Goal: Task Accomplishment & Management: Manage account settings

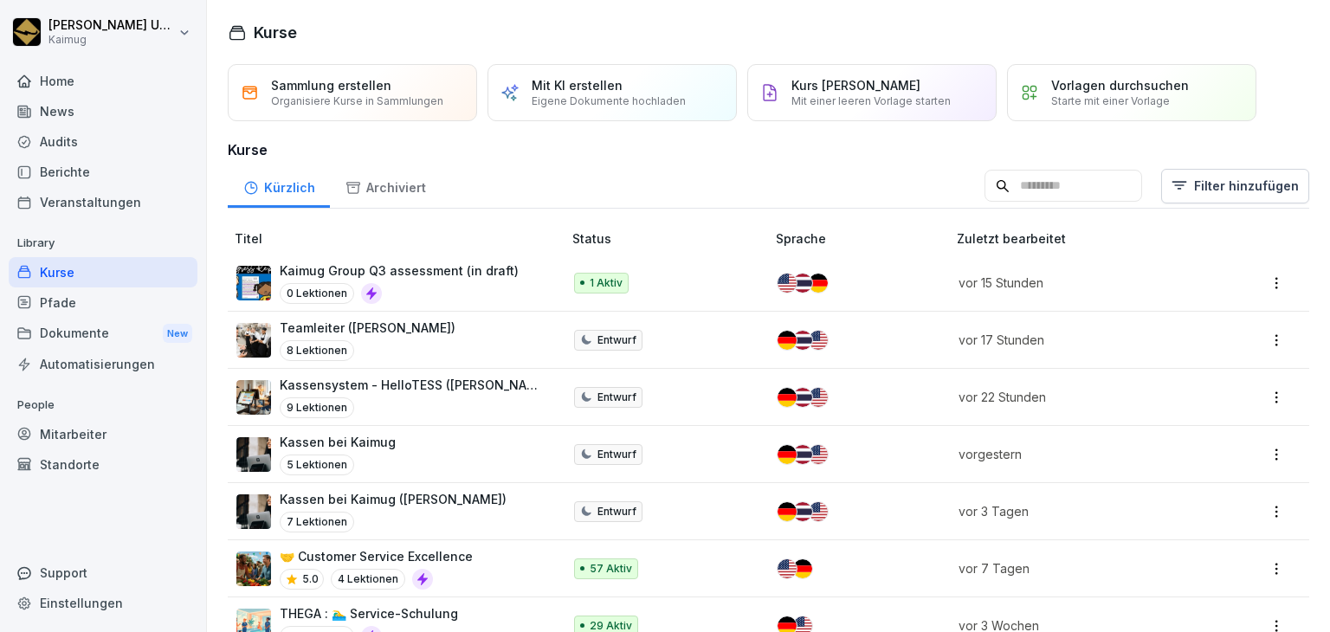
click at [1261, 345] on html "[PERSON_NAME] Kaimug Home News Audits Berichte Veranstaltungen Library Kurse Pf…" at bounding box center [665, 316] width 1330 height 632
click at [1219, 372] on div "Bearbeiten" at bounding box center [1178, 373] width 185 height 32
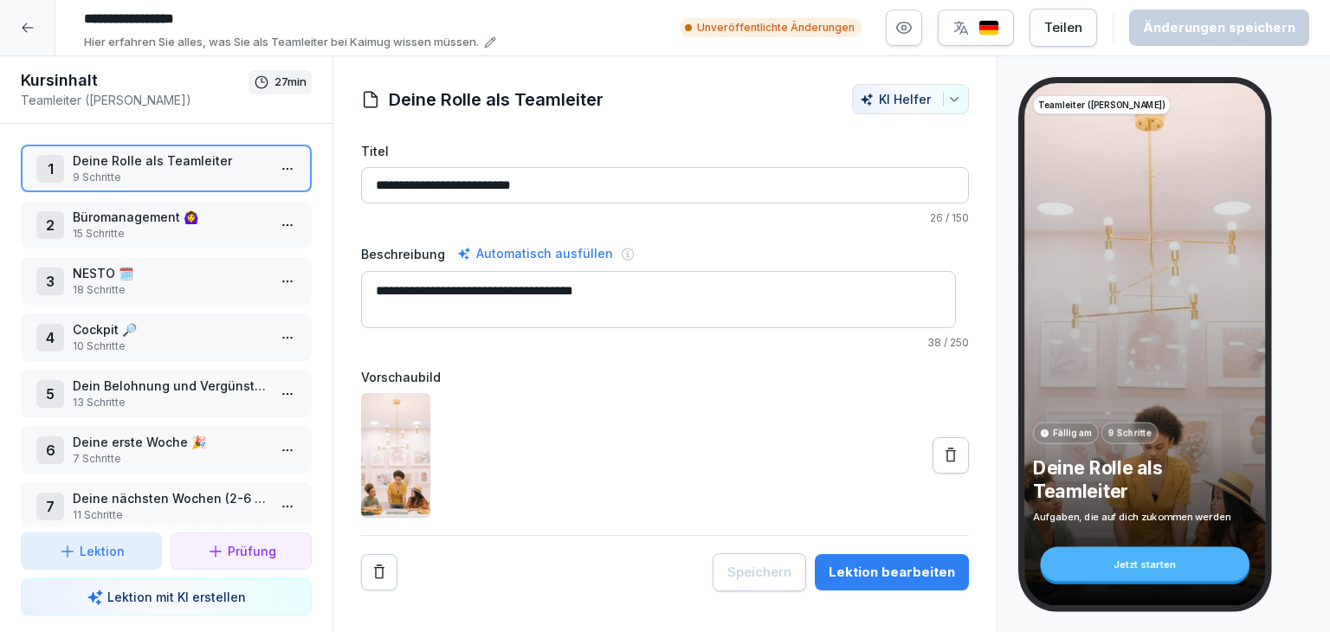
click at [272, 224] on html "**********" at bounding box center [665, 316] width 1330 height 632
click at [246, 264] on div "Schritte bearbeiten" at bounding box center [210, 257] width 132 height 18
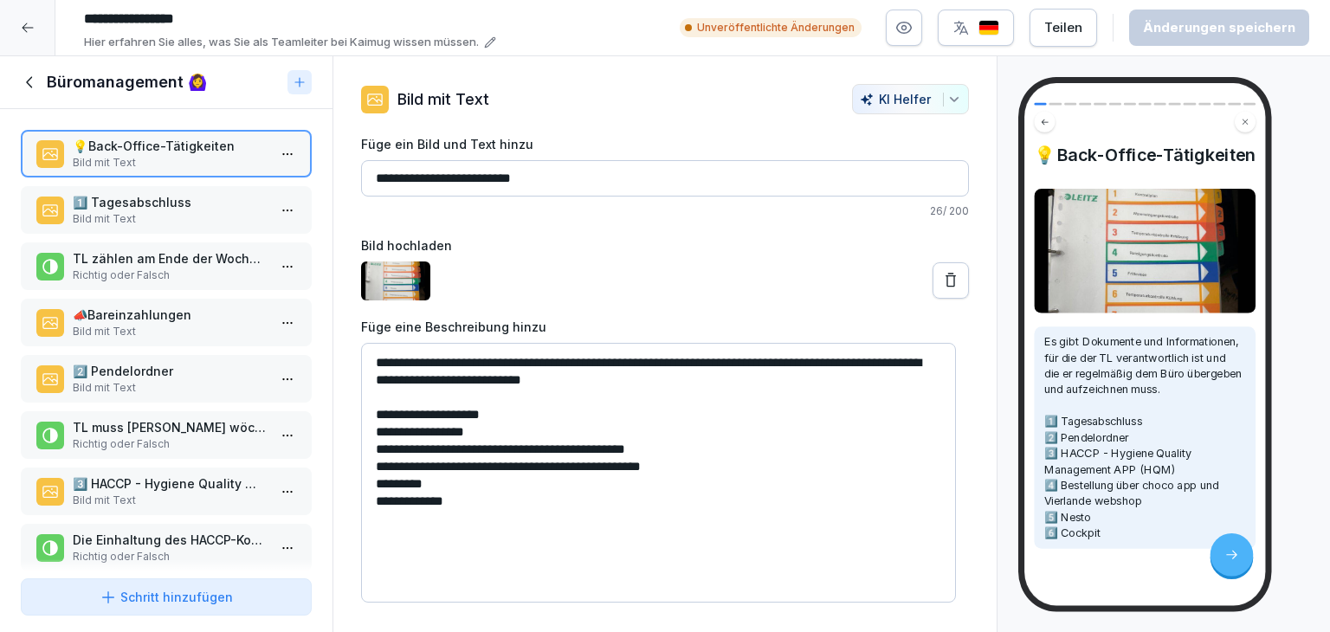
click at [143, 216] on p "Bild mit Text" at bounding box center [170, 219] width 194 height 16
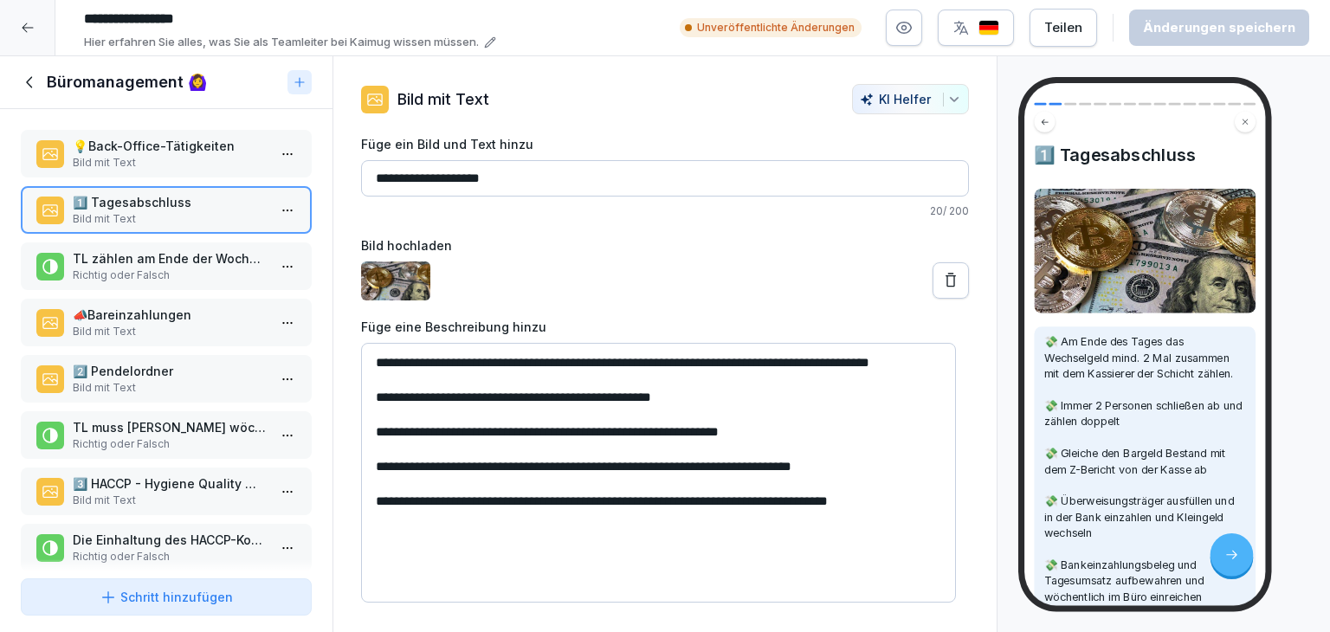
click at [200, 260] on p "TL zählen am Ende der Woche das Bargeld in der Kasse und vergleichen es mit dem…" at bounding box center [170, 258] width 194 height 18
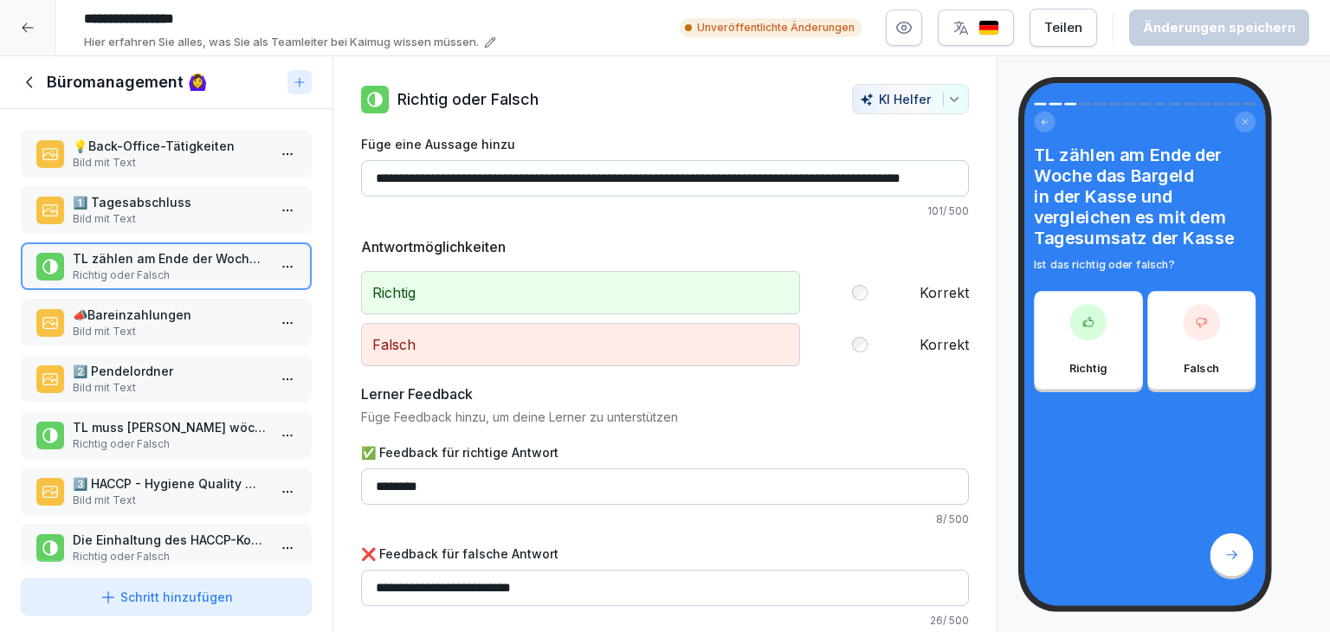
click at [196, 324] on p "Bild mit Text" at bounding box center [170, 332] width 194 height 16
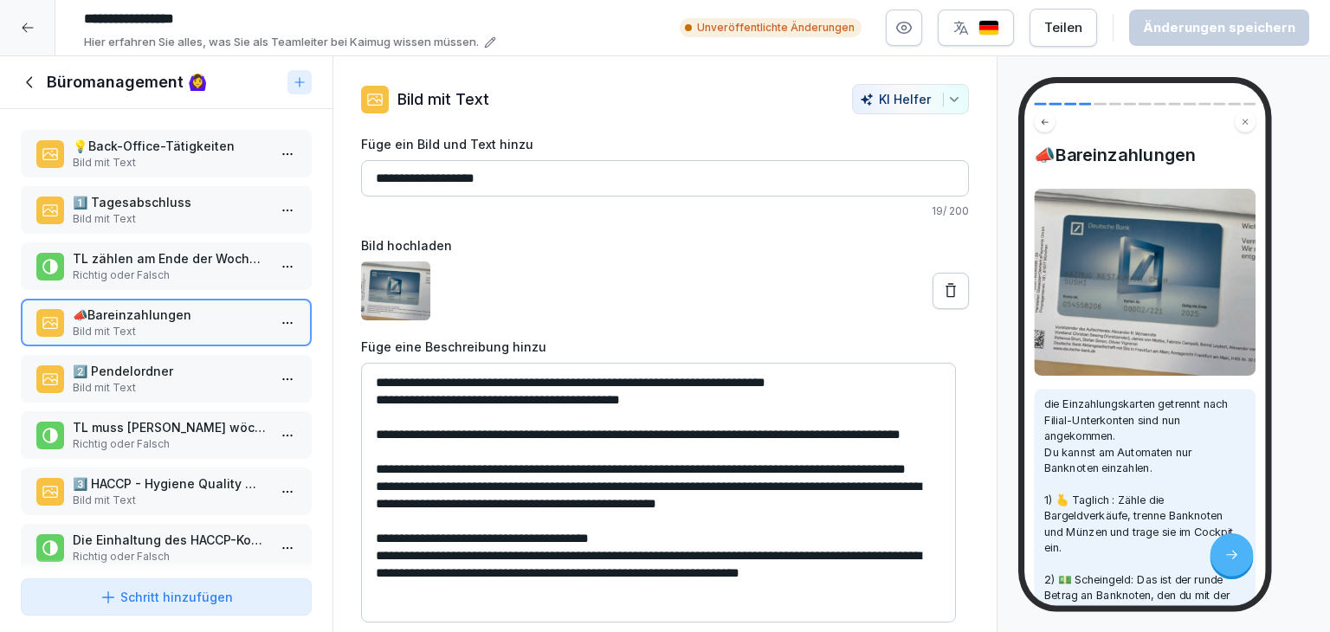
scroll to position [22, 0]
click at [154, 368] on p "2️⃣​​ Pendelordner" at bounding box center [170, 371] width 194 height 18
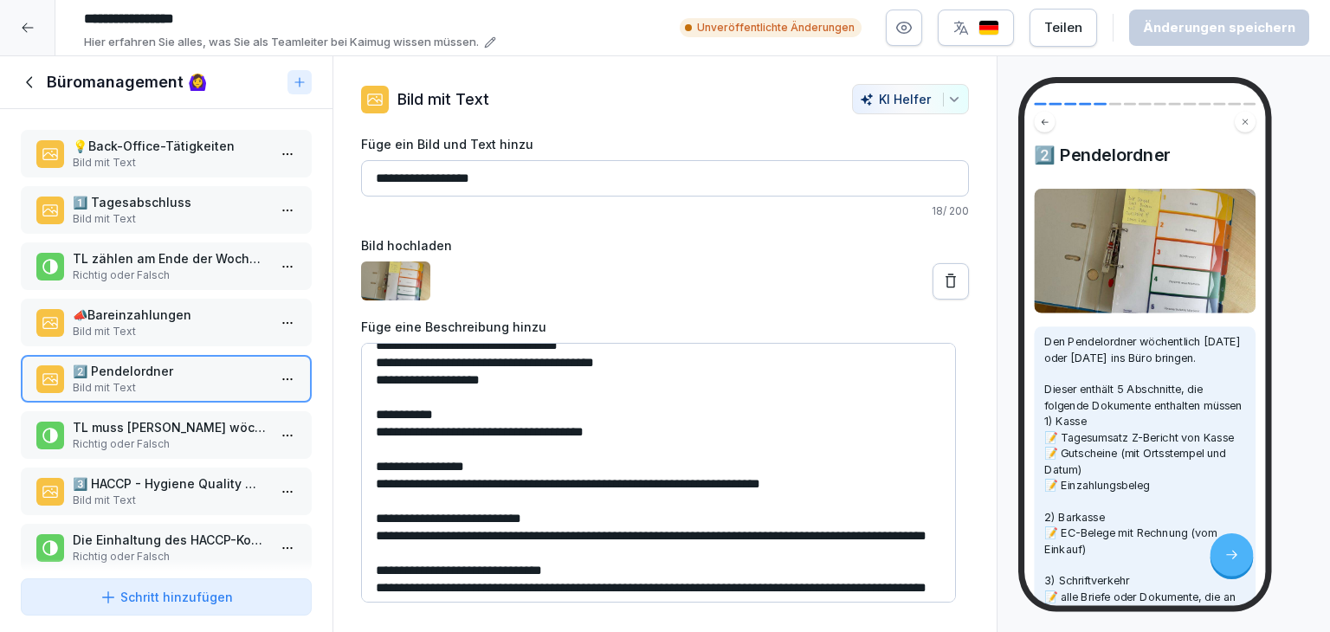
scroll to position [126, 0]
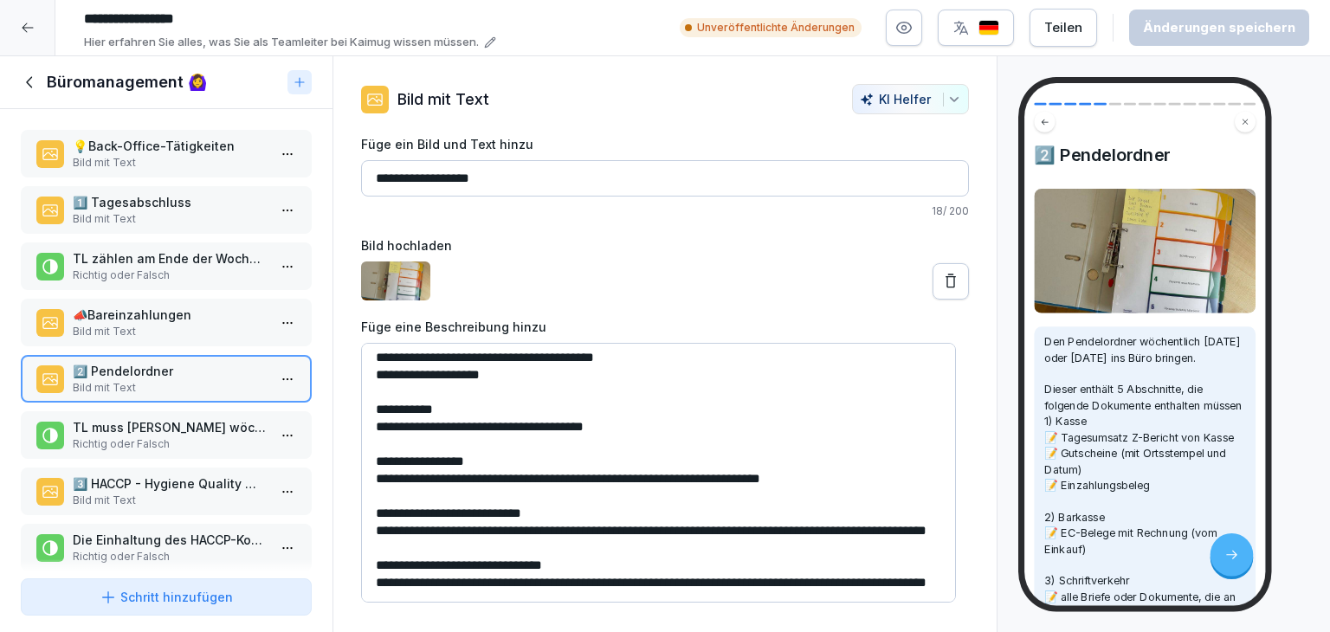
click at [145, 436] on p "Richtig oder Falsch" at bounding box center [170, 444] width 194 height 16
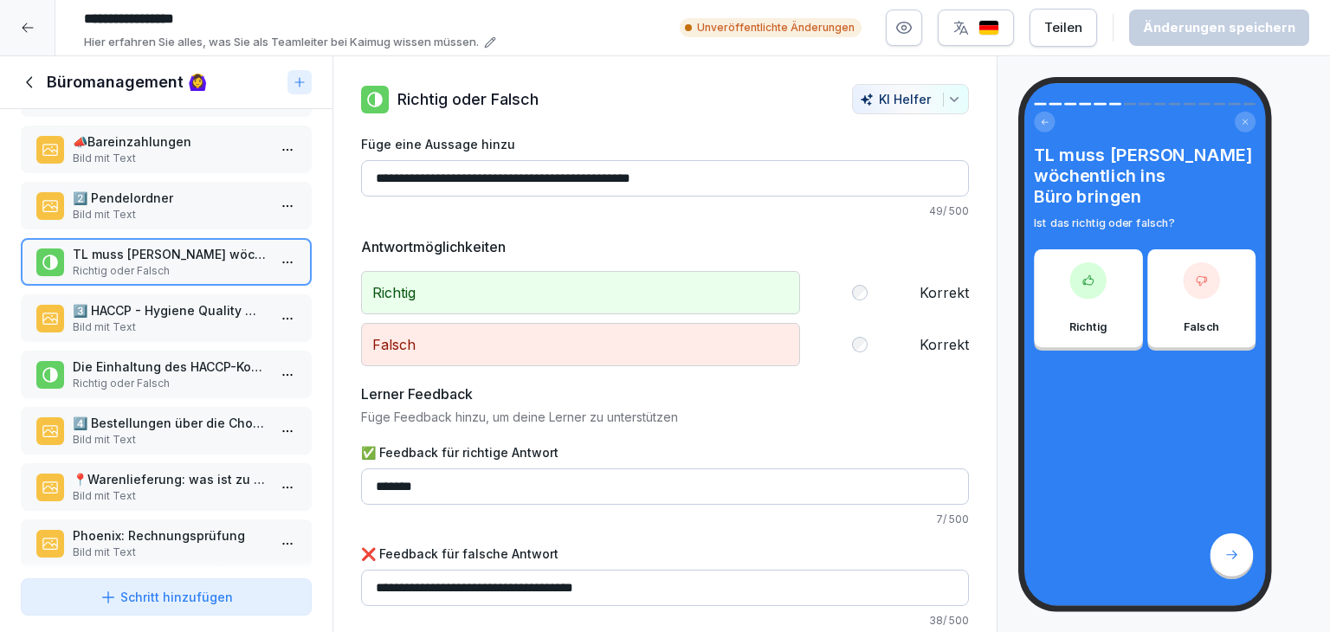
scroll to position [260, 0]
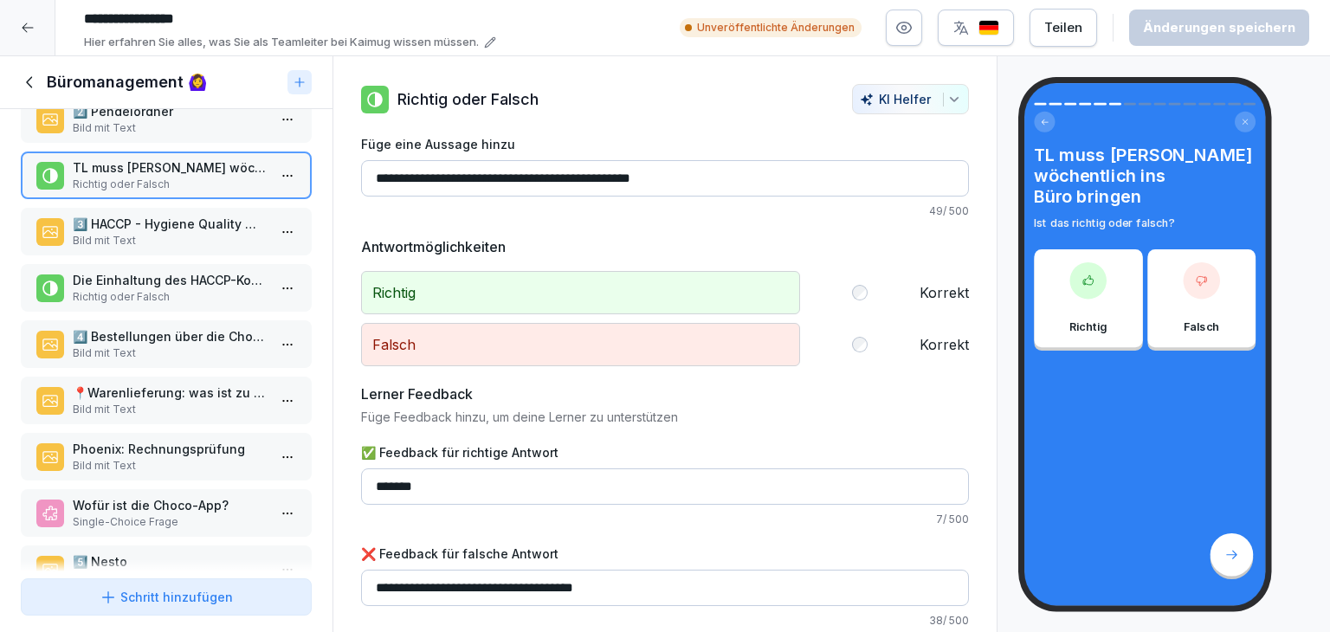
click at [182, 223] on p "3️⃣ HACCP - Hygiene Quality Management APP (HQM)" at bounding box center [170, 224] width 194 height 18
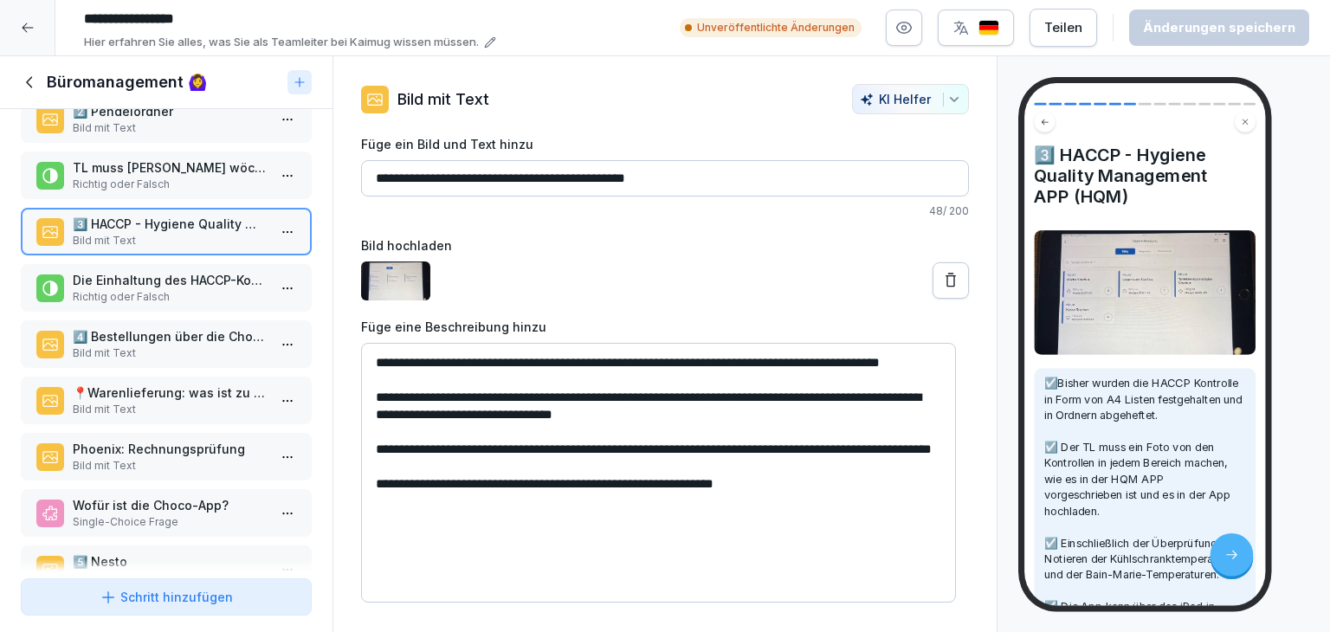
click at [1005, 232] on div "3️⃣ HACCP - Hygiene Quality Management APP (HQM) ☑️Bisher wurden die HACCP Kont…" at bounding box center [1163, 344] width 332 height 577
click at [120, 279] on p "Die Einhaltung des HACCP-Konzepts wird überwacht und in der HQM APP festgehalten" at bounding box center [170, 280] width 194 height 18
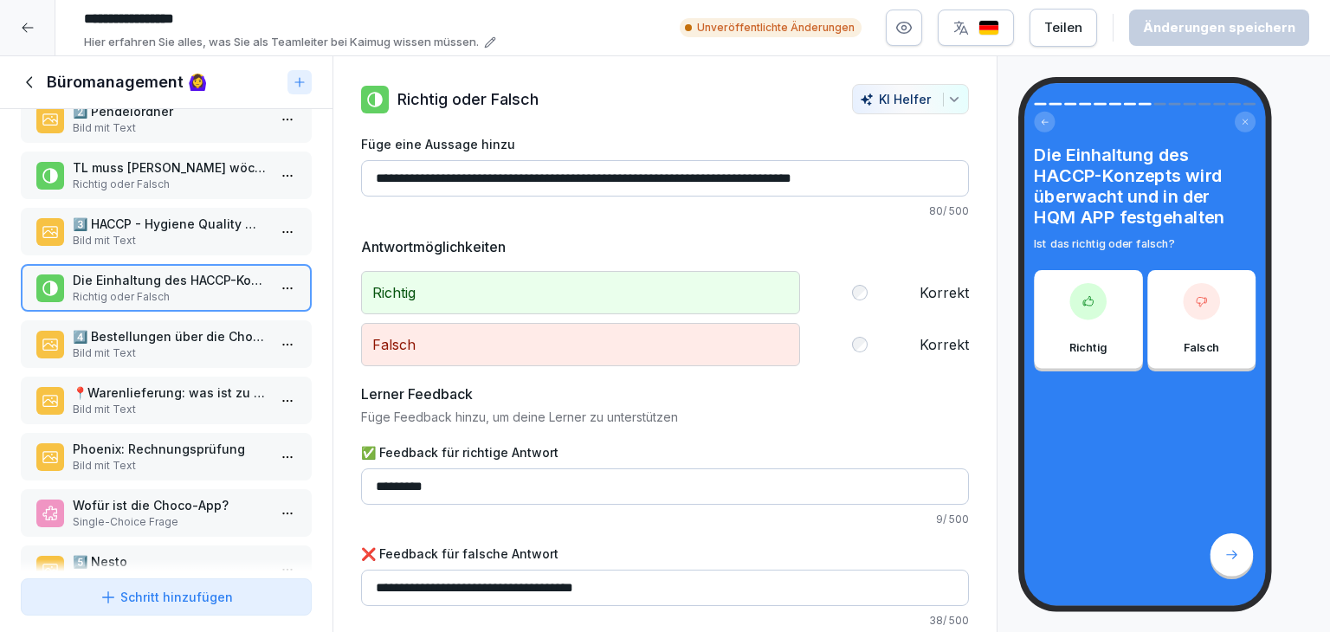
click at [130, 335] on p "4️⃣ Bestellungen über die Choco app und Vierlande webshop" at bounding box center [170, 336] width 194 height 18
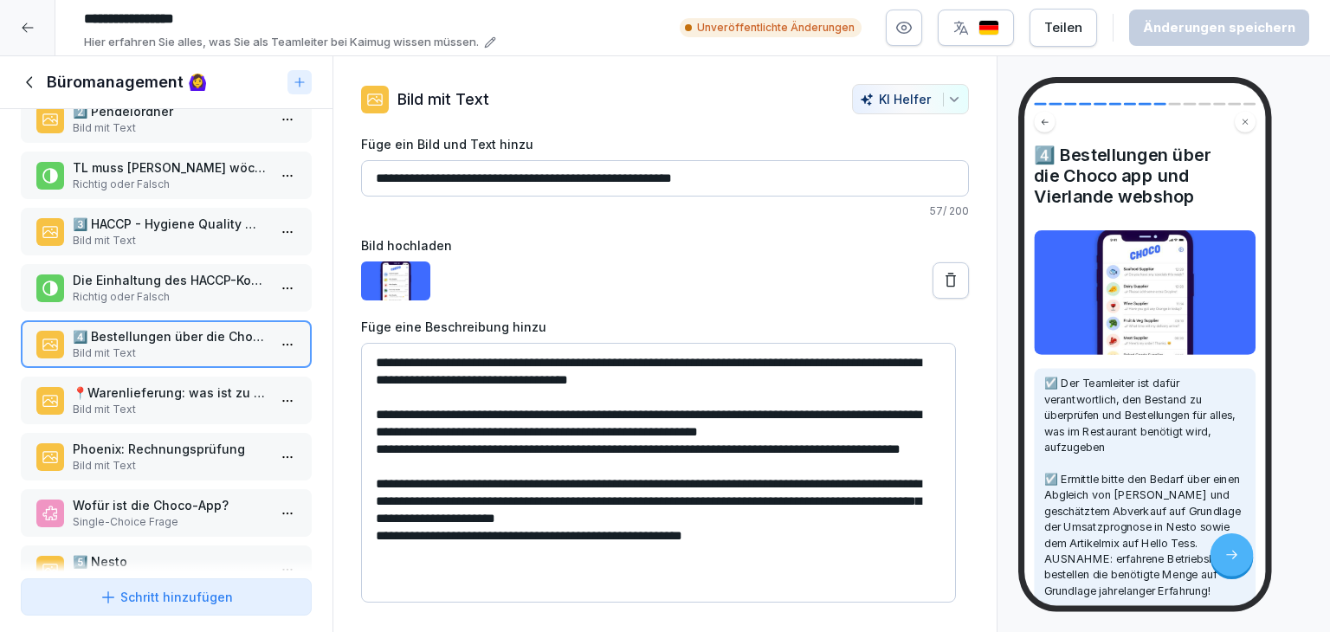
click at [114, 402] on p "Bild mit Text" at bounding box center [170, 410] width 194 height 16
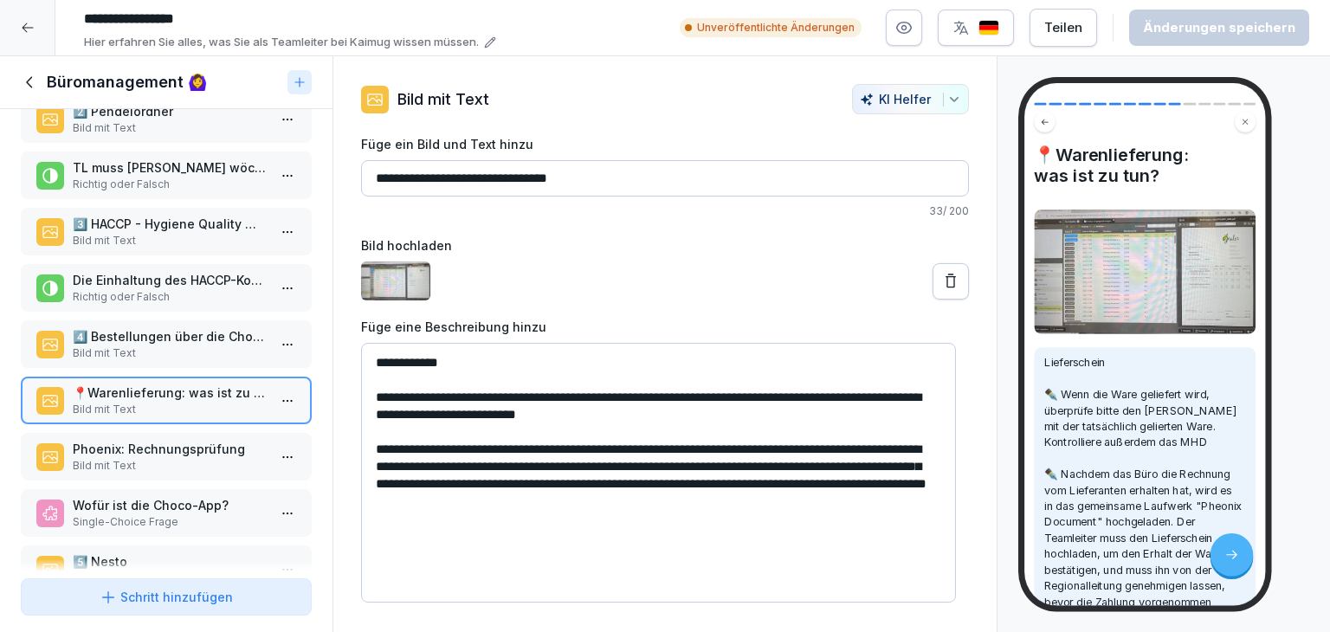
click at [409, 416] on textarea "**********" at bounding box center [658, 473] width 595 height 260
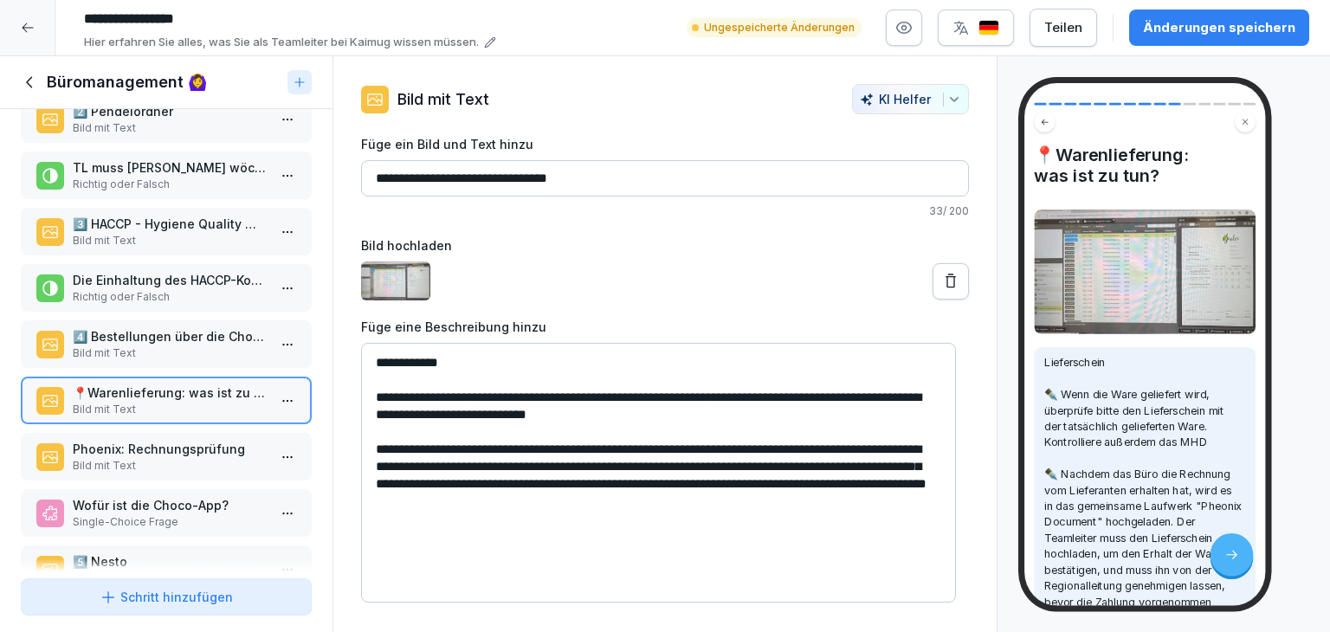
type textarea "**********"
click at [636, 292] on div at bounding box center [665, 280] width 608 height 39
click at [1206, 28] on div "Änderungen speichern" at bounding box center [1219, 27] width 152 height 19
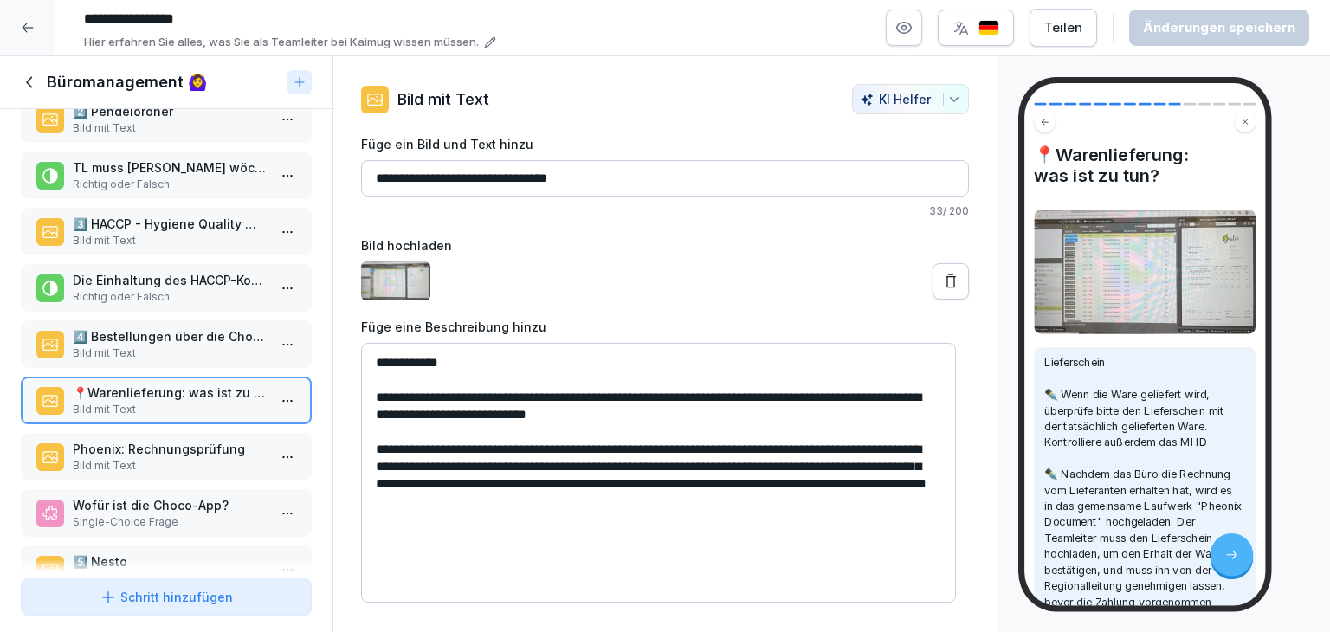
click at [160, 442] on p "Phoenix: Rechnungsprüfung" at bounding box center [170, 449] width 194 height 18
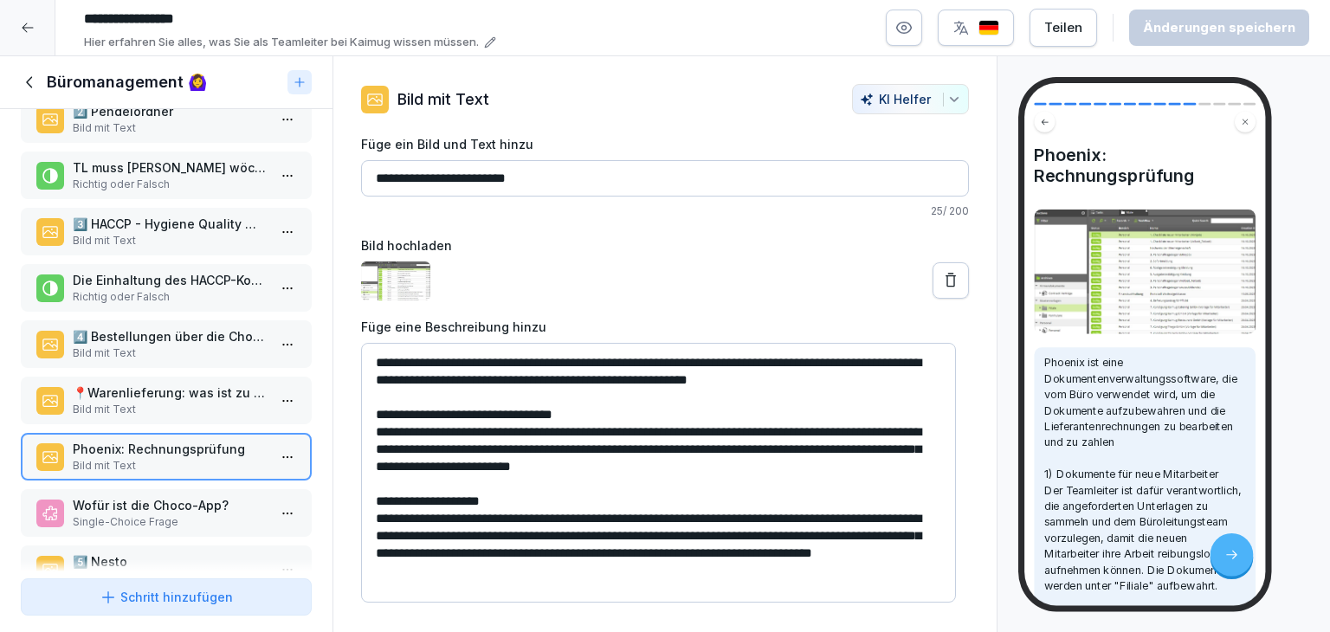
scroll to position [416, 0]
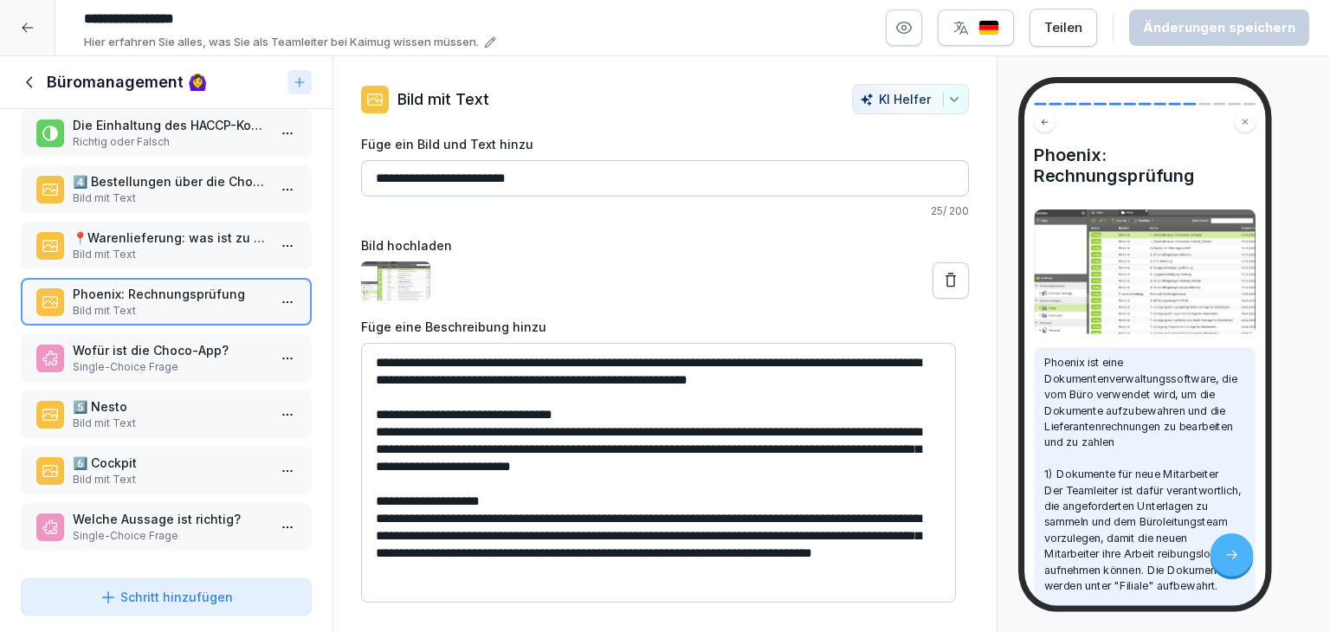
click at [111, 359] on p "Single-Choice Frage" at bounding box center [170, 367] width 194 height 16
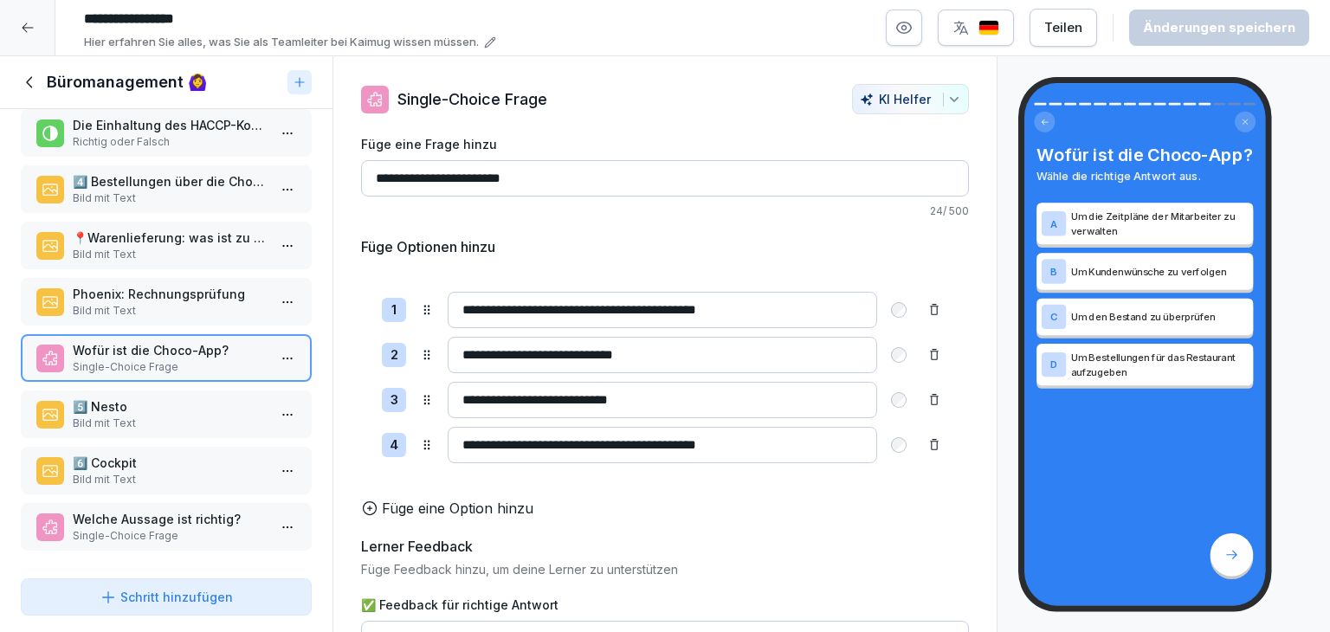
click at [122, 400] on p "5️⃣ Nesto" at bounding box center [170, 406] width 194 height 18
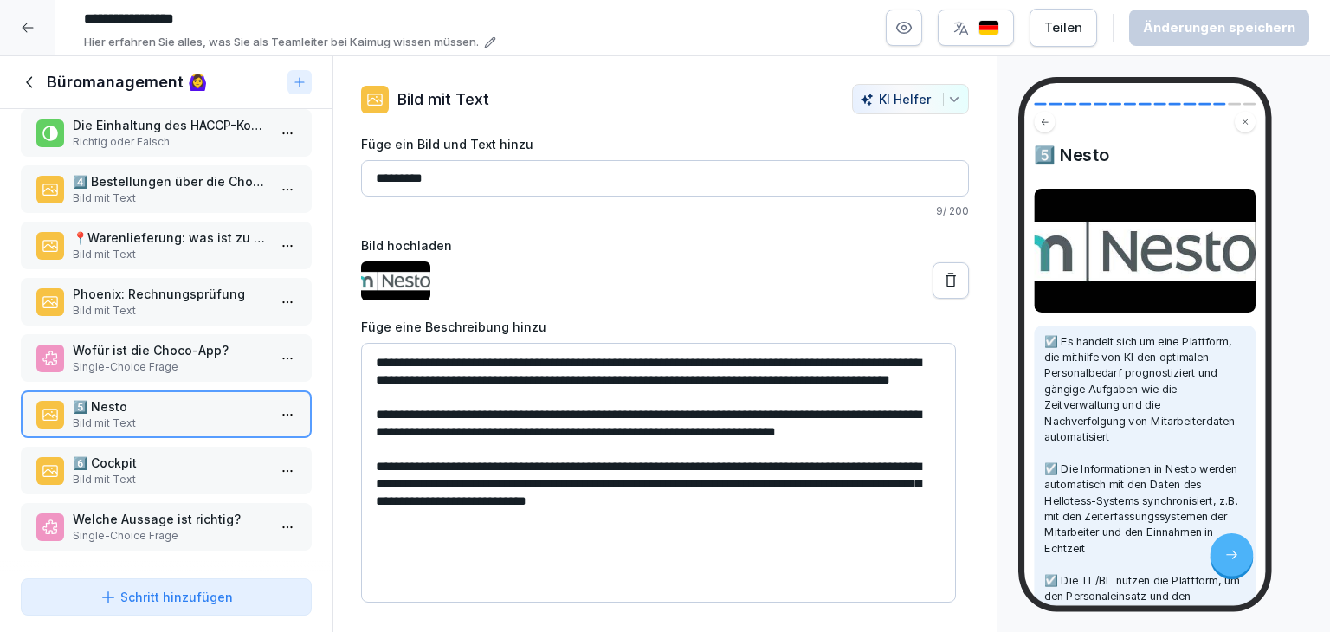
click at [164, 458] on p "6️⃣​ Cockpit" at bounding box center [170, 463] width 194 height 18
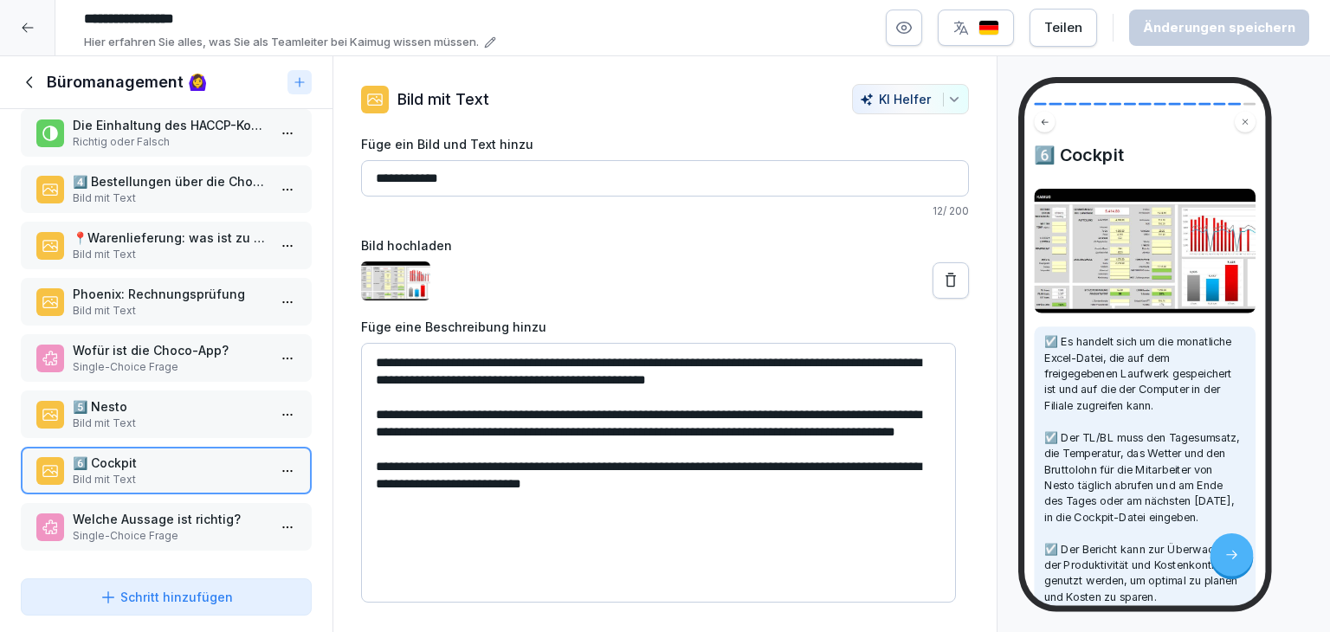
click at [163, 538] on div "💡 Back-Office-Tätigkeiten Bild mit Text 1️⃣​​ Tagesabschluss Bild mit Text TL z…" at bounding box center [166, 340] width 332 height 462
click at [159, 533] on div "Welche Aussage ist richtig? Single-Choice Frage" at bounding box center [166, 527] width 291 height 48
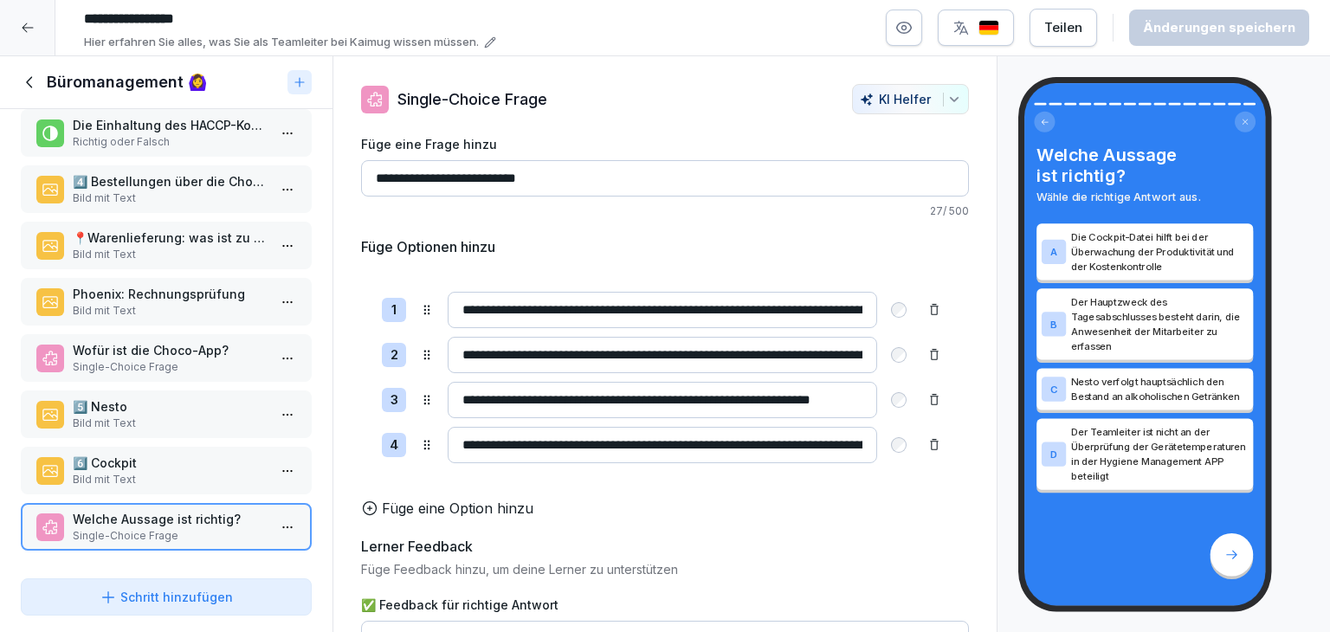
click at [31, 87] on icon at bounding box center [29, 81] width 6 height 11
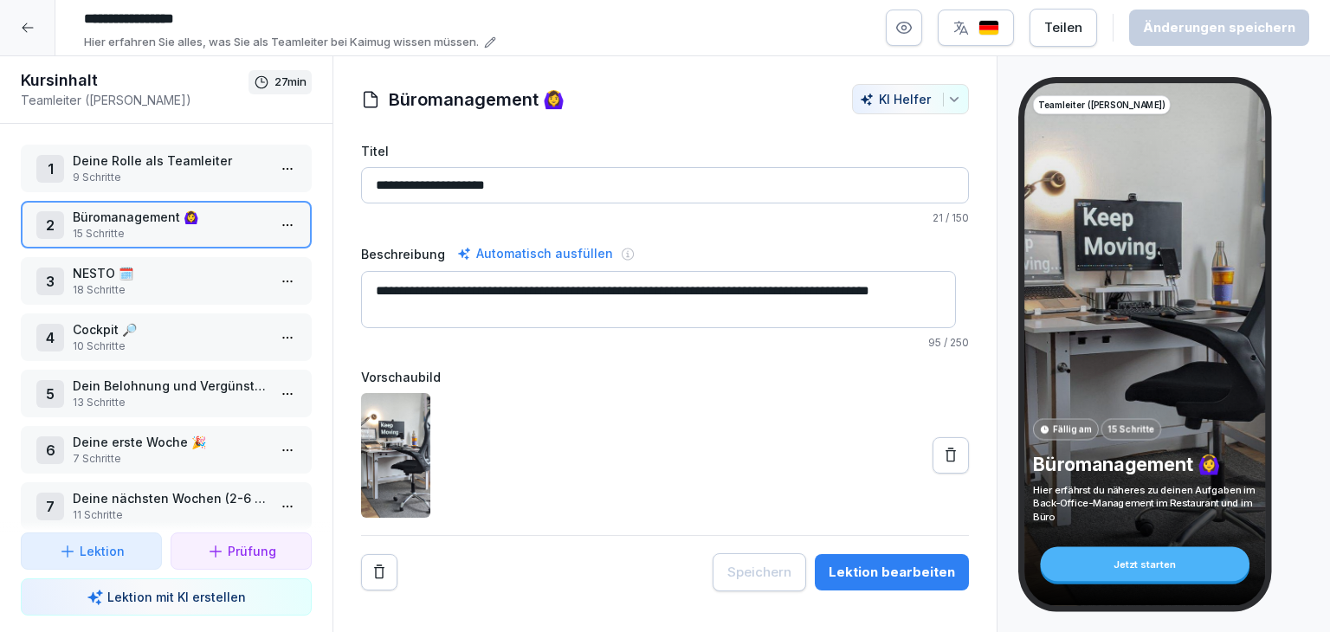
click at [160, 269] on p "NESTO 🗓️" at bounding box center [170, 273] width 194 height 18
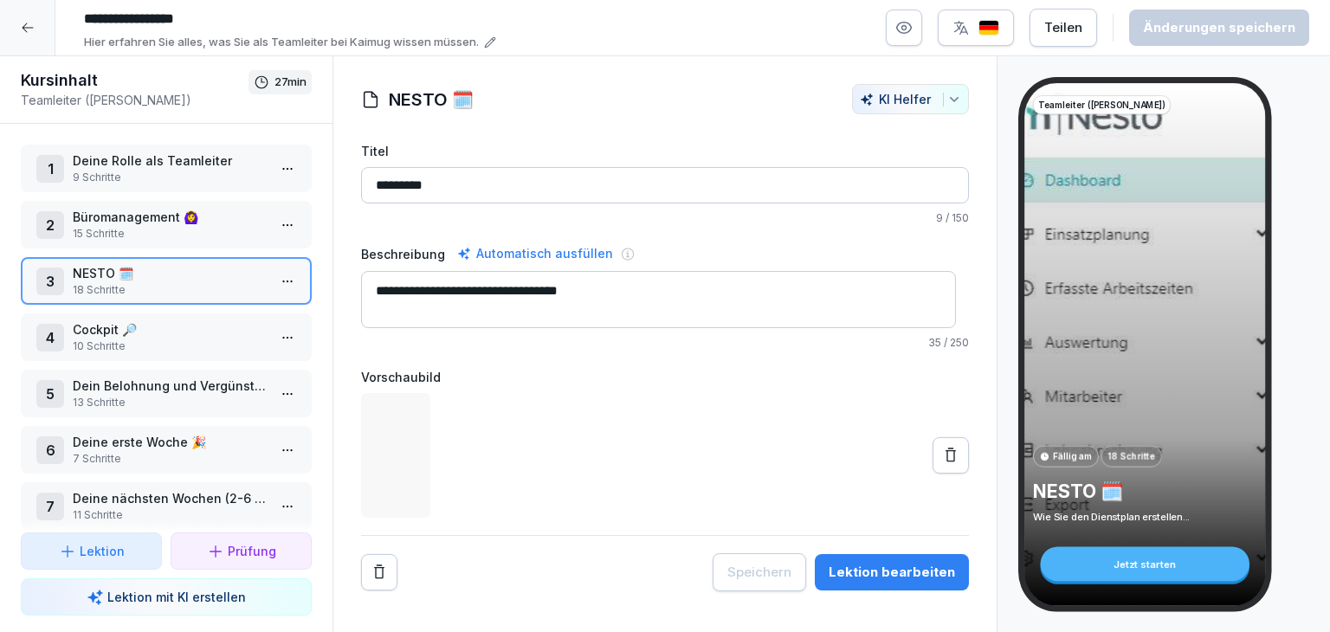
click at [267, 282] on html "**********" at bounding box center [665, 316] width 1330 height 632
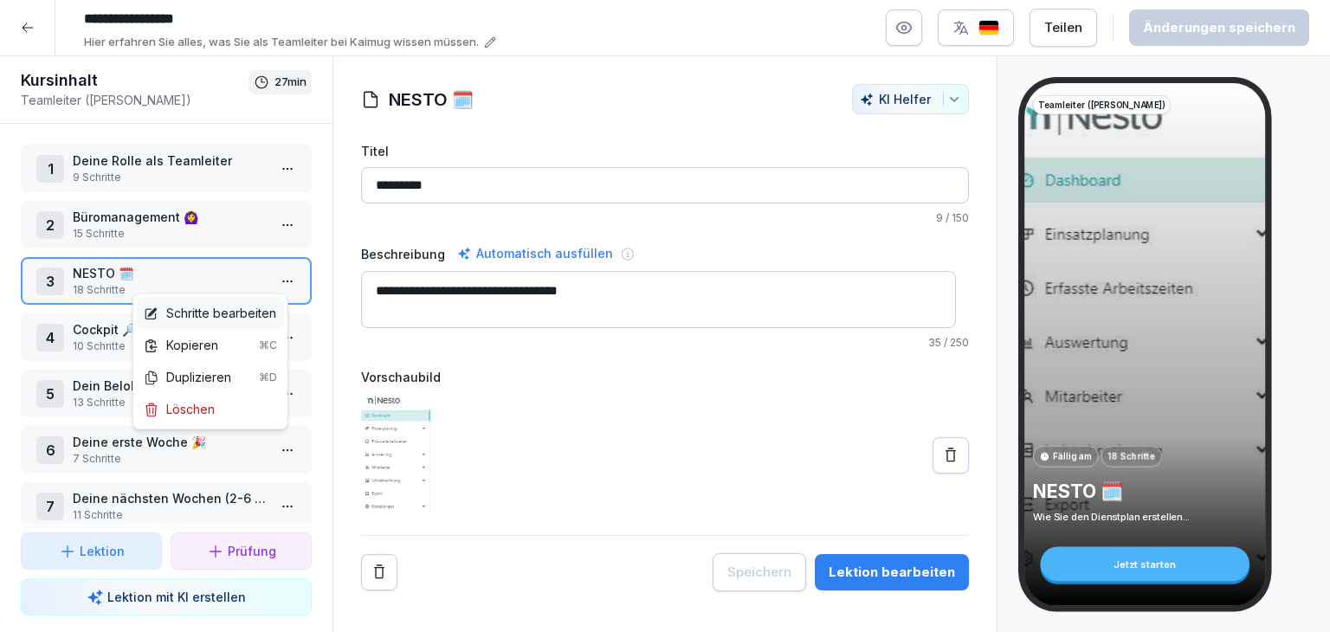
click at [267, 310] on div "Schritte bearbeiten" at bounding box center [210, 313] width 132 height 18
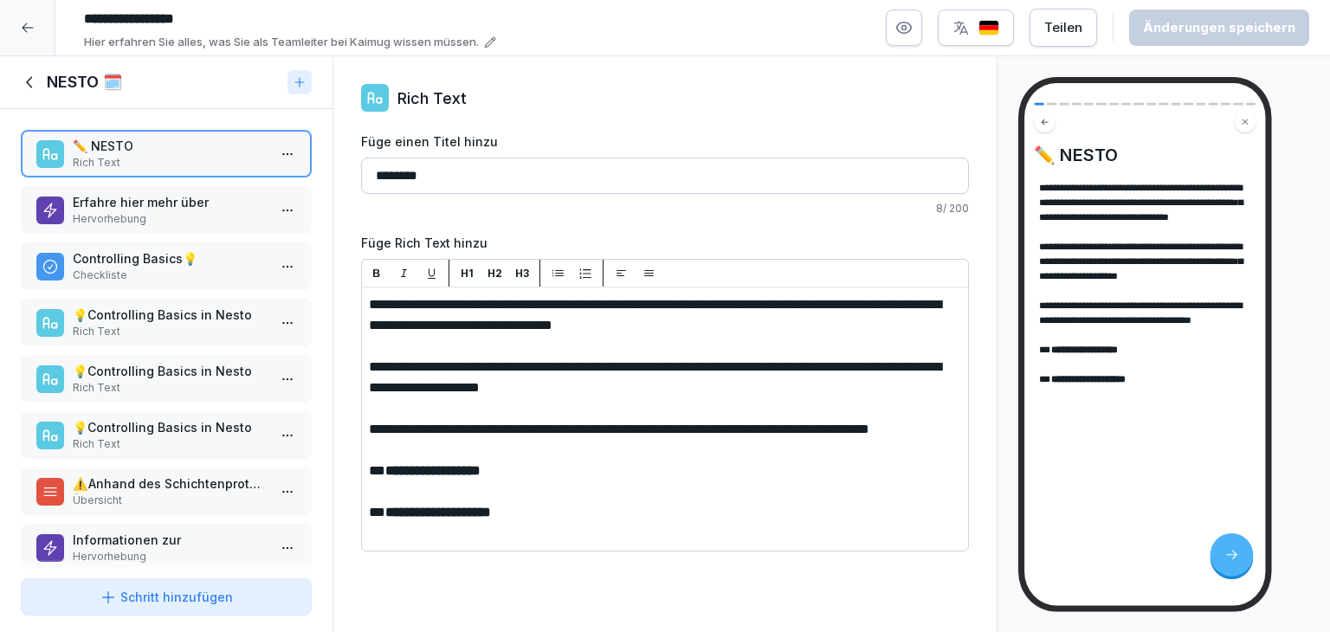
click at [186, 208] on p "Erfahre hier mehr über" at bounding box center [170, 202] width 194 height 18
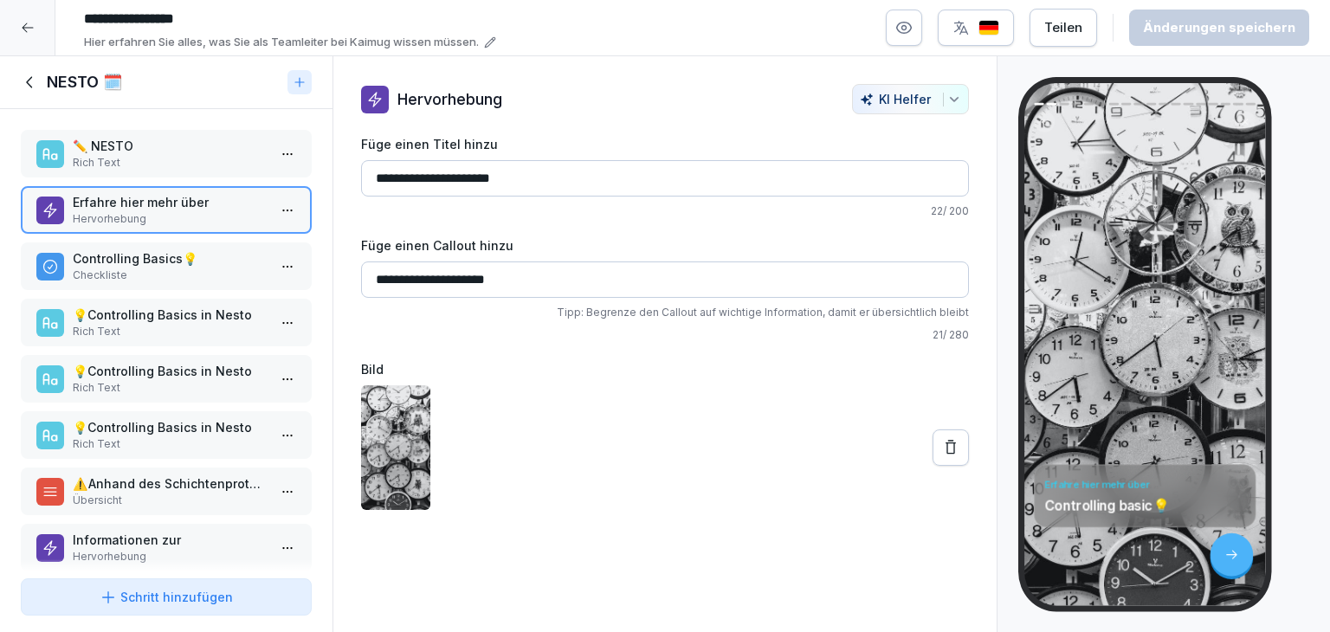
click at [156, 274] on p "Checkliste" at bounding box center [170, 275] width 194 height 16
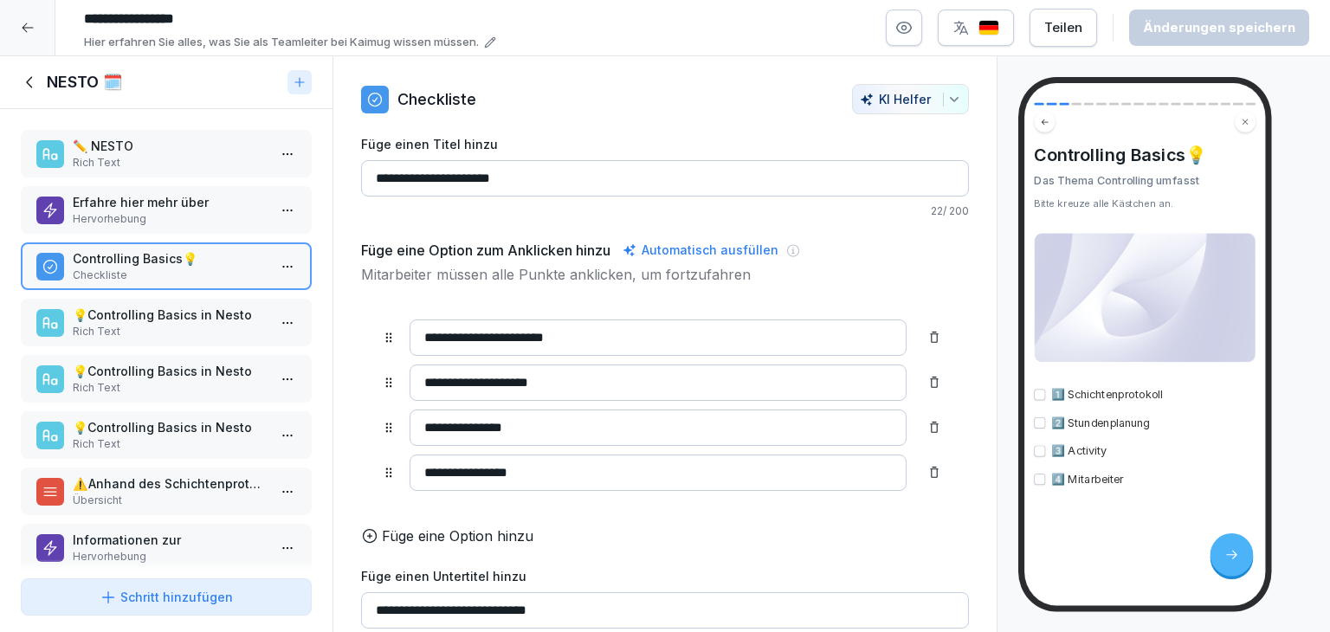
click at [158, 325] on p "Rich Text" at bounding box center [170, 332] width 194 height 16
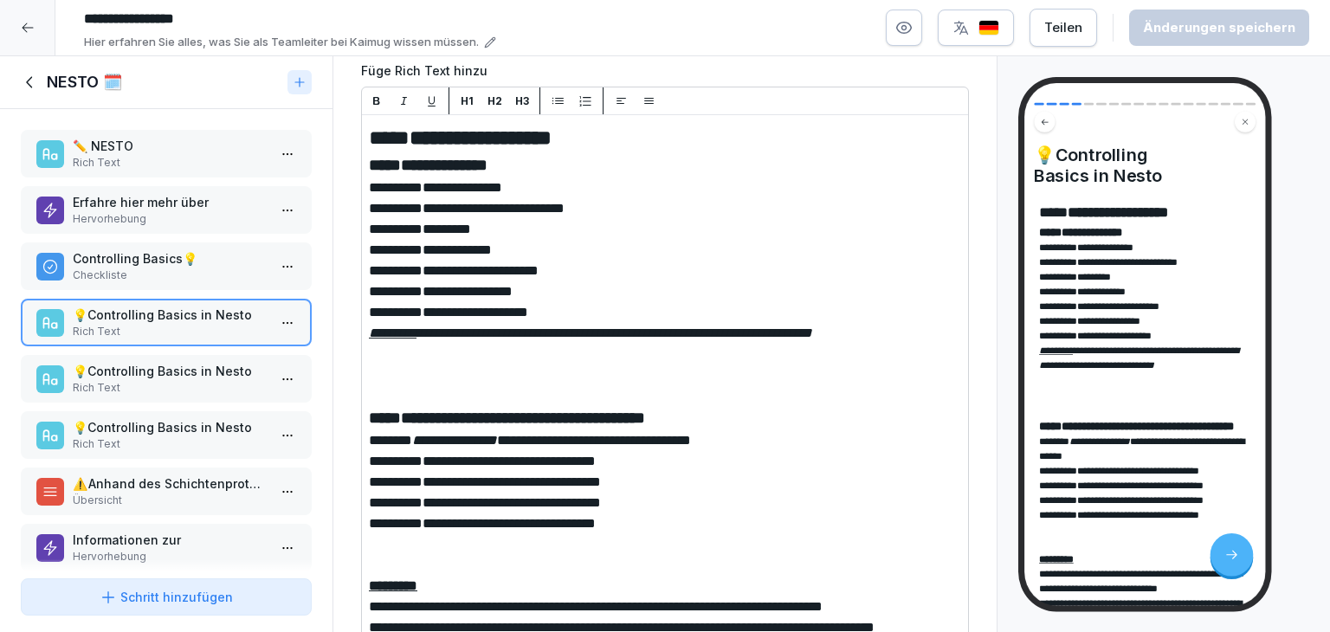
scroll to position [173, 0]
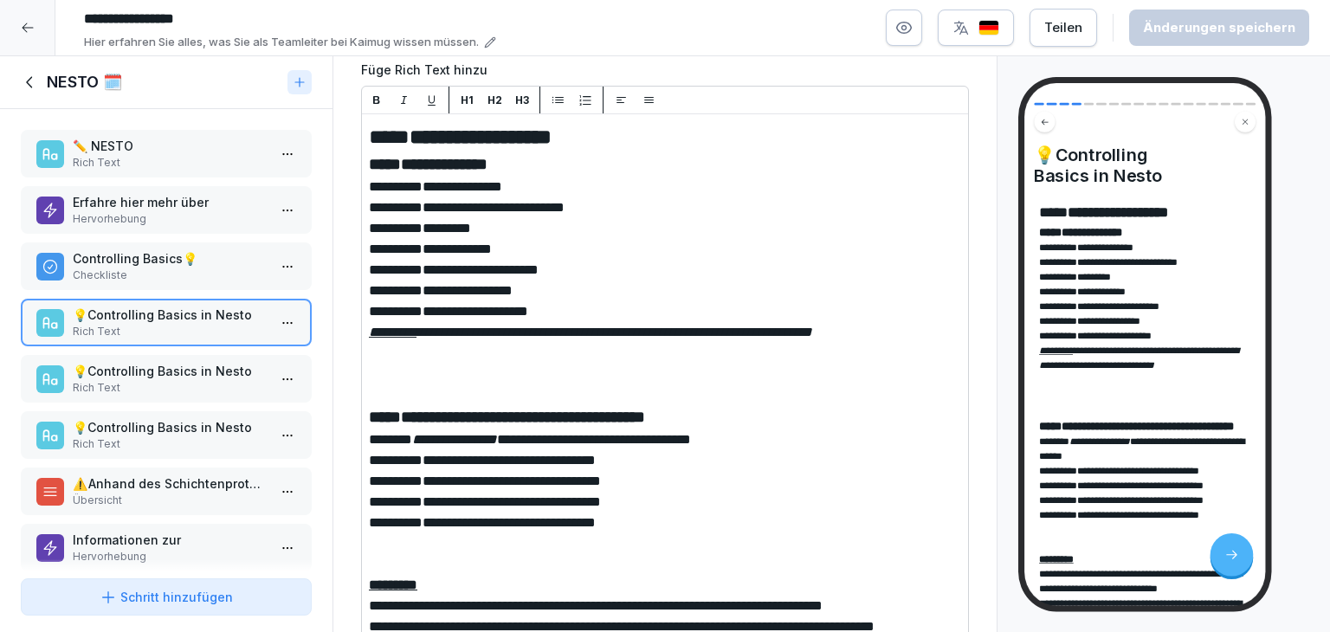
click at [1236, 493] on p "**********" at bounding box center [1144, 486] width 211 height 15
click at [1069, 447] on span "**********" at bounding box center [1099, 442] width 60 height 10
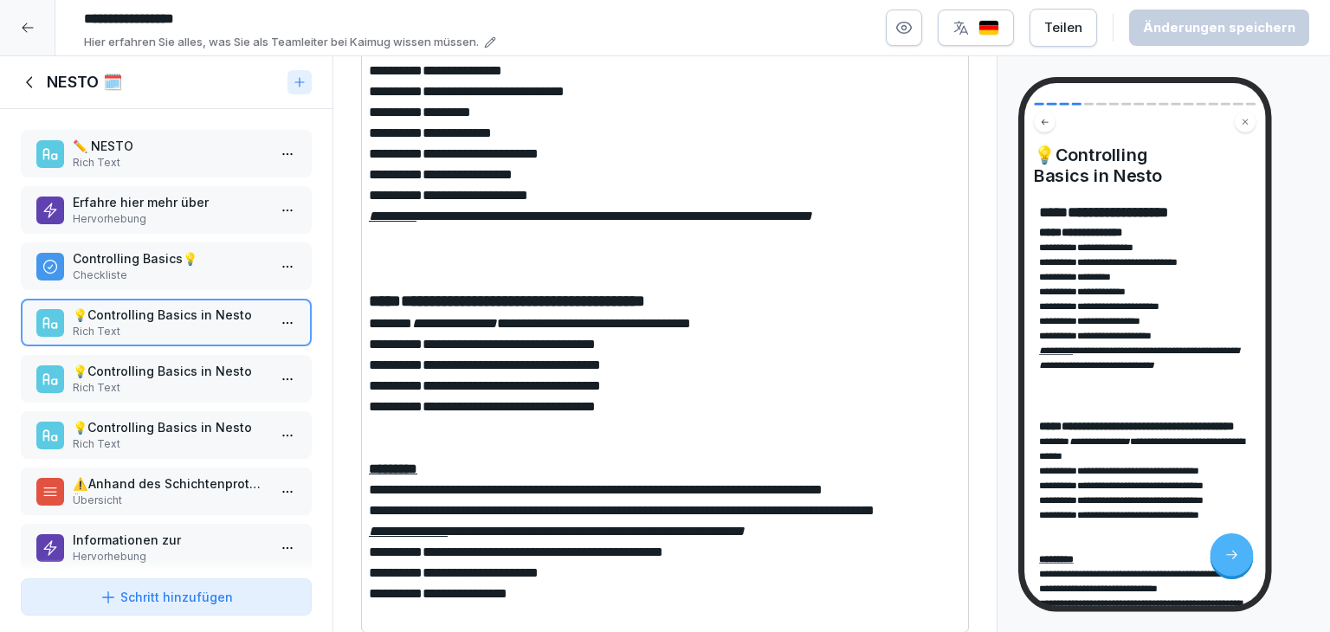
scroll to position [343, 0]
click at [85, 380] on p "Rich Text" at bounding box center [170, 388] width 194 height 16
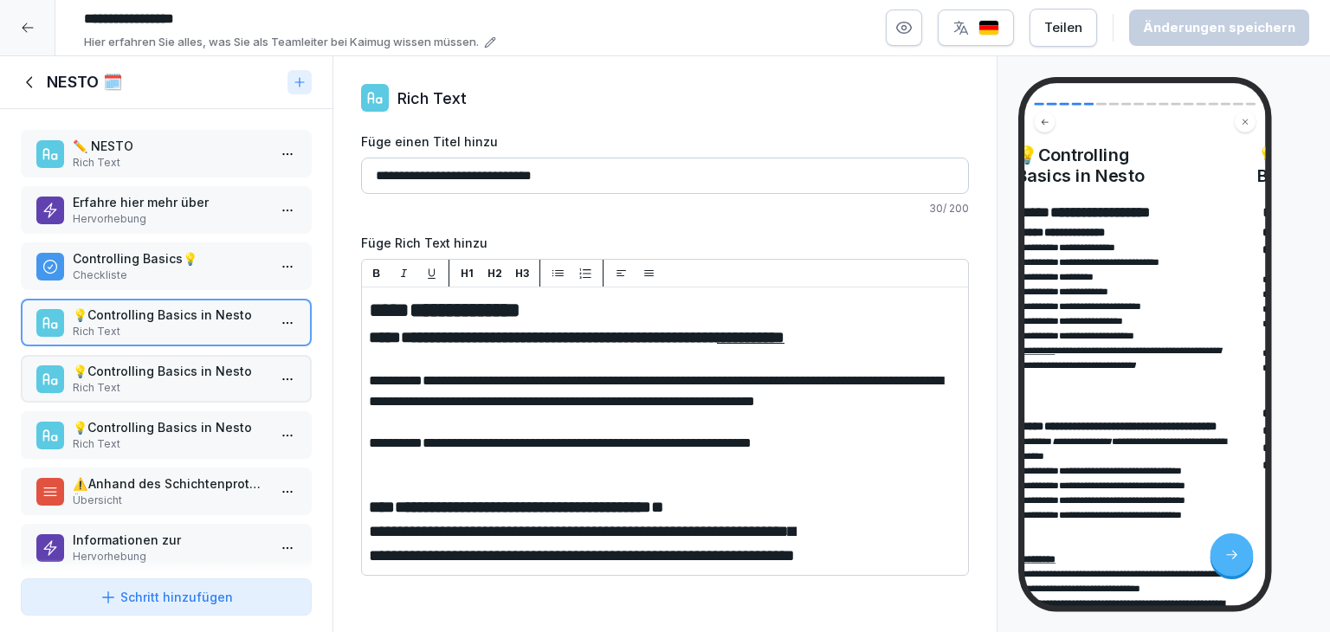
scroll to position [1, 0]
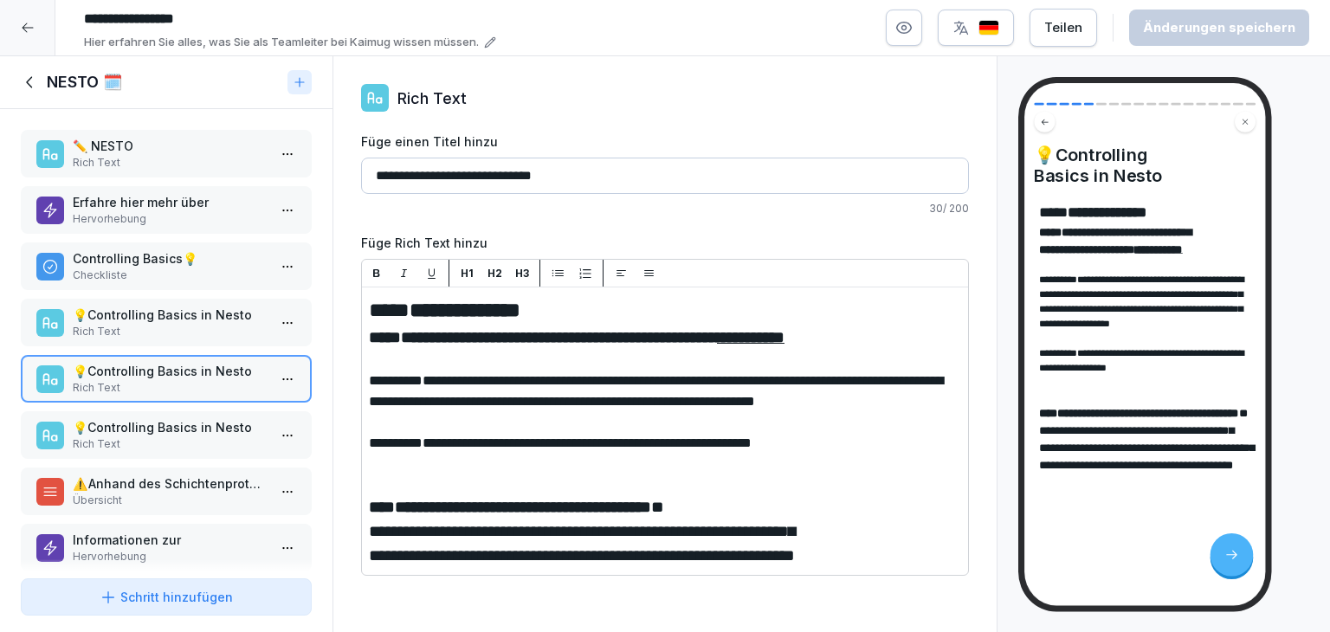
click at [155, 430] on p "💡Controlling Basics in Nesto" at bounding box center [170, 427] width 194 height 18
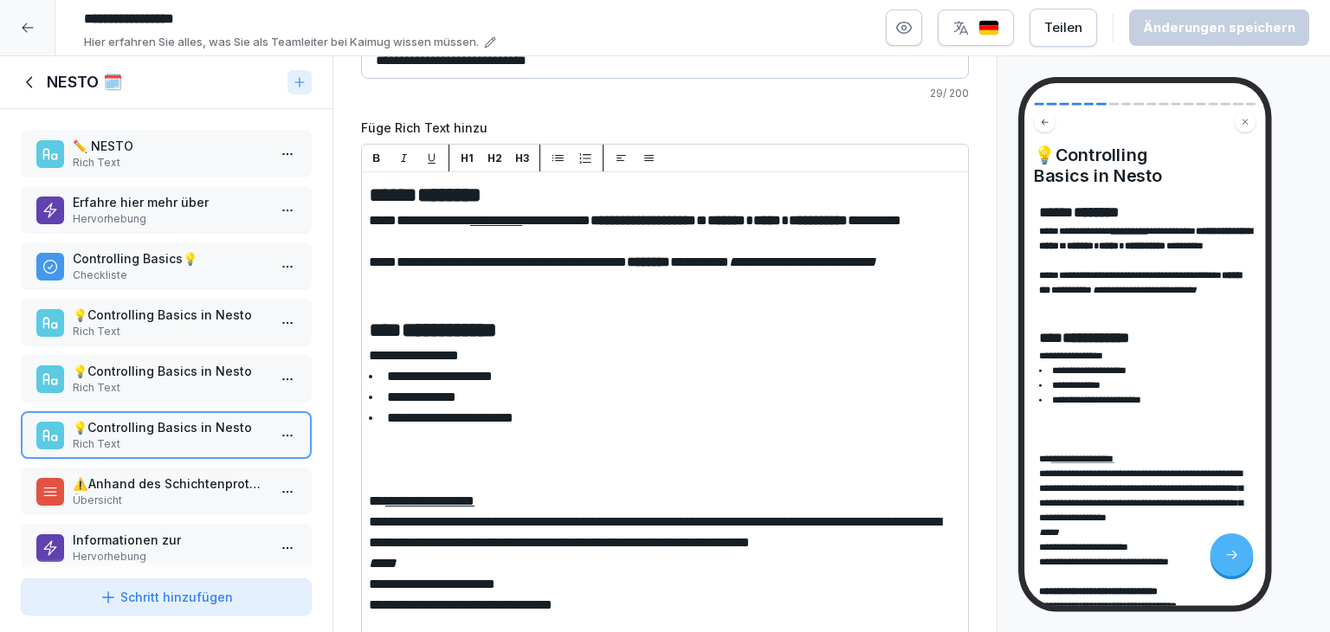
scroll to position [284, 0]
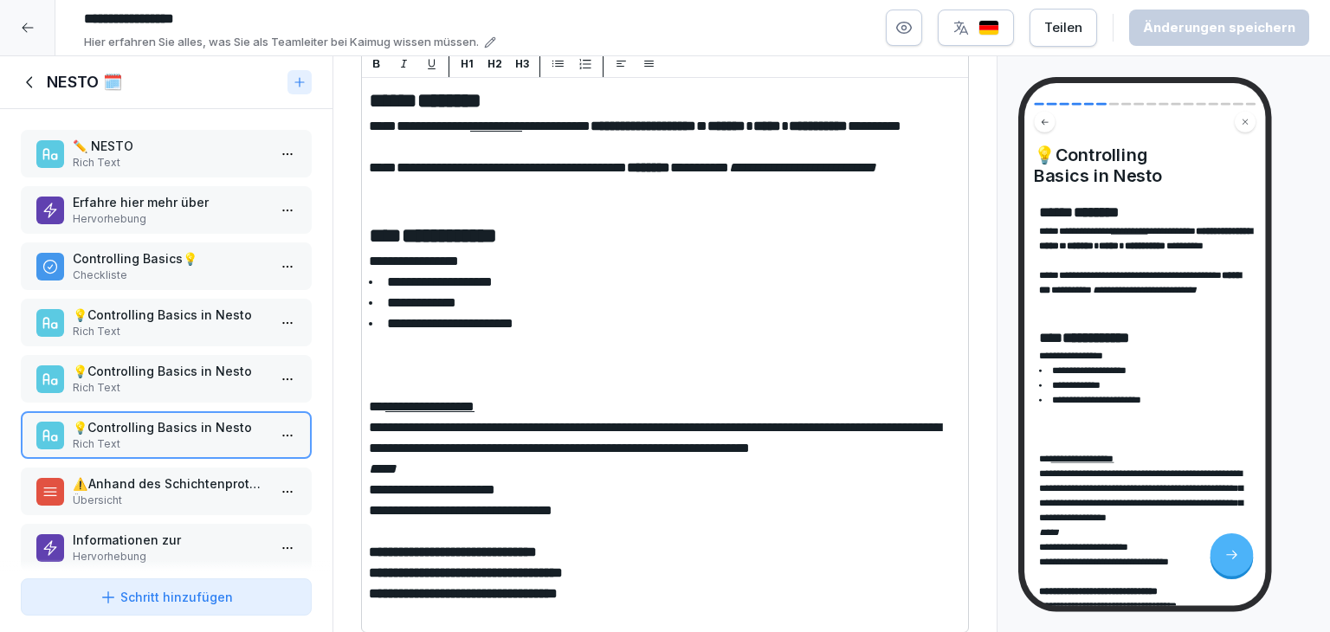
click at [139, 493] on p "Übersicht" at bounding box center [170, 501] width 194 height 16
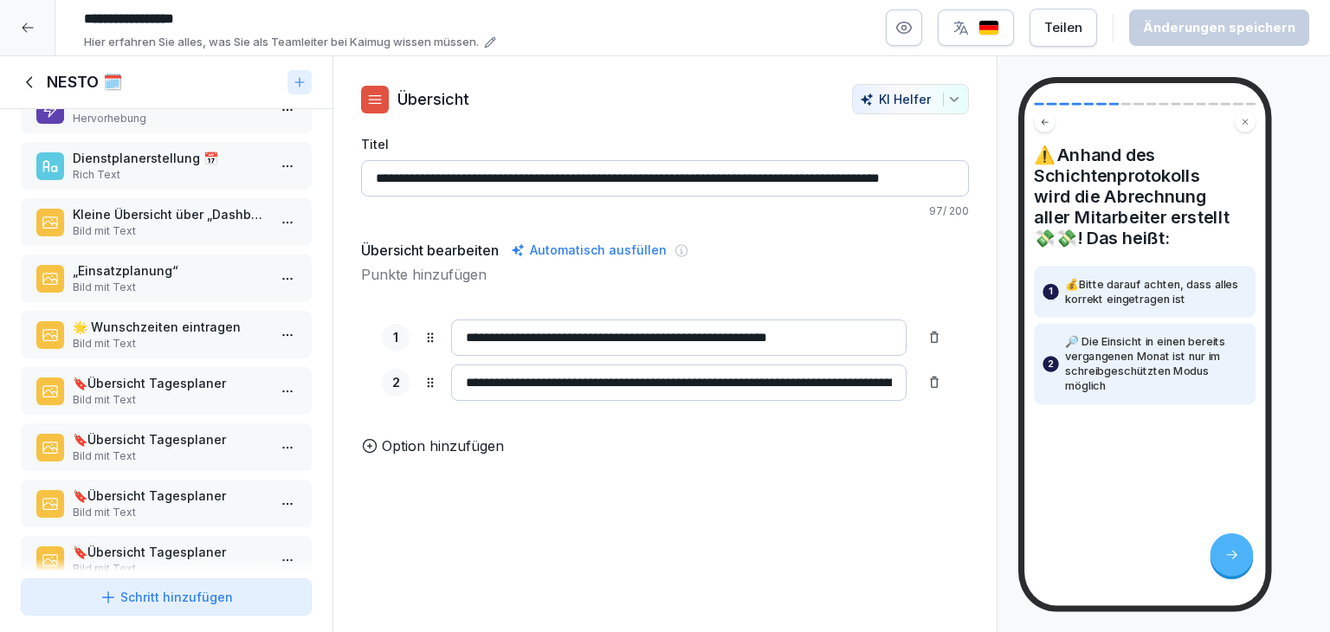
scroll to position [346, 0]
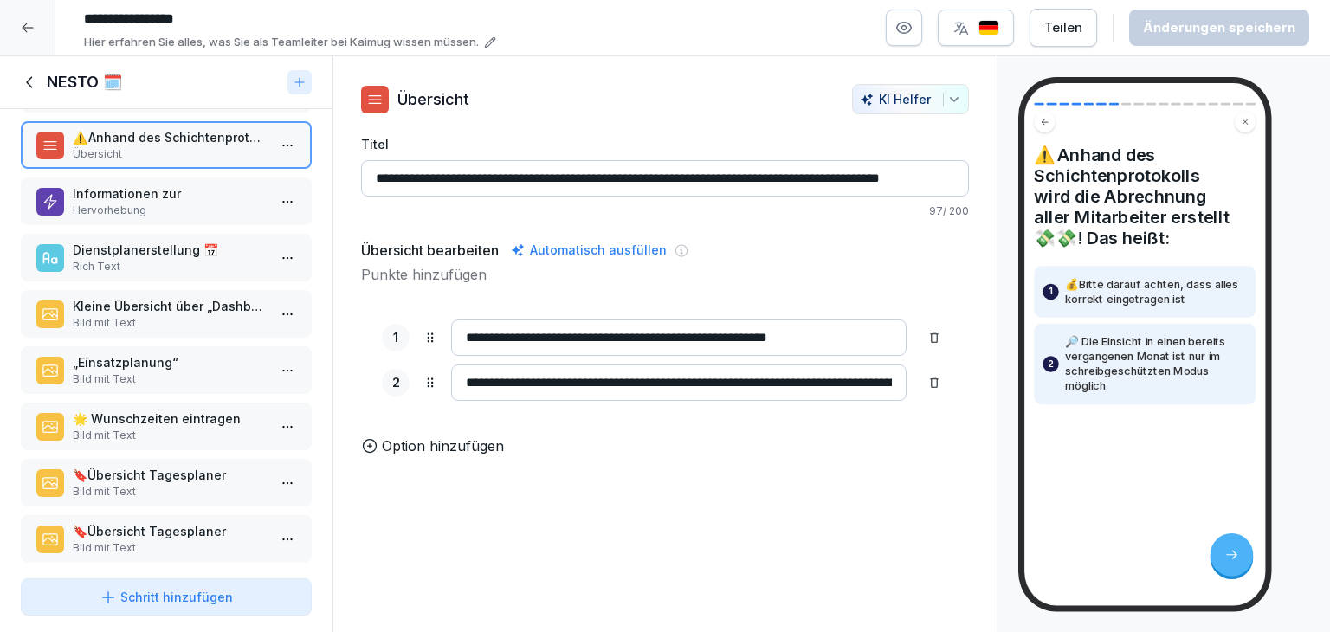
click at [194, 203] on p "Hervorhebung" at bounding box center [170, 211] width 194 height 16
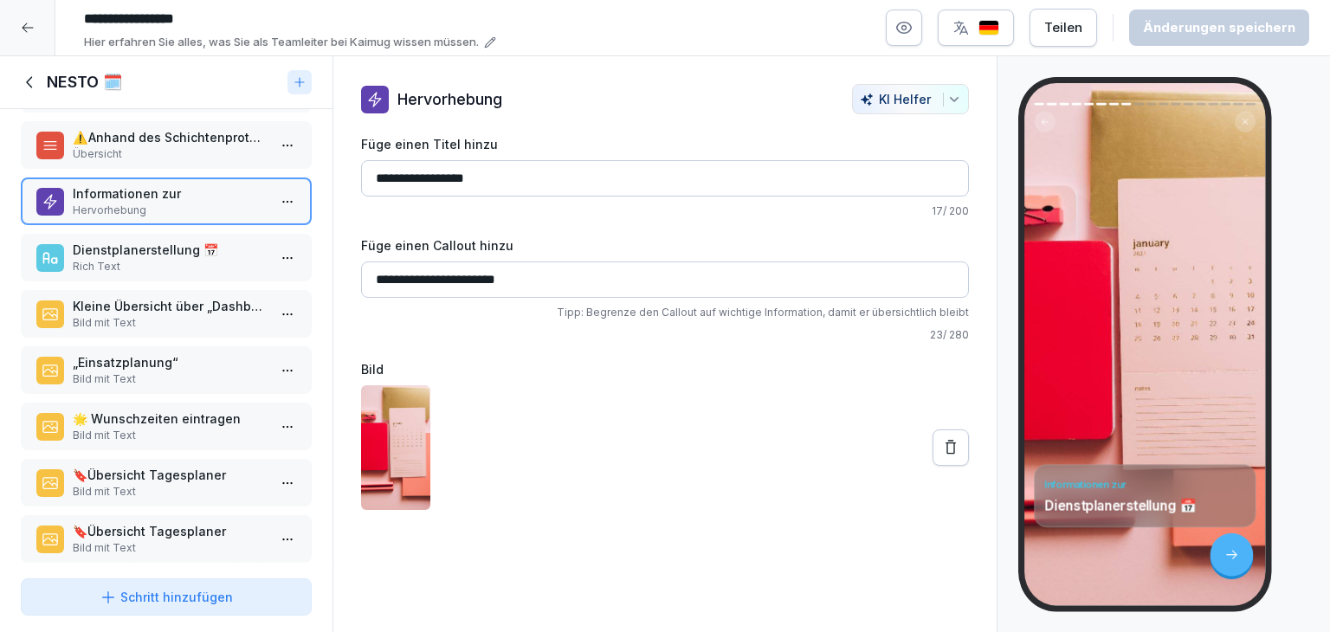
click at [177, 259] on p "Rich Text" at bounding box center [170, 267] width 194 height 16
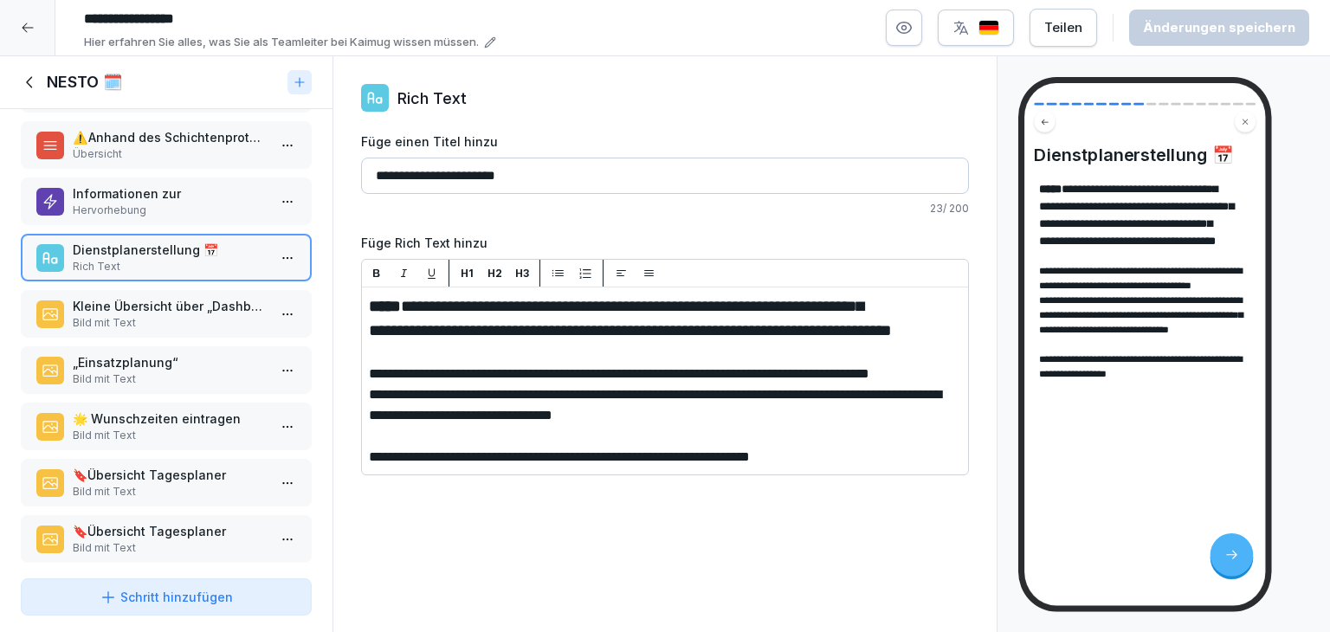
click at [201, 315] on p "Bild mit Text" at bounding box center [170, 323] width 194 height 16
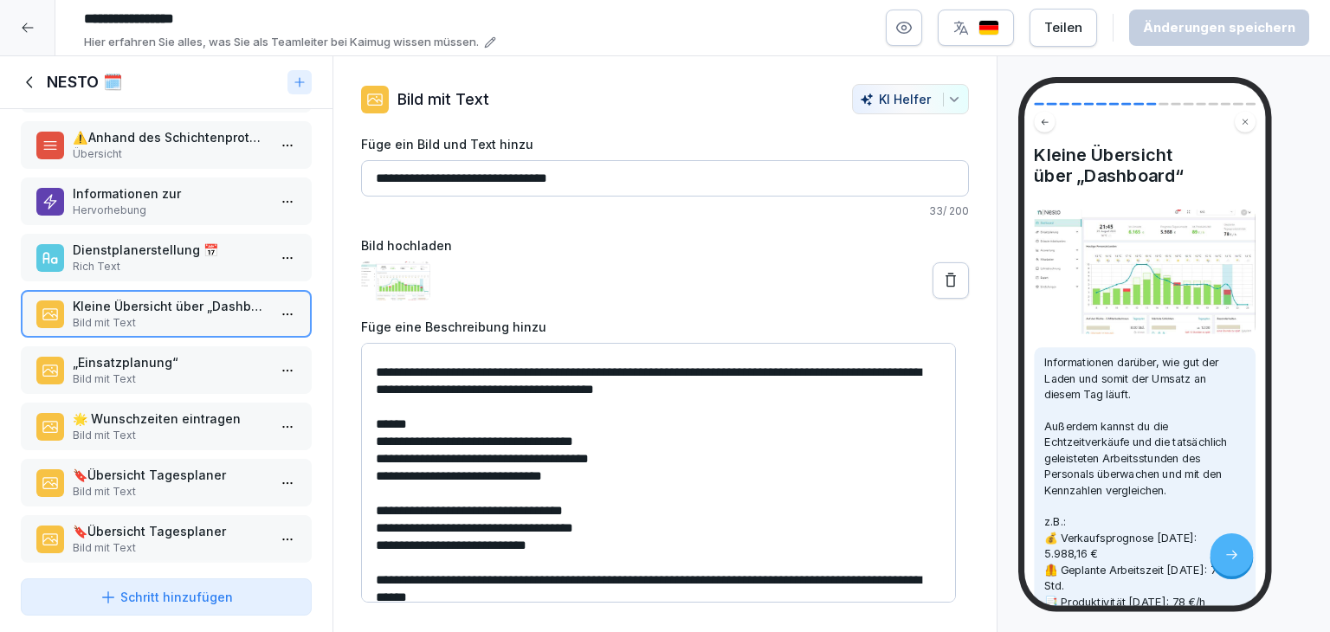
scroll to position [39, 0]
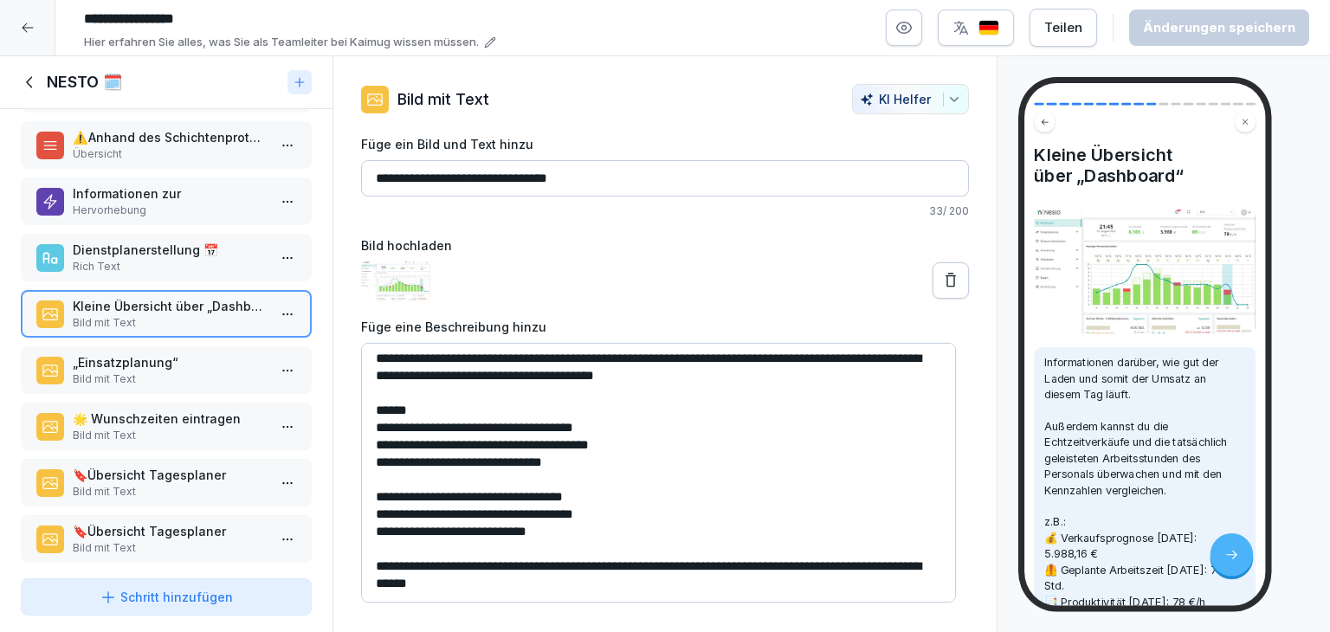
click at [149, 362] on p "„Einsatzplanung“" at bounding box center [170, 362] width 194 height 18
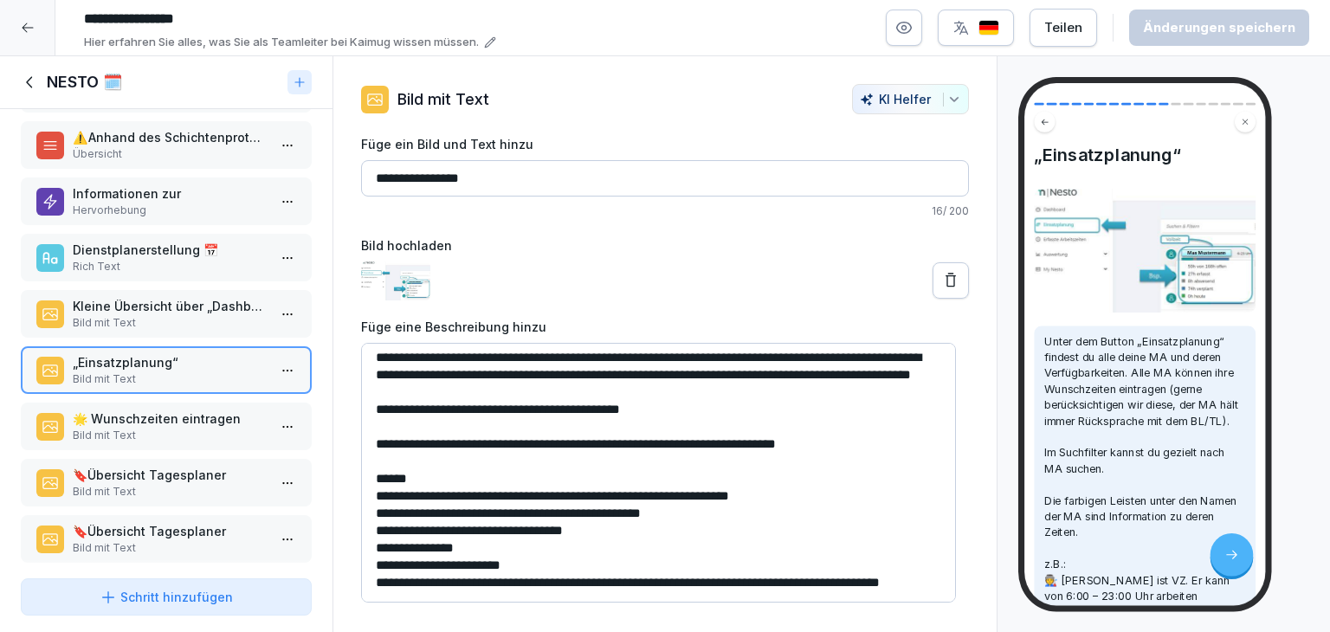
scroll to position [56, 0]
click at [168, 413] on p "🌟 Wunschzeiten eintragen" at bounding box center [170, 418] width 194 height 18
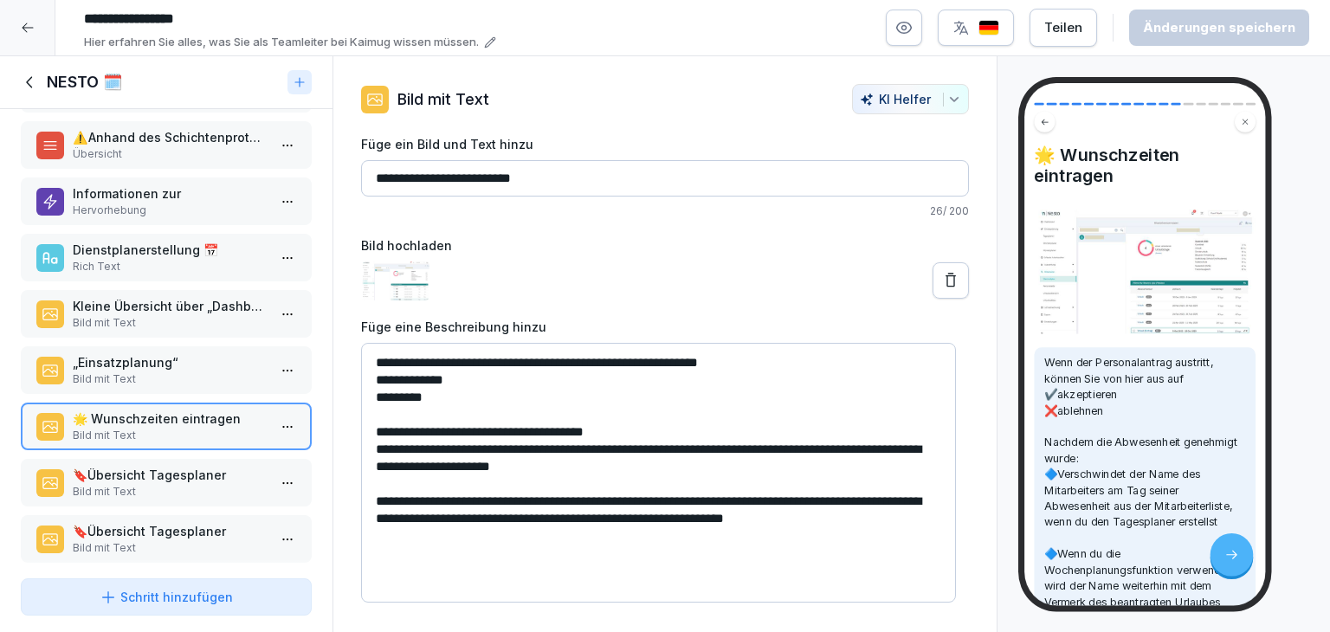
click at [172, 485] on p "Bild mit Text" at bounding box center [170, 492] width 194 height 16
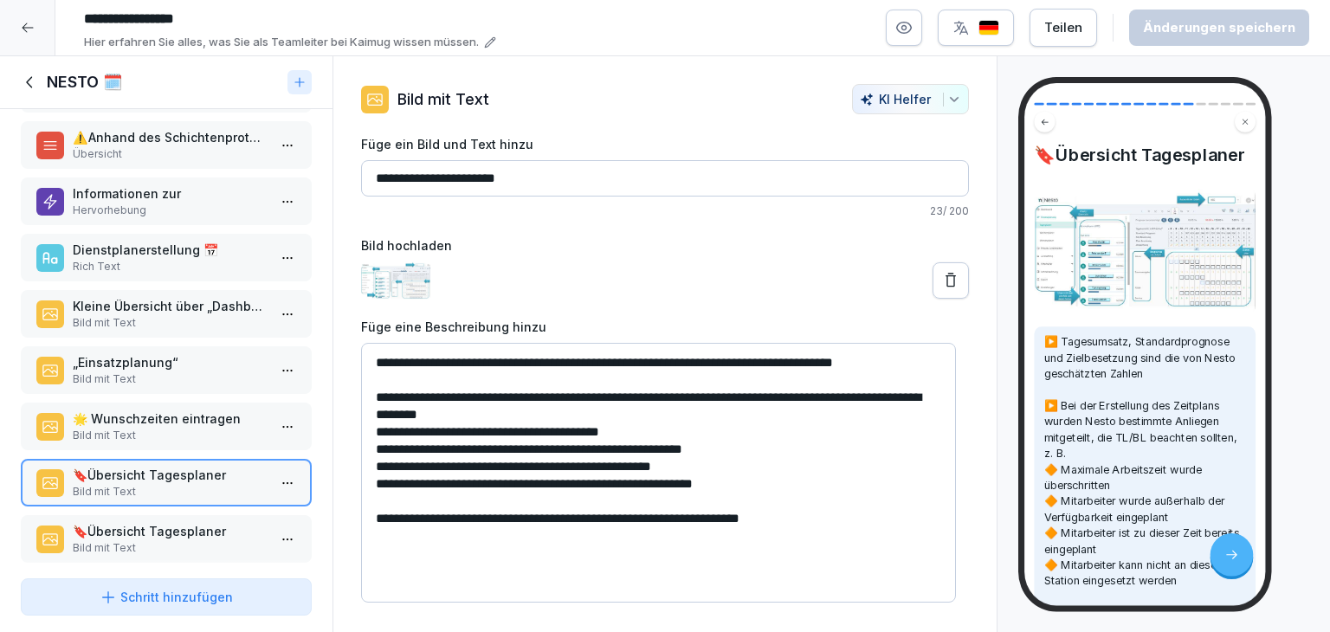
scroll to position [519, 0]
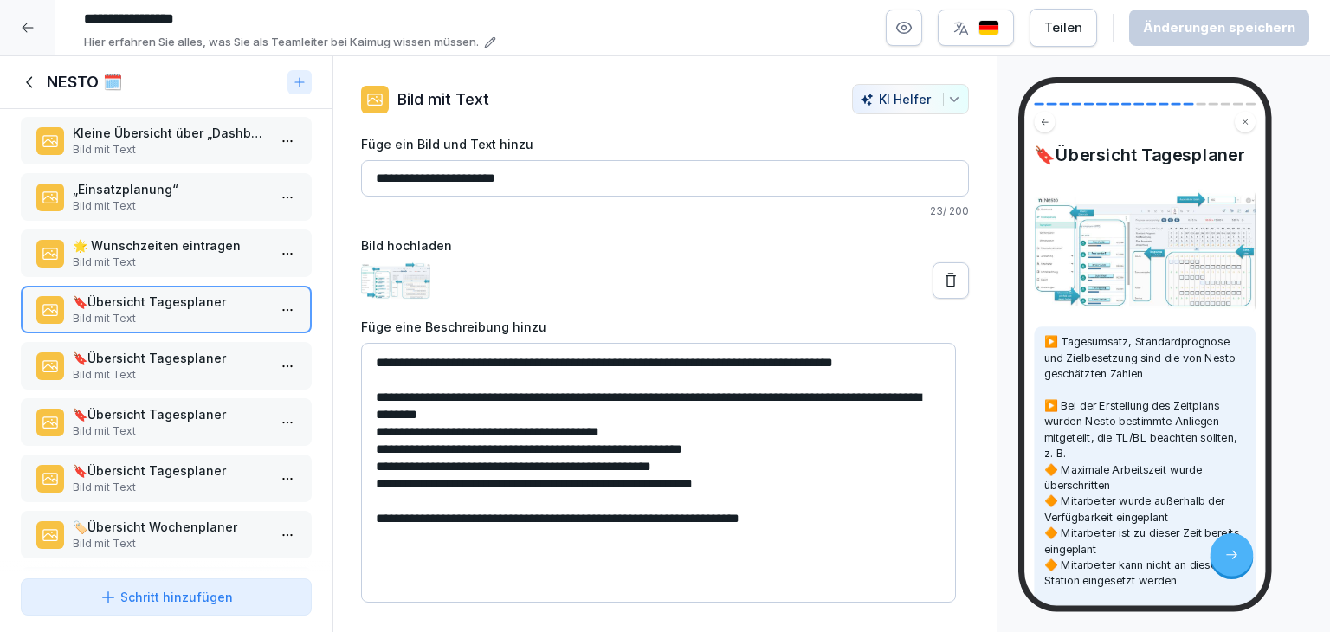
click at [160, 349] on p "🔖Übersicht Tagesplaner" at bounding box center [170, 358] width 194 height 18
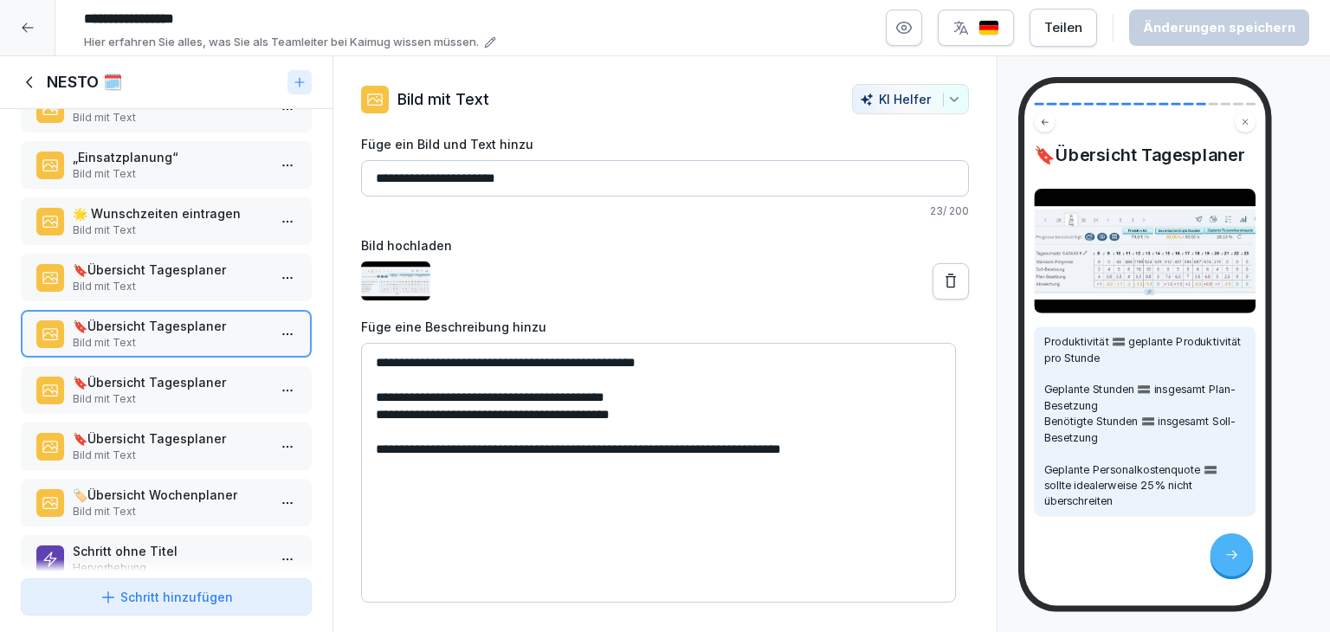
scroll to position [583, 0]
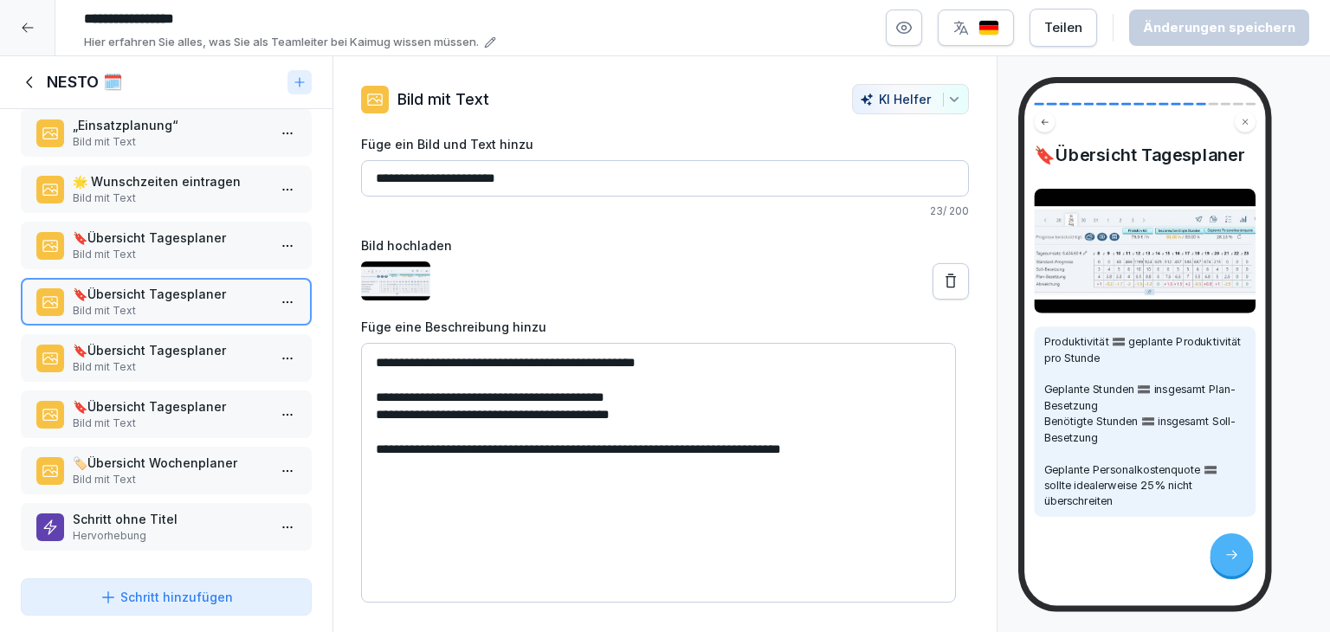
click at [186, 341] on p "🔖Übersicht Tagesplaner" at bounding box center [170, 350] width 194 height 18
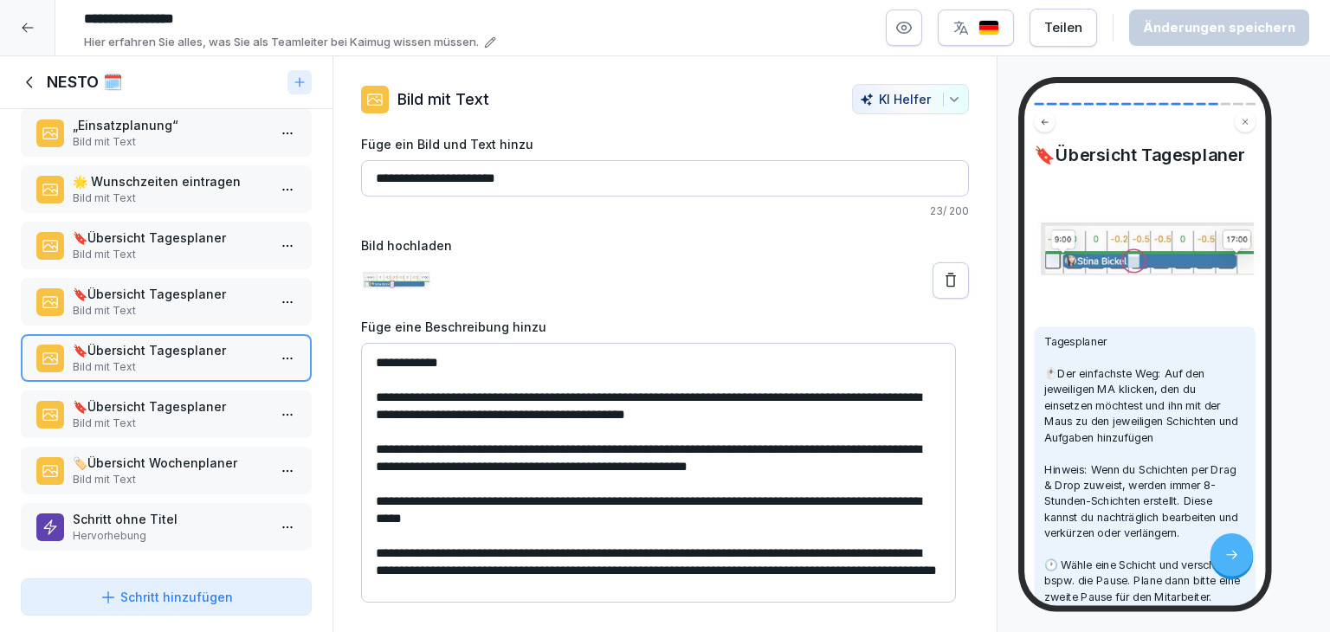
scroll to position [39, 0]
click at [158, 400] on p "🔖Übersicht Tagesplaner" at bounding box center [170, 406] width 194 height 18
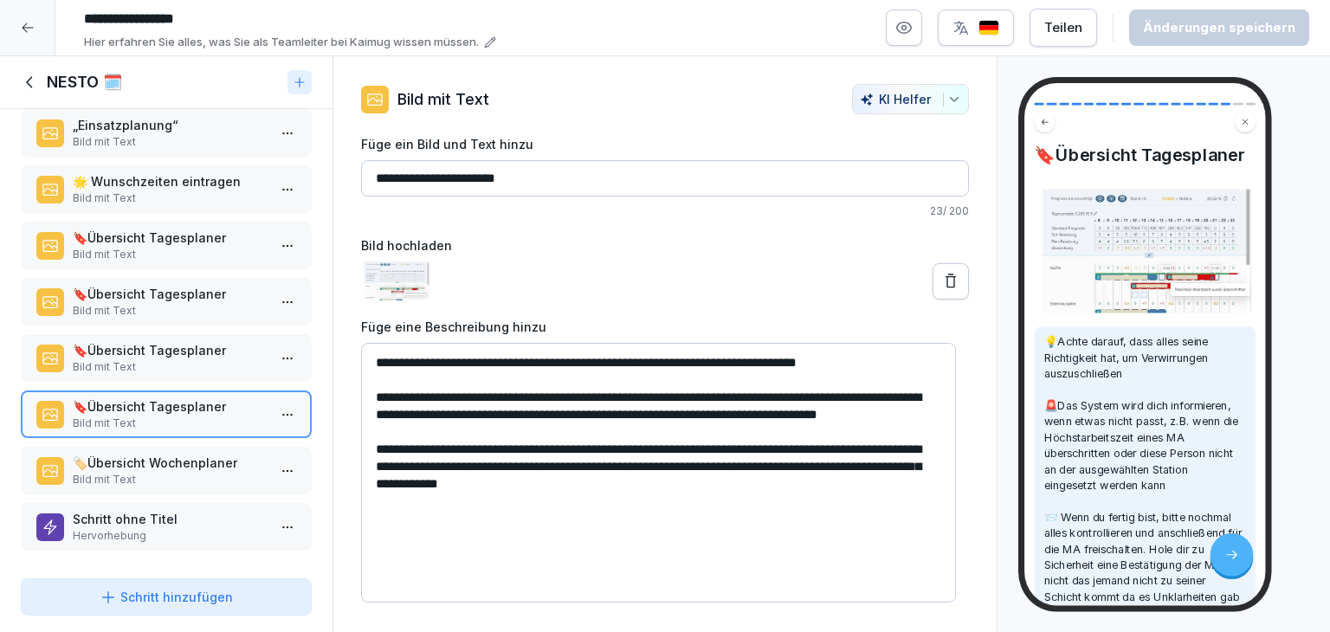
click at [93, 472] on p "Bild mit Text" at bounding box center [170, 480] width 194 height 16
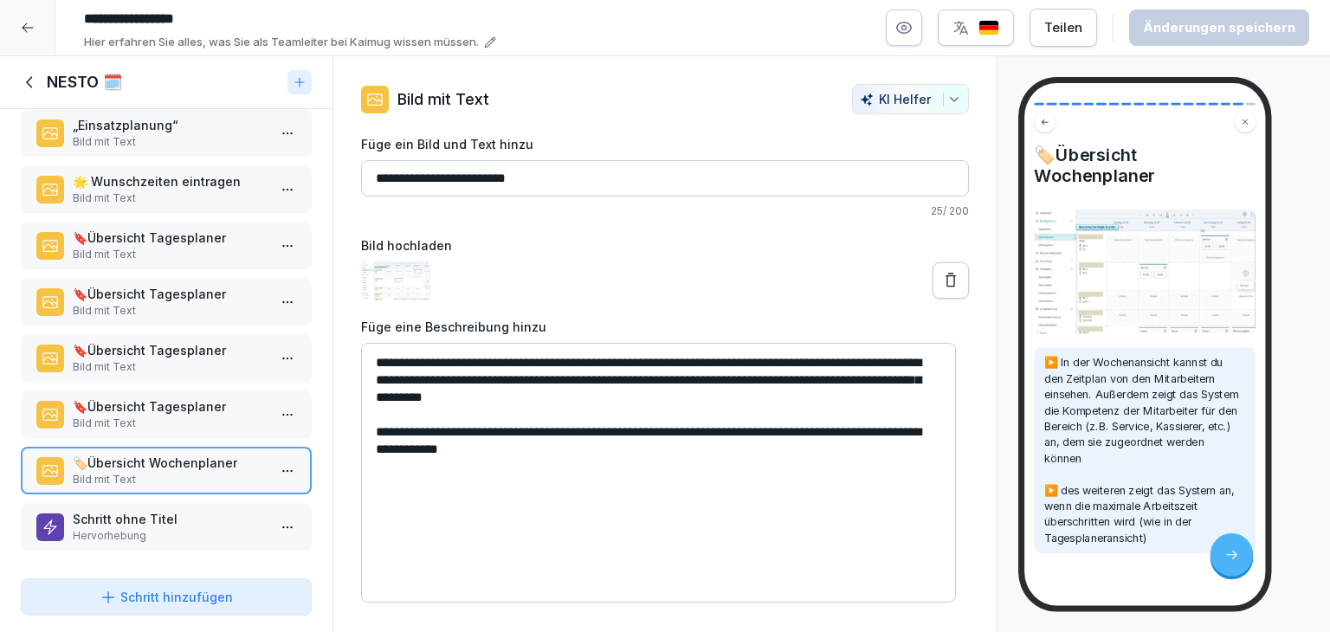
click at [126, 528] on p "Hervorhebung" at bounding box center [170, 536] width 194 height 16
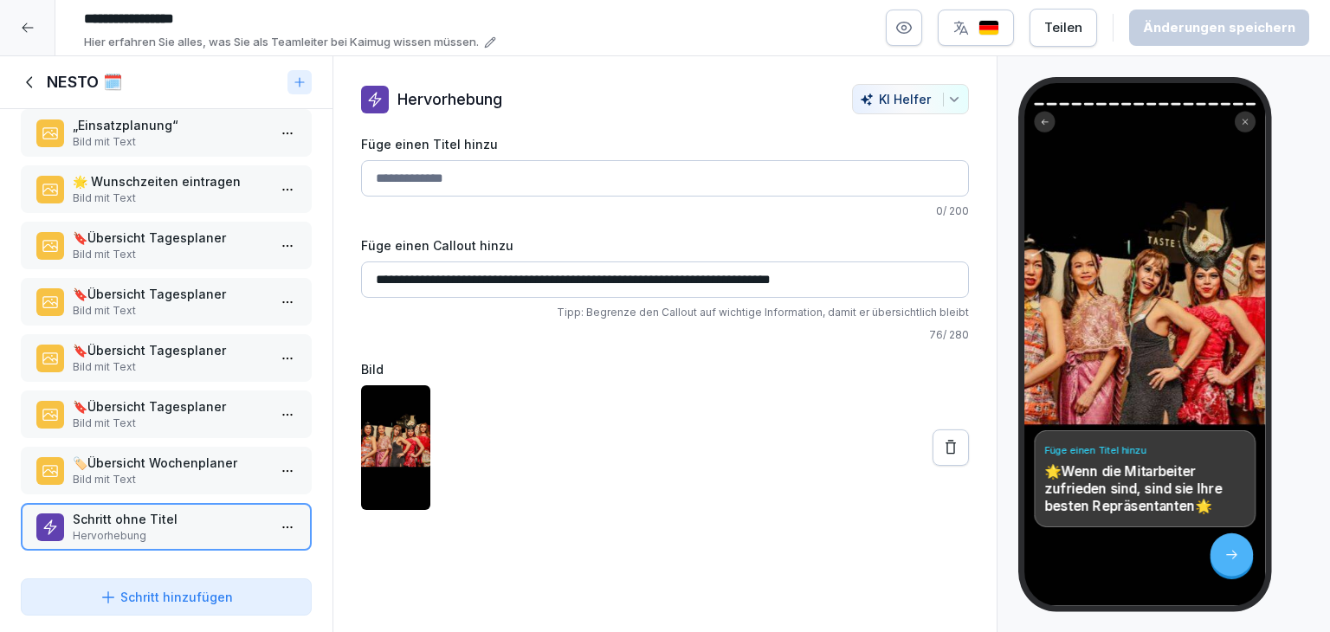
click at [22, 80] on icon at bounding box center [30, 82] width 19 height 19
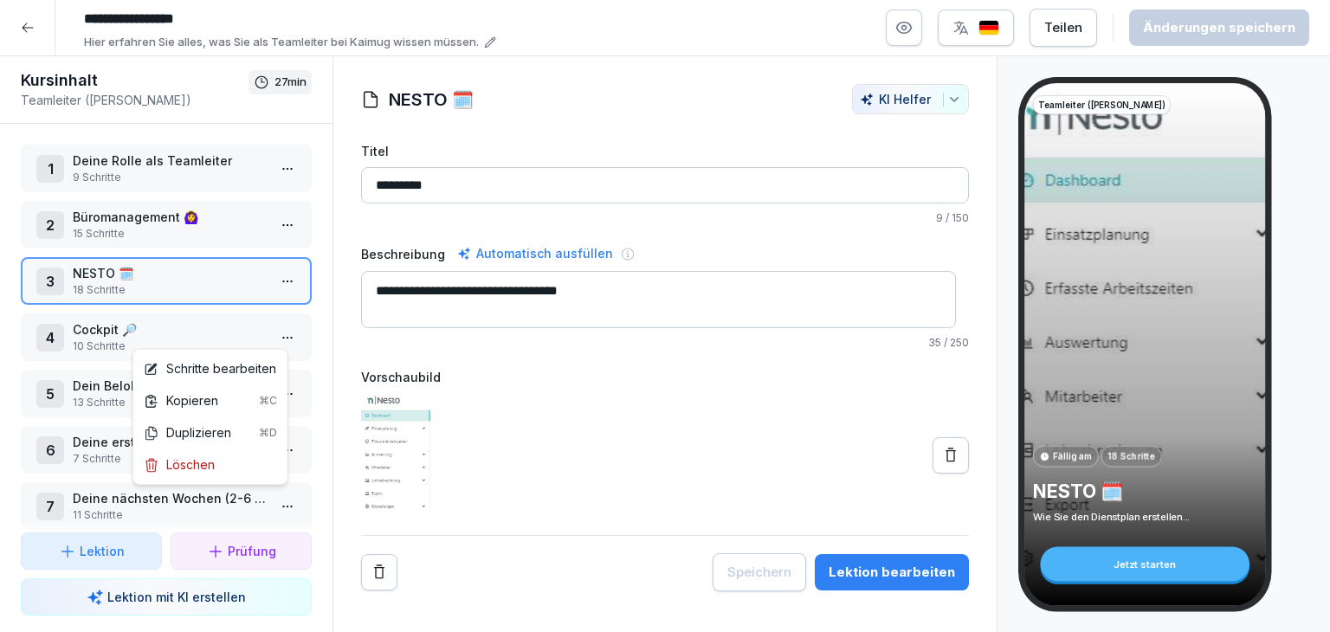
click at [274, 344] on html "**********" at bounding box center [665, 316] width 1330 height 632
click at [260, 364] on div "Schritte bearbeiten" at bounding box center [210, 368] width 132 height 18
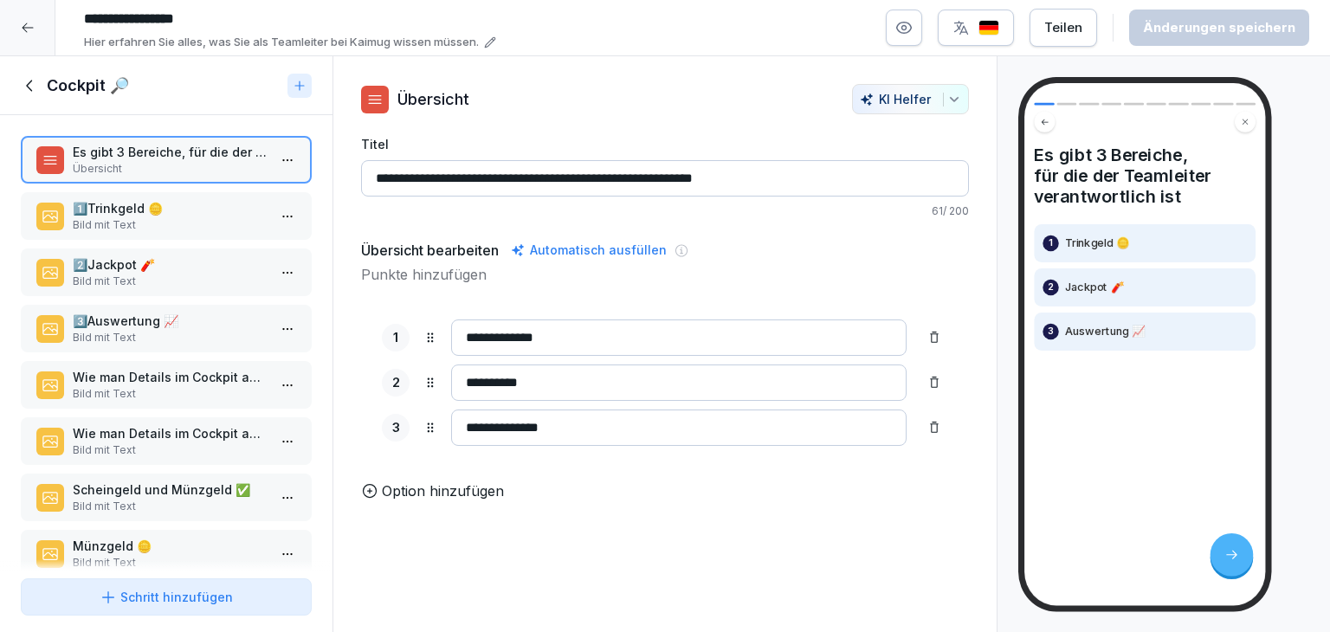
click at [176, 210] on p "1️⃣​Trinkgeld 🪙​" at bounding box center [170, 208] width 194 height 18
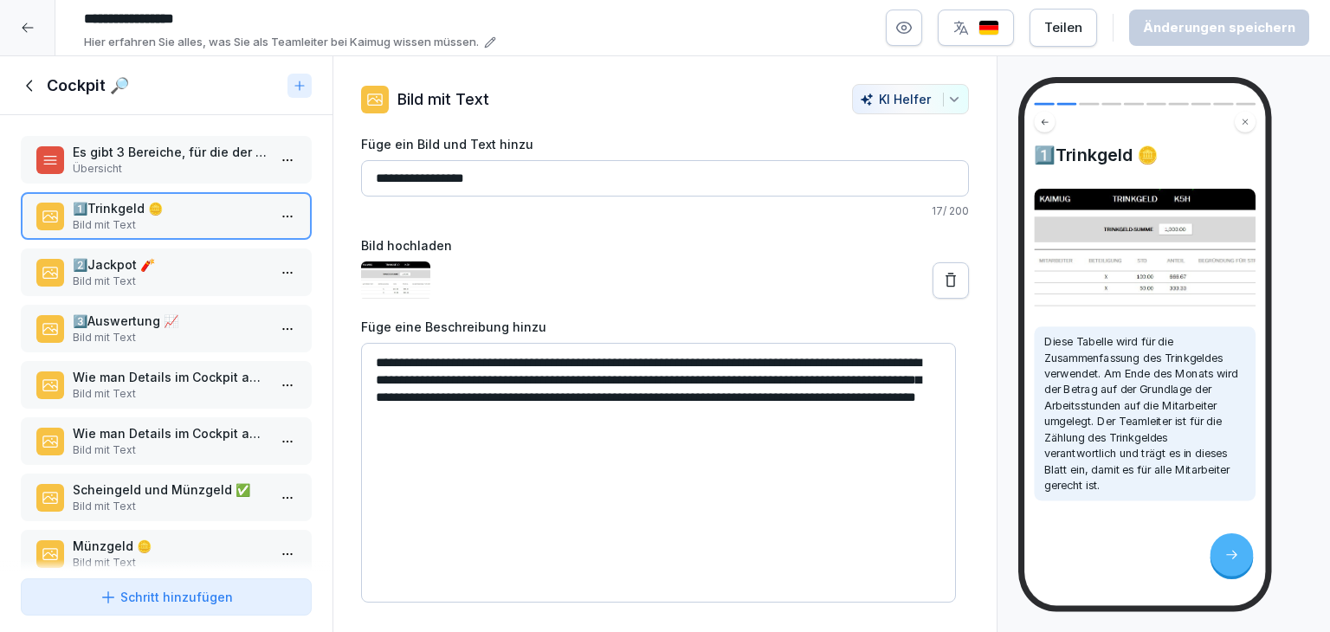
click at [118, 274] on p "Bild mit Text" at bounding box center [170, 282] width 194 height 16
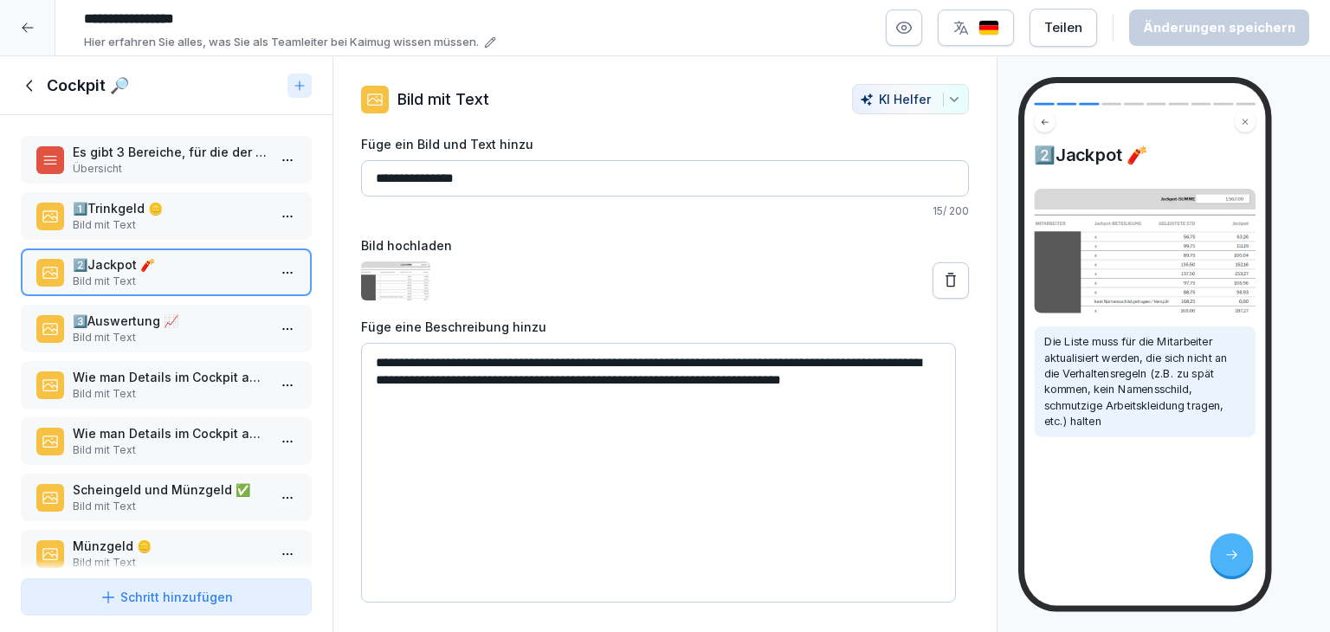
click at [142, 317] on p "3️⃣Auswertung 📈​" at bounding box center [170, 321] width 194 height 18
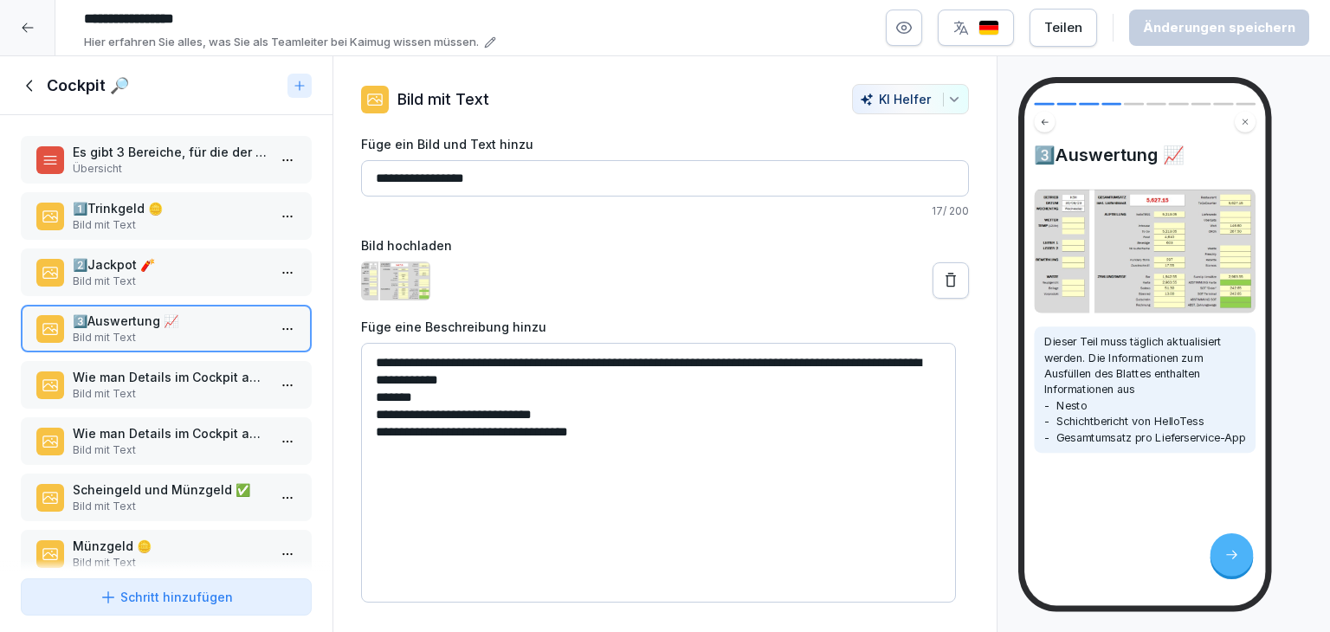
click at [167, 368] on p "Wie man Details im Cockpit ausfüllt" at bounding box center [170, 377] width 194 height 18
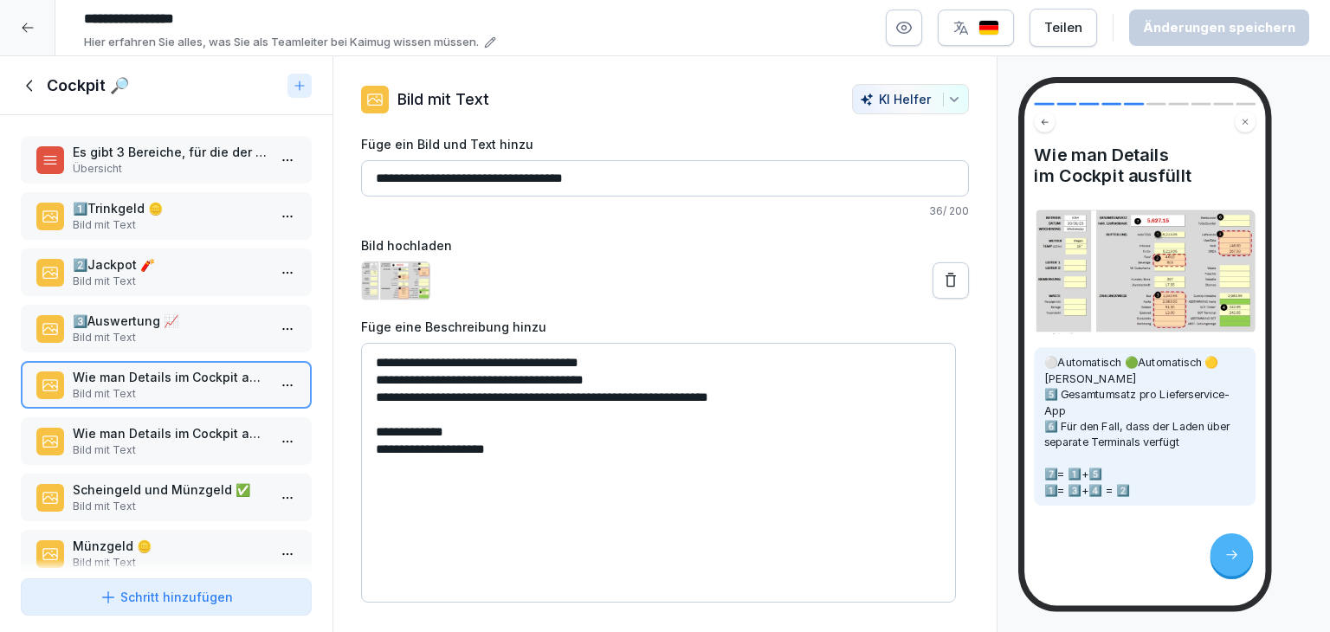
click at [167, 375] on p "Wie man Details im Cockpit ausfüllt" at bounding box center [170, 377] width 194 height 18
click at [177, 434] on p "Wie man Details im Cockpit ausfüllt (2)" at bounding box center [170, 433] width 194 height 18
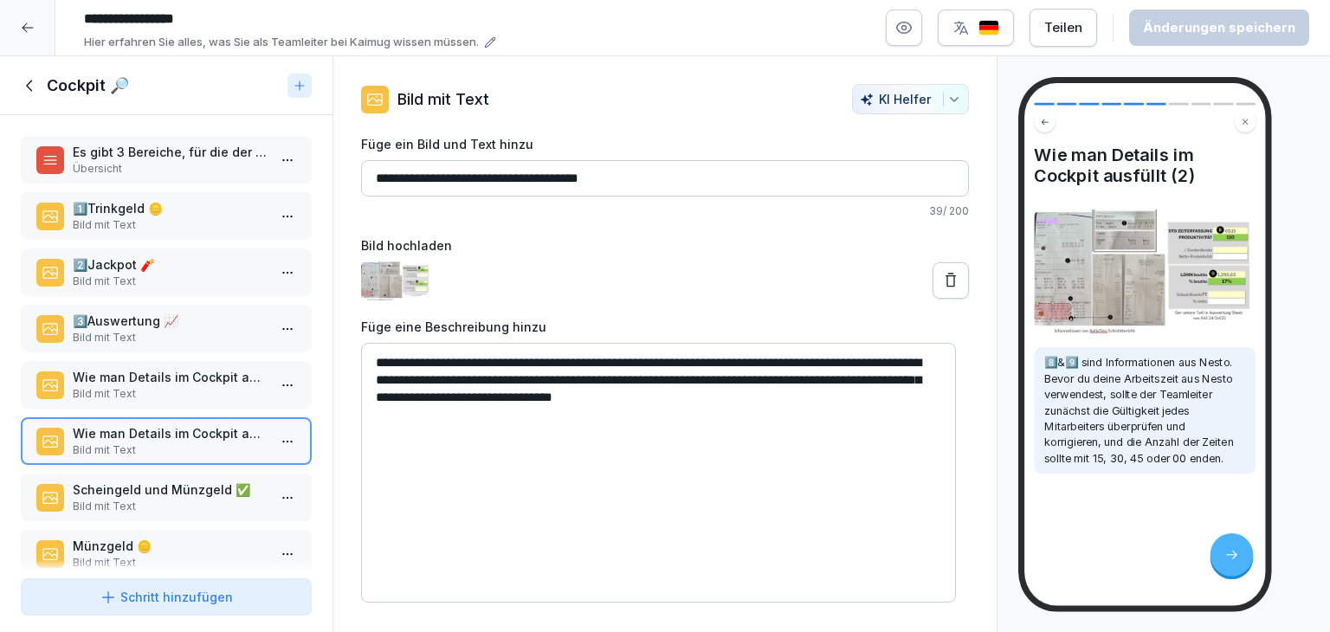
click at [204, 489] on p "Scheingeld und Münzgeld ✅​" at bounding box center [170, 489] width 194 height 18
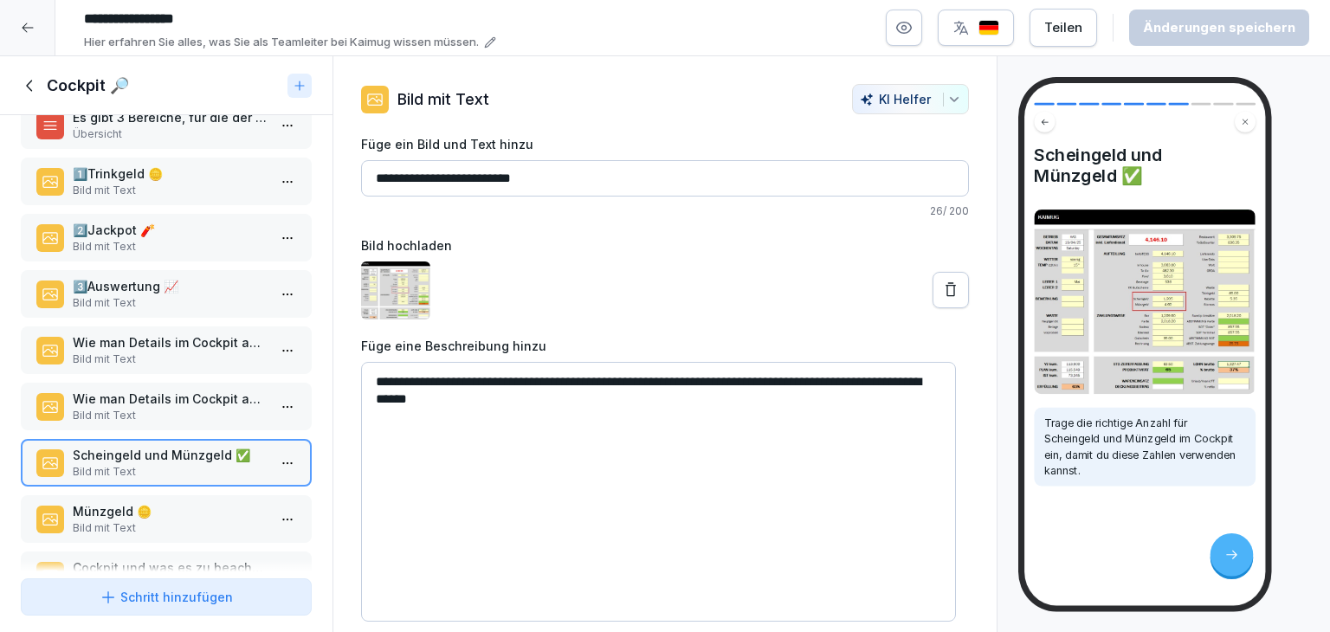
scroll to position [145, 0]
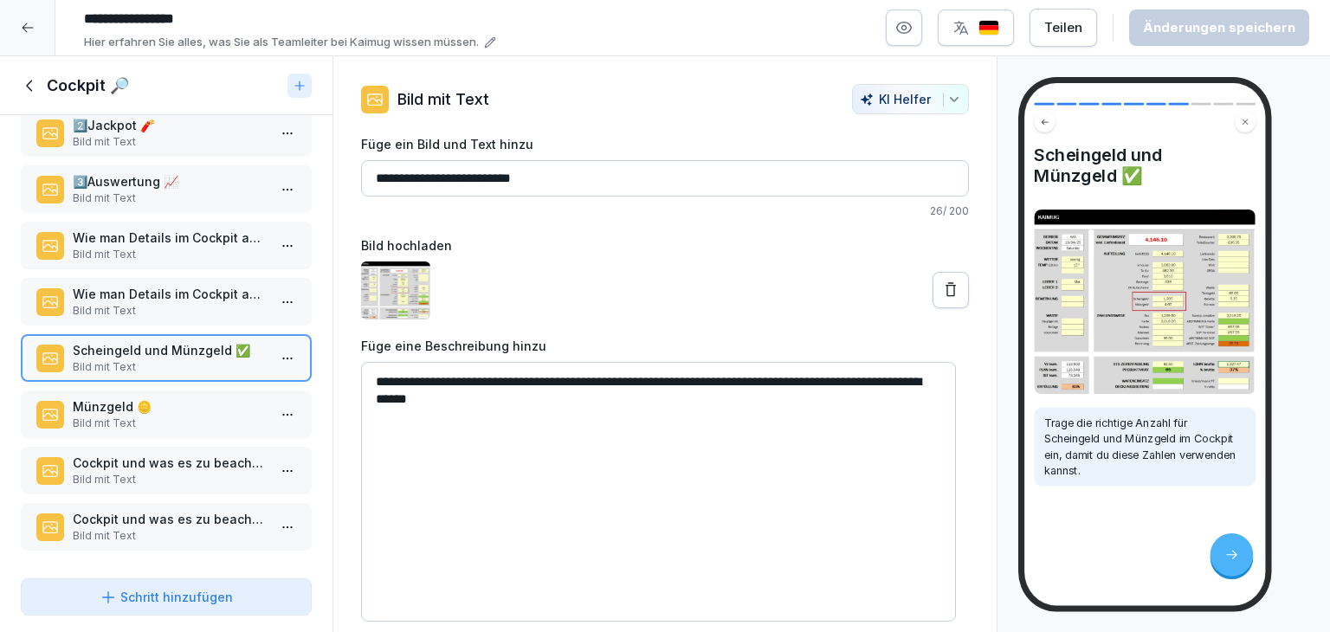
click at [174, 403] on p "Münzgeld 🪙" at bounding box center [170, 406] width 194 height 18
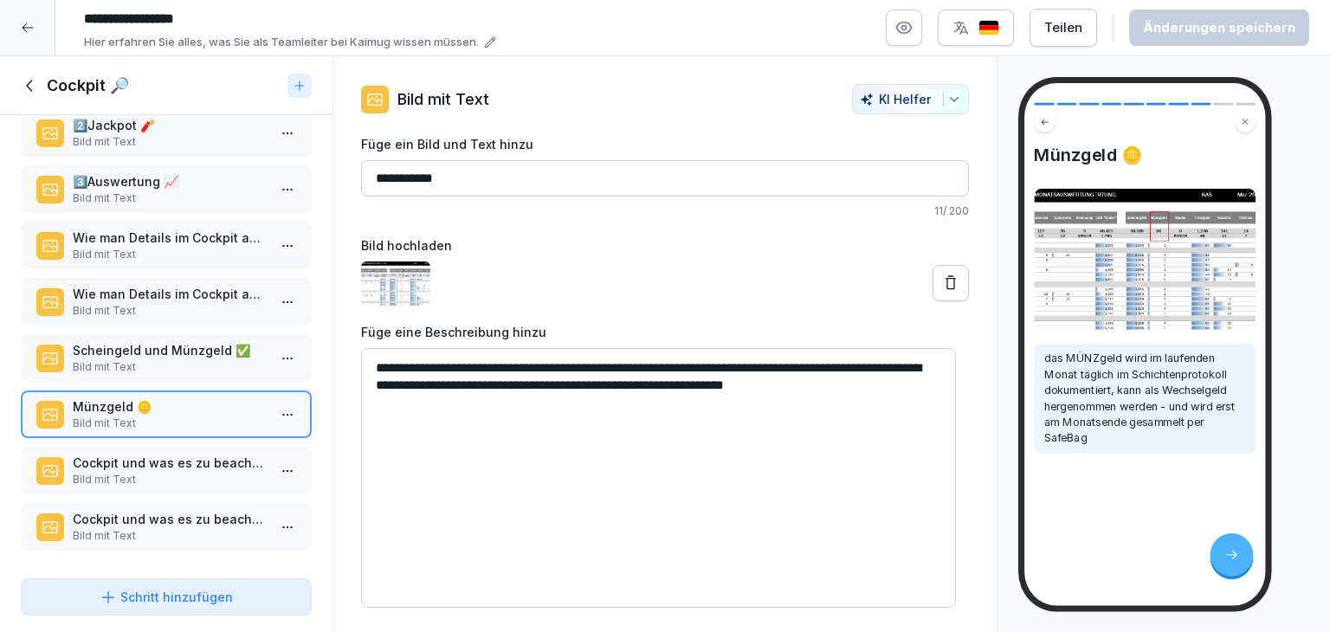
click at [153, 454] on p "Cockpit und was es zu beachten gibt (1)" at bounding box center [170, 463] width 194 height 18
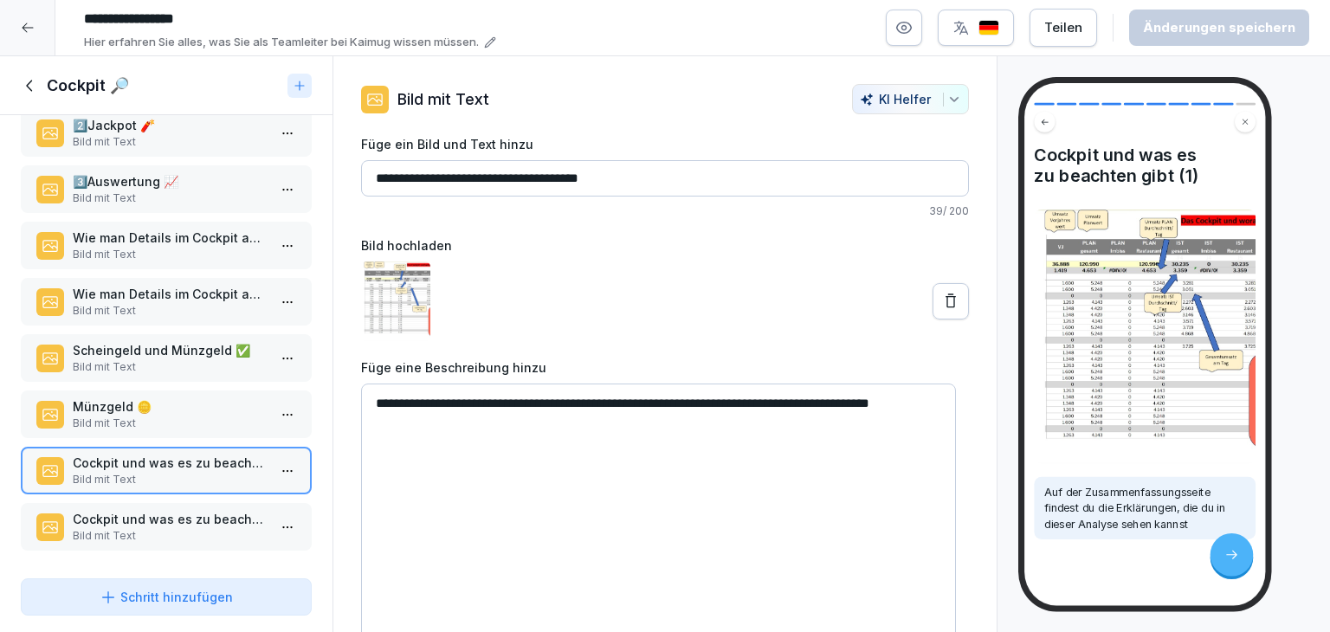
click at [145, 528] on p "Bild mit Text" at bounding box center [170, 536] width 194 height 16
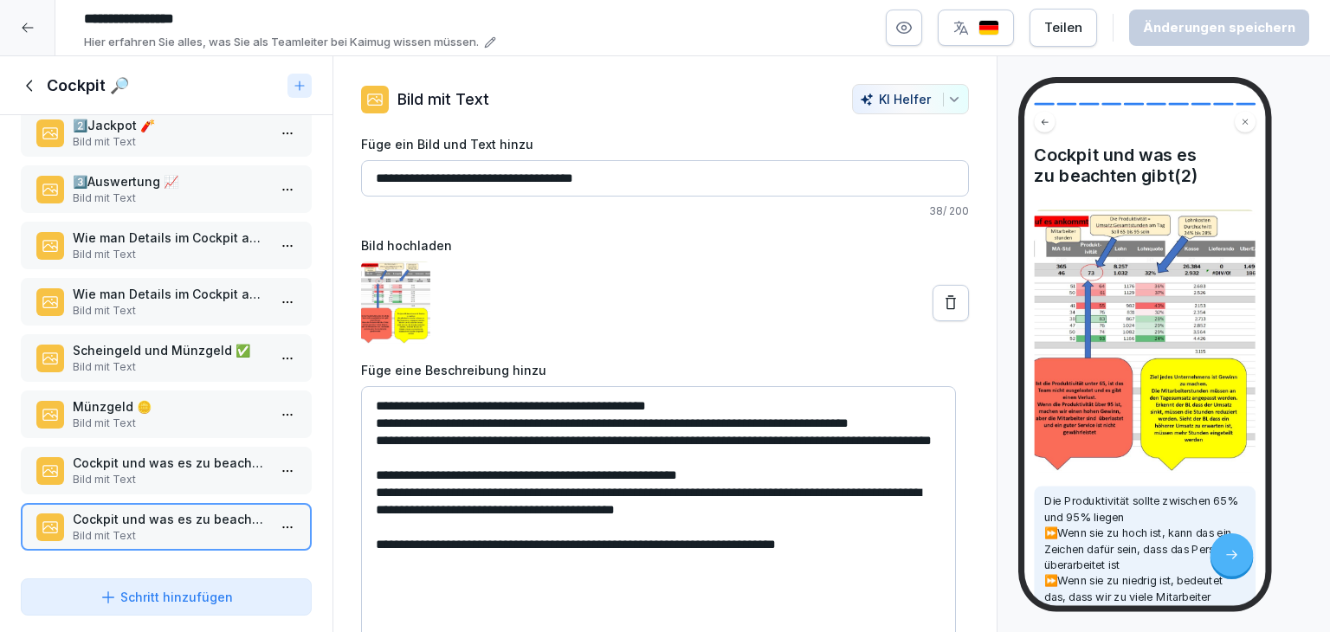
click at [32, 93] on icon at bounding box center [30, 85] width 19 height 19
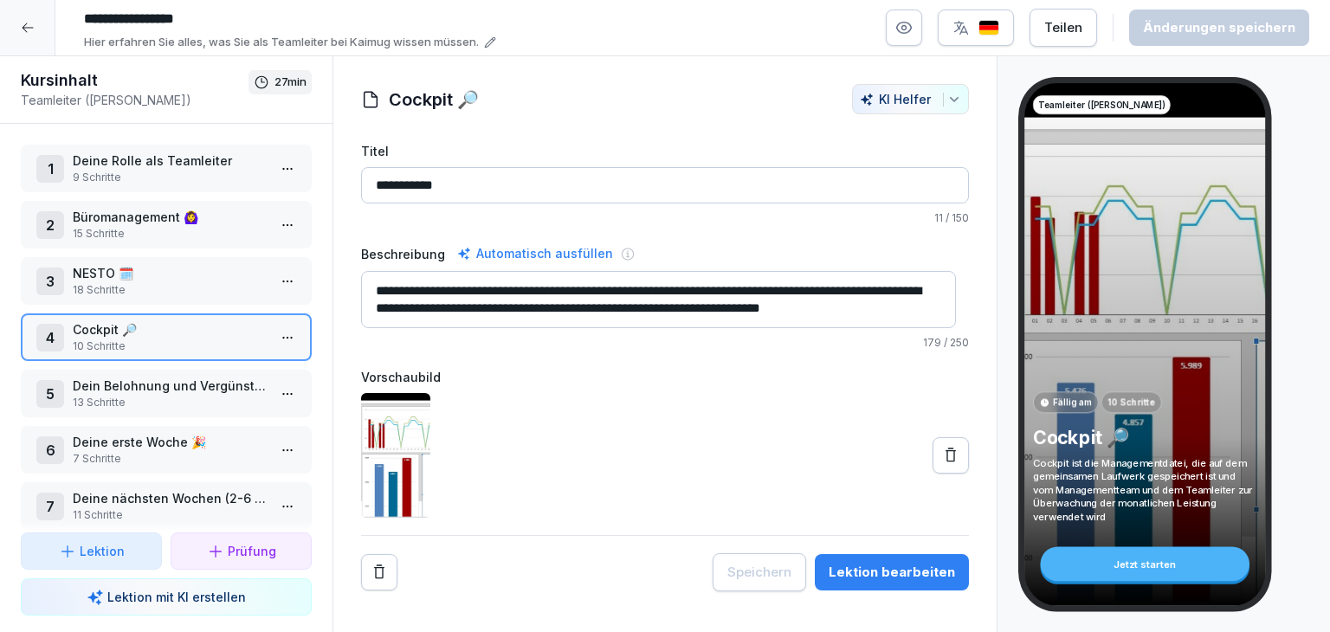
click at [276, 391] on html "**********" at bounding box center [665, 316] width 1330 height 632
click at [209, 428] on div "Schritte bearbeiten" at bounding box center [210, 424] width 132 height 18
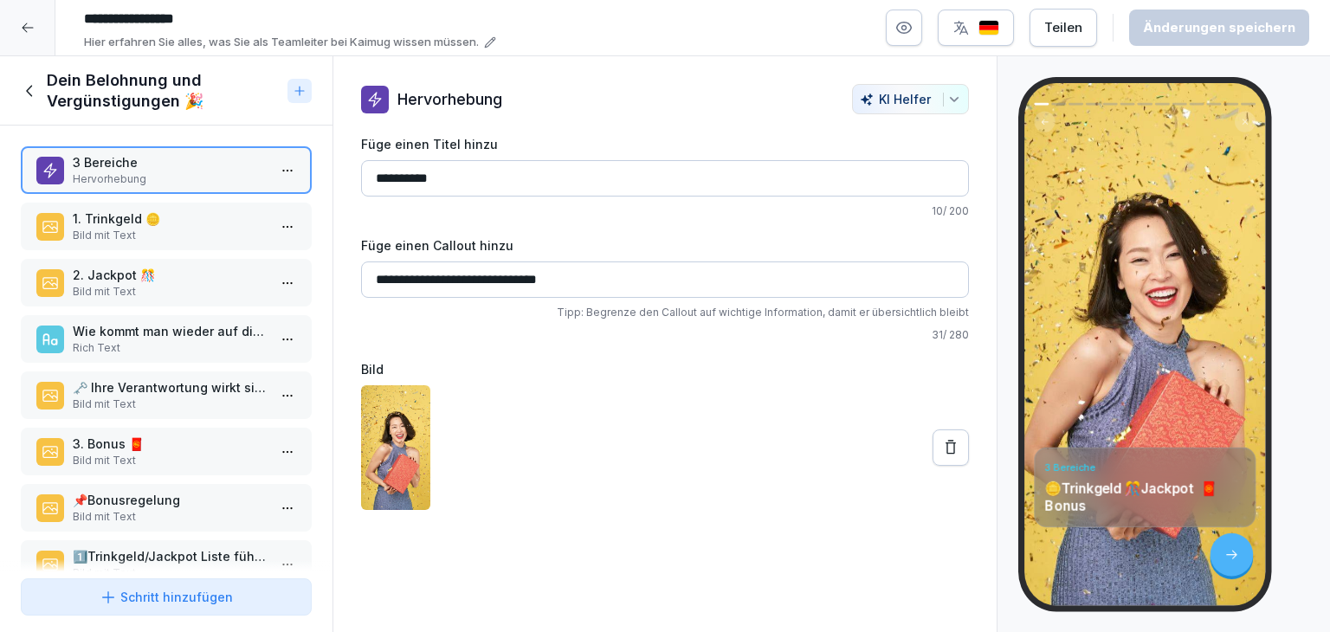
click at [177, 232] on p "Bild mit Text" at bounding box center [170, 236] width 194 height 16
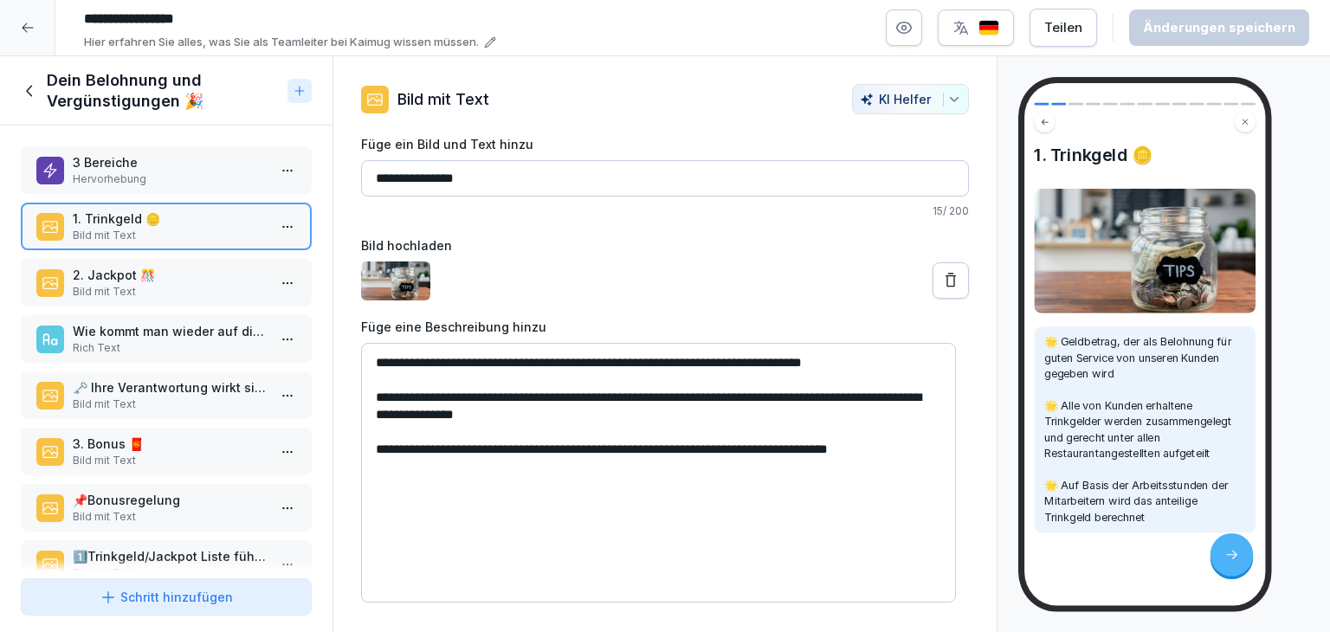
click at [179, 284] on p "Bild mit Text" at bounding box center [170, 292] width 194 height 16
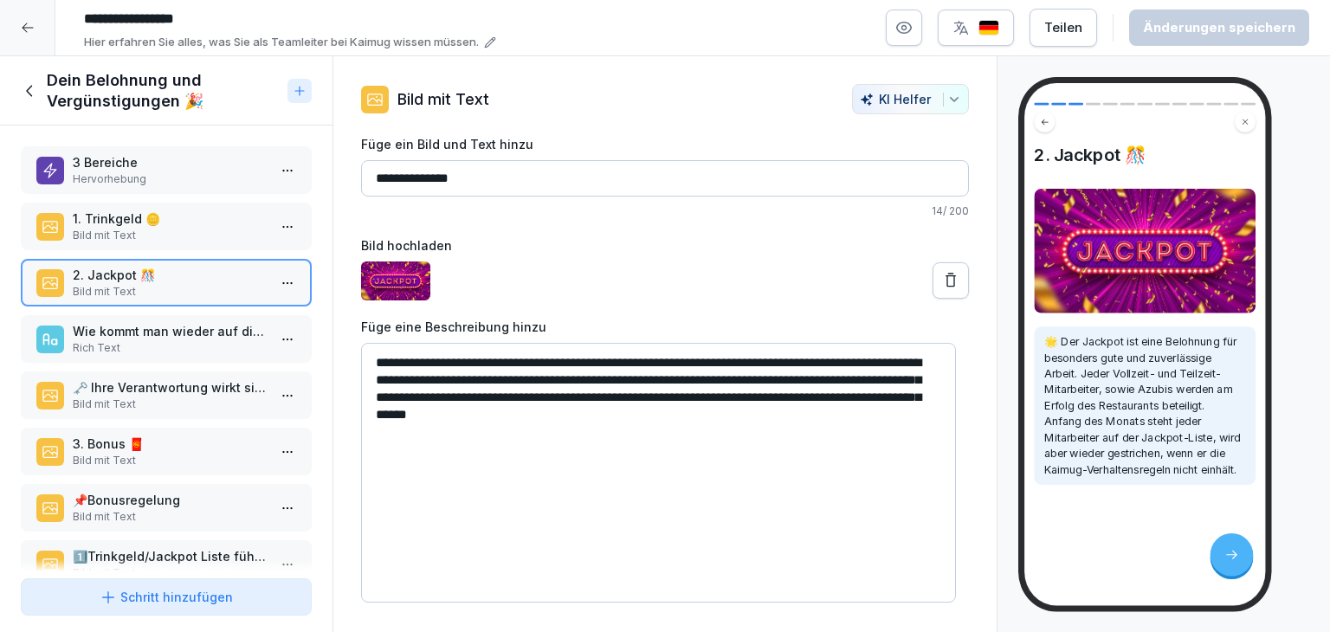
click at [181, 337] on p "Wie kommt man wieder auf die Jackpot-Liste?" at bounding box center [170, 331] width 194 height 18
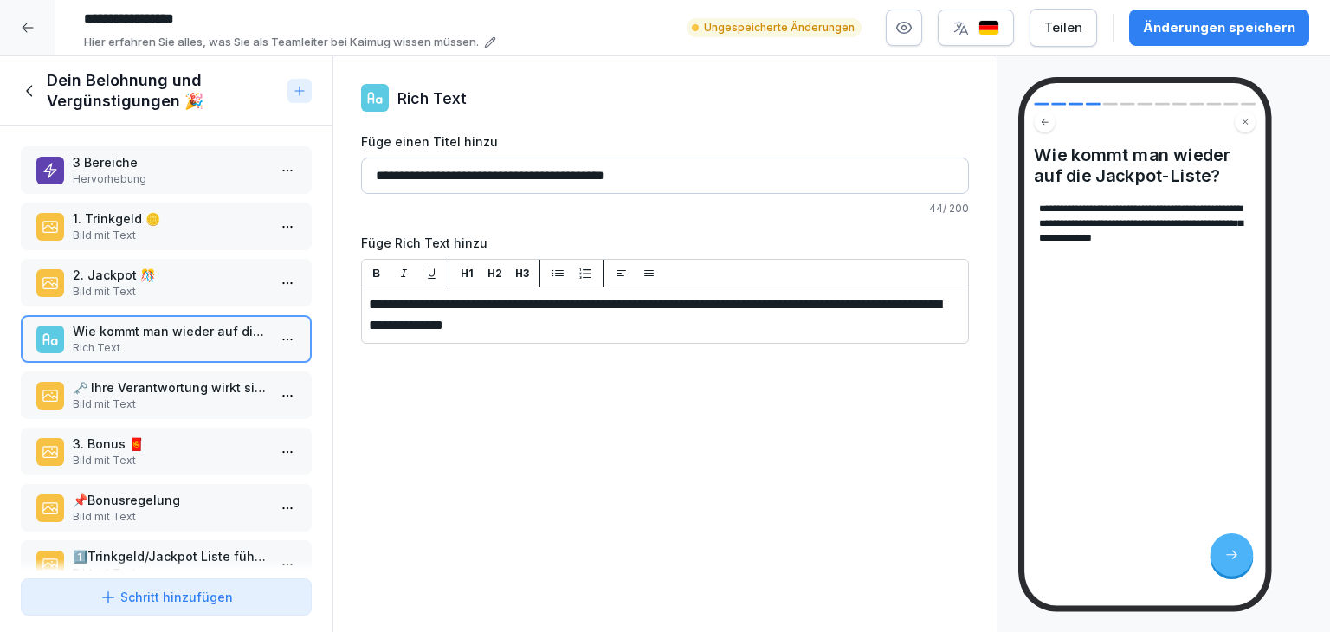
click at [736, 416] on div "**********" at bounding box center [664, 344] width 665 height 577
drag, startPoint x: 1193, startPoint y: 34, endPoint x: 631, endPoint y: 254, distance: 603.3
click at [1194, 35] on div "Änderungen speichern" at bounding box center [1219, 27] width 152 height 19
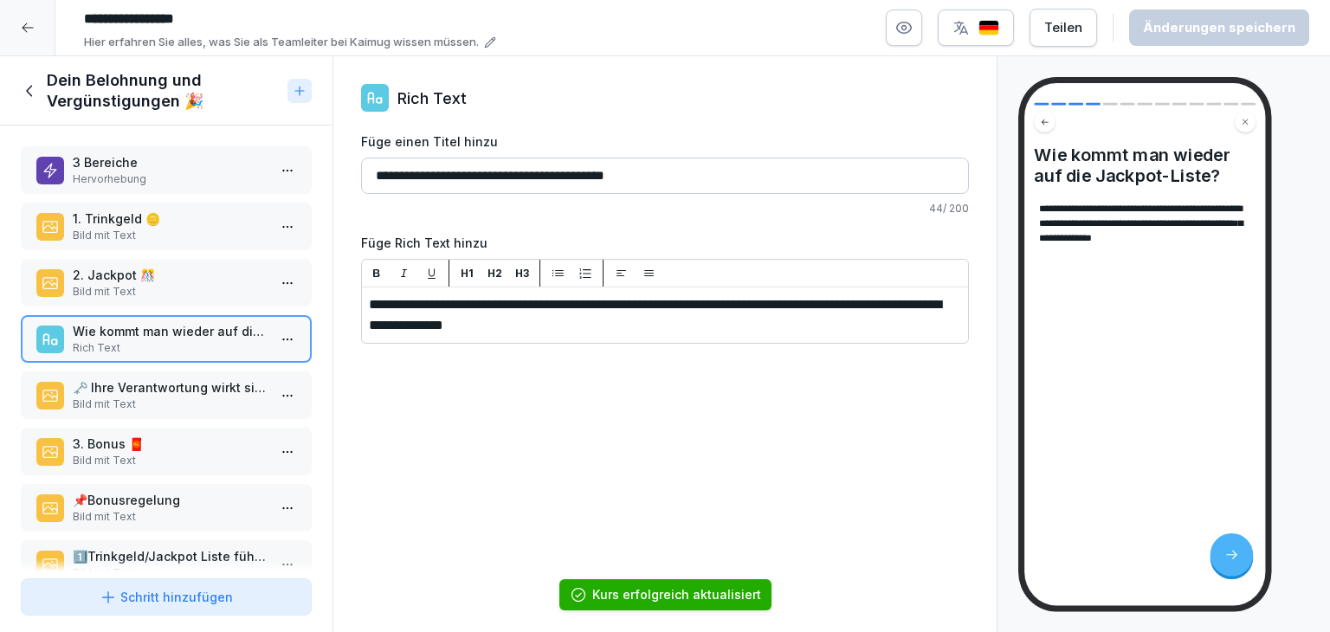
click at [62, 406] on div "🗝️​ Ihre Verantwortung wirkt sich nicht nur auf Ihren Bonus aus, sondern auch a…" at bounding box center [166, 395] width 260 height 34
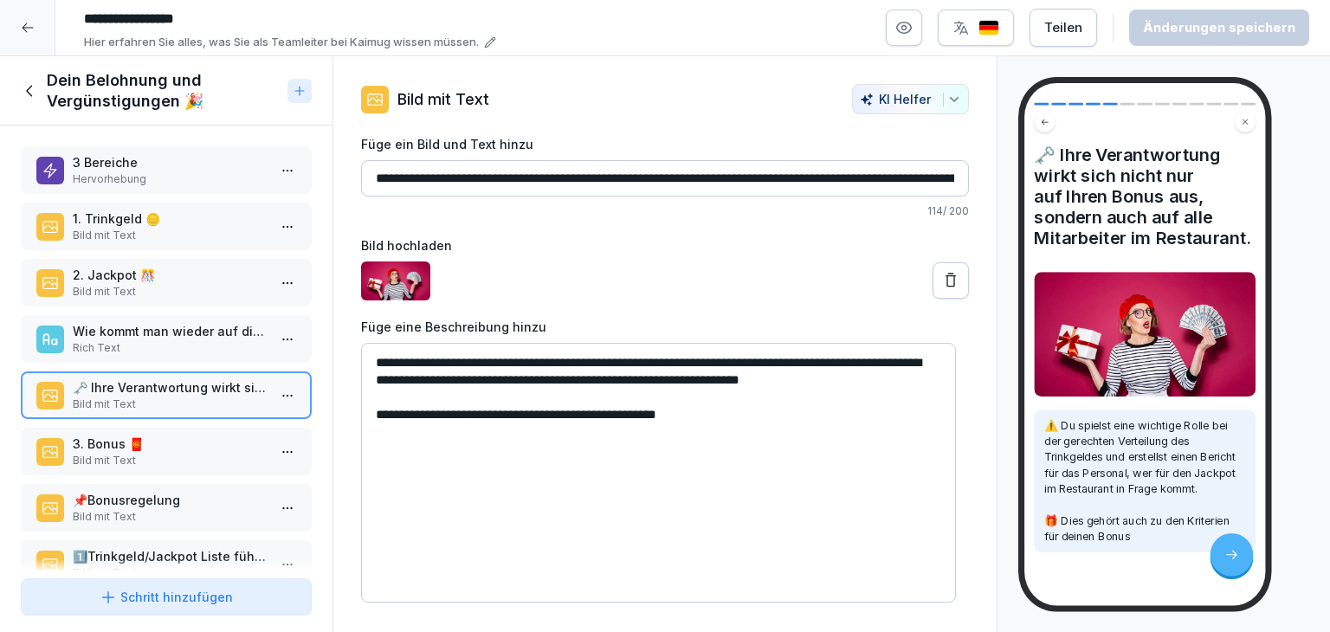
click at [85, 446] on p "3. Bonus 🧧" at bounding box center [170, 444] width 194 height 18
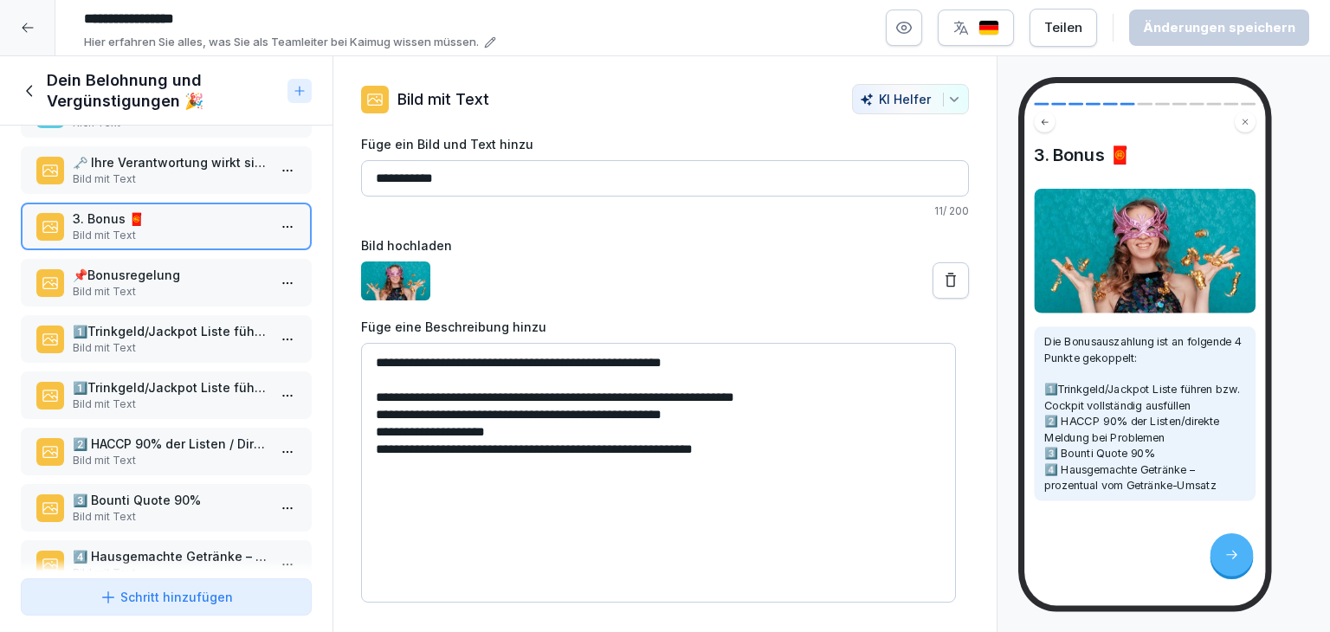
scroll to position [260, 0]
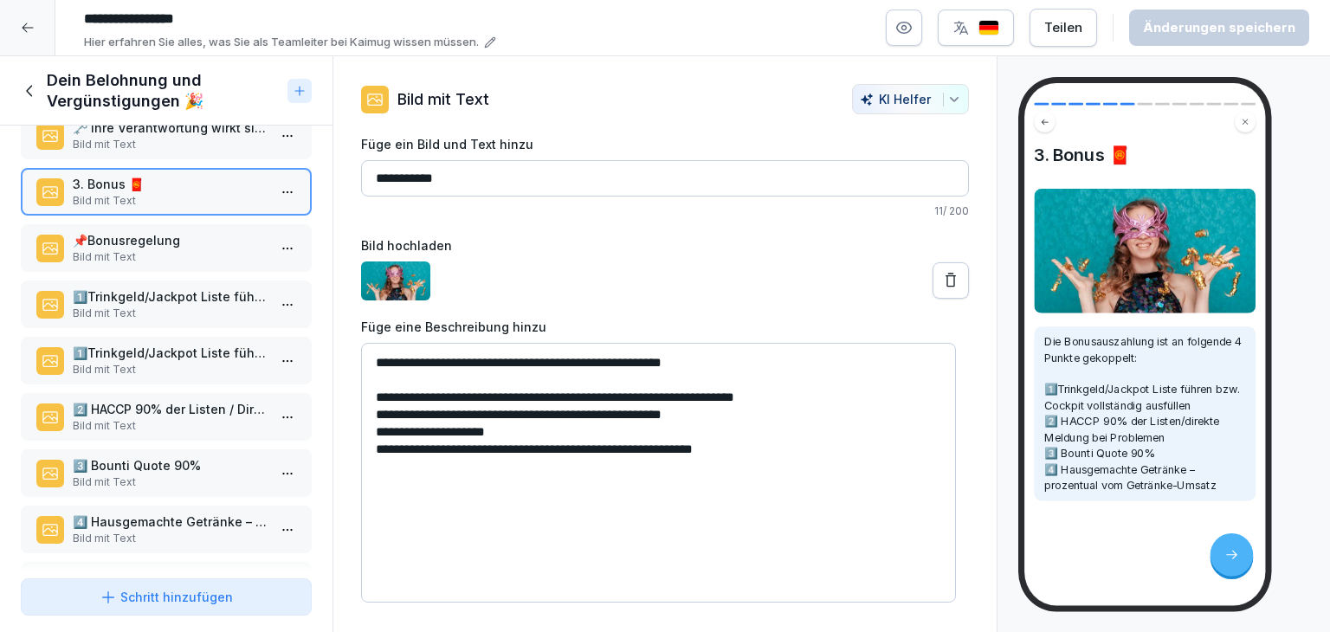
click at [189, 233] on p "​📌​Bonusregelung" at bounding box center [170, 240] width 194 height 18
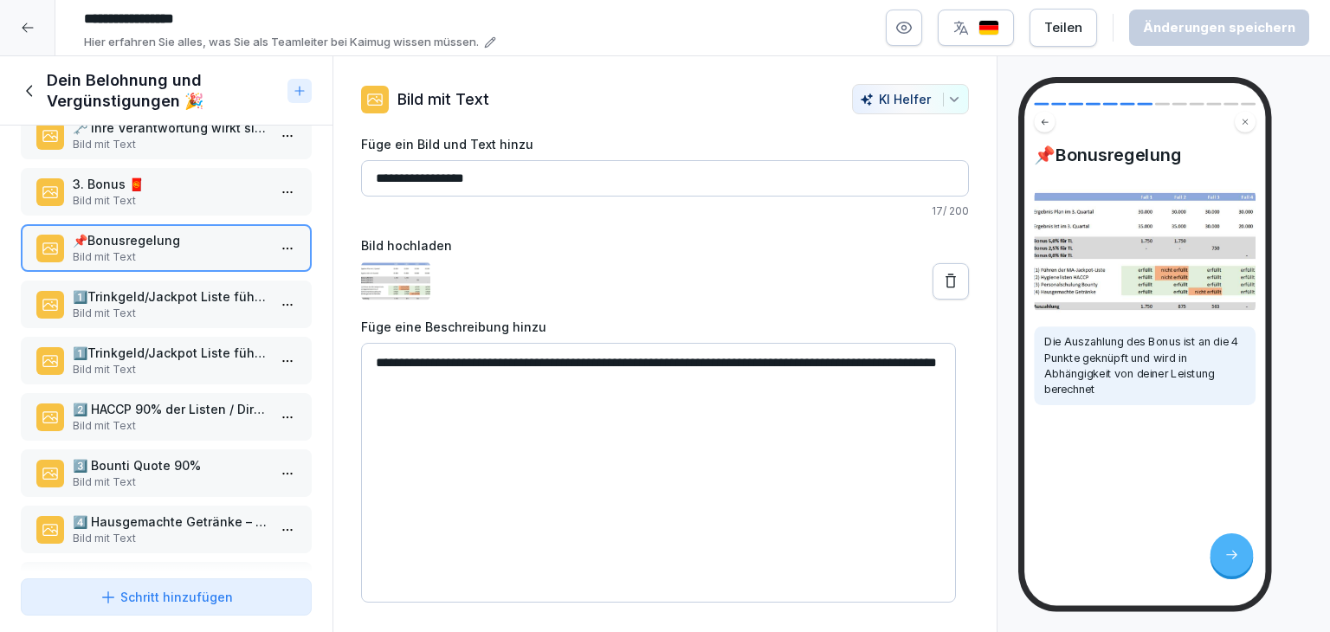
click at [232, 312] on p "Bild mit Text" at bounding box center [170, 314] width 194 height 16
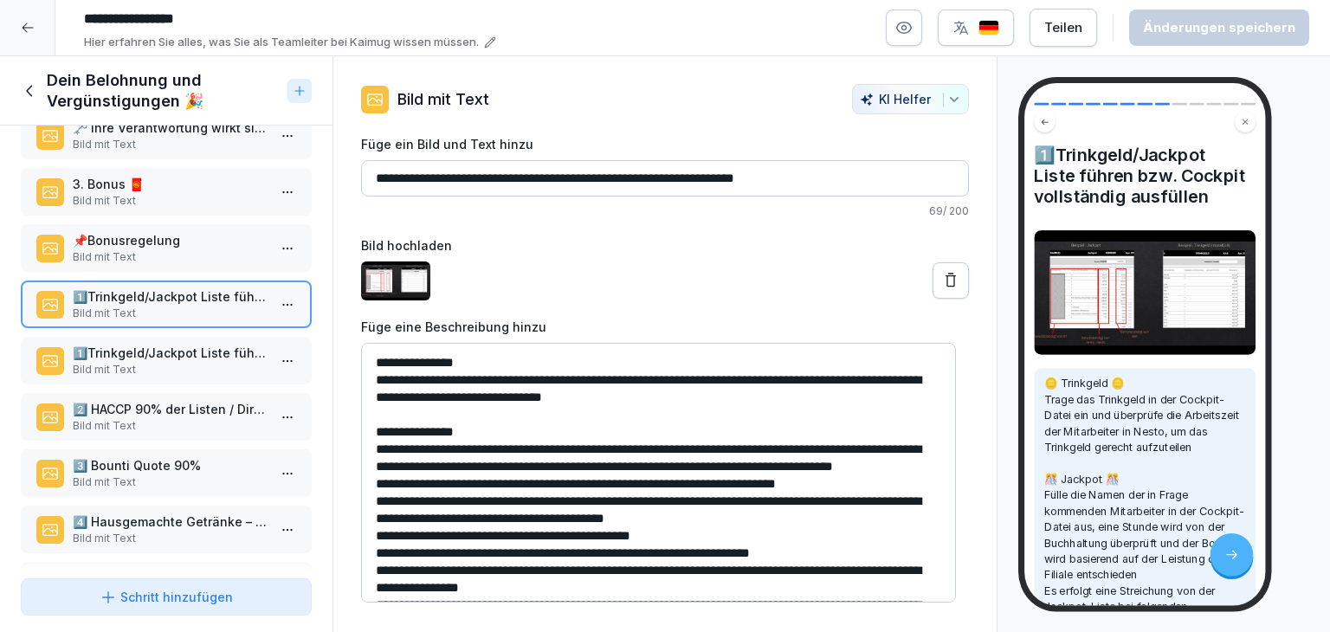
click at [1085, 353] on img at bounding box center [1145, 292] width 222 height 124
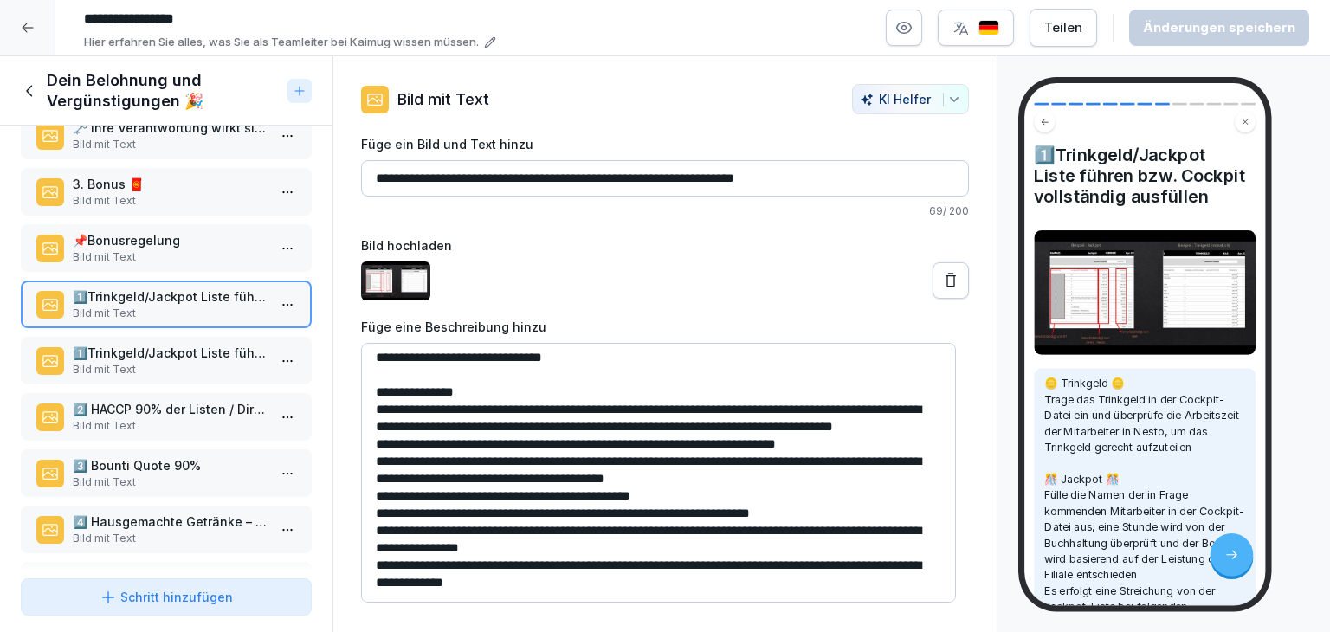
click at [197, 367] on p "Bild mit Text" at bounding box center [170, 370] width 194 height 16
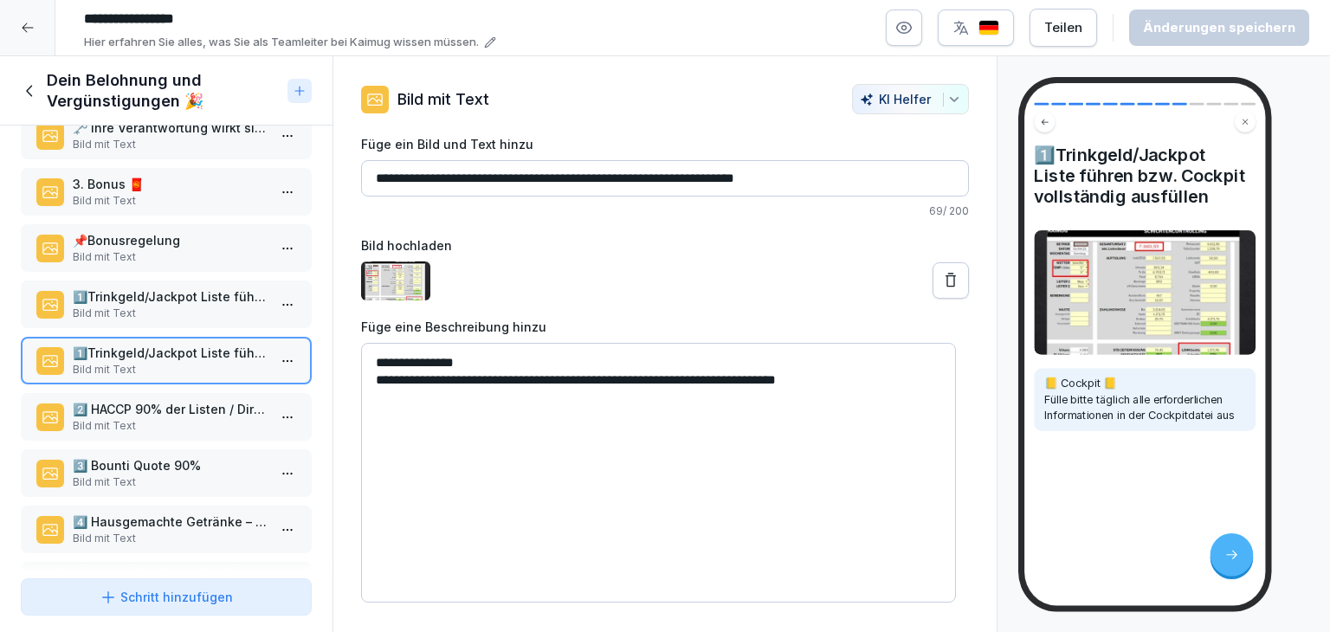
click at [180, 405] on p "2️⃣​ HACCP 90% der Listen / Direkte Meldung bei Problemen" at bounding box center [170, 409] width 194 height 18
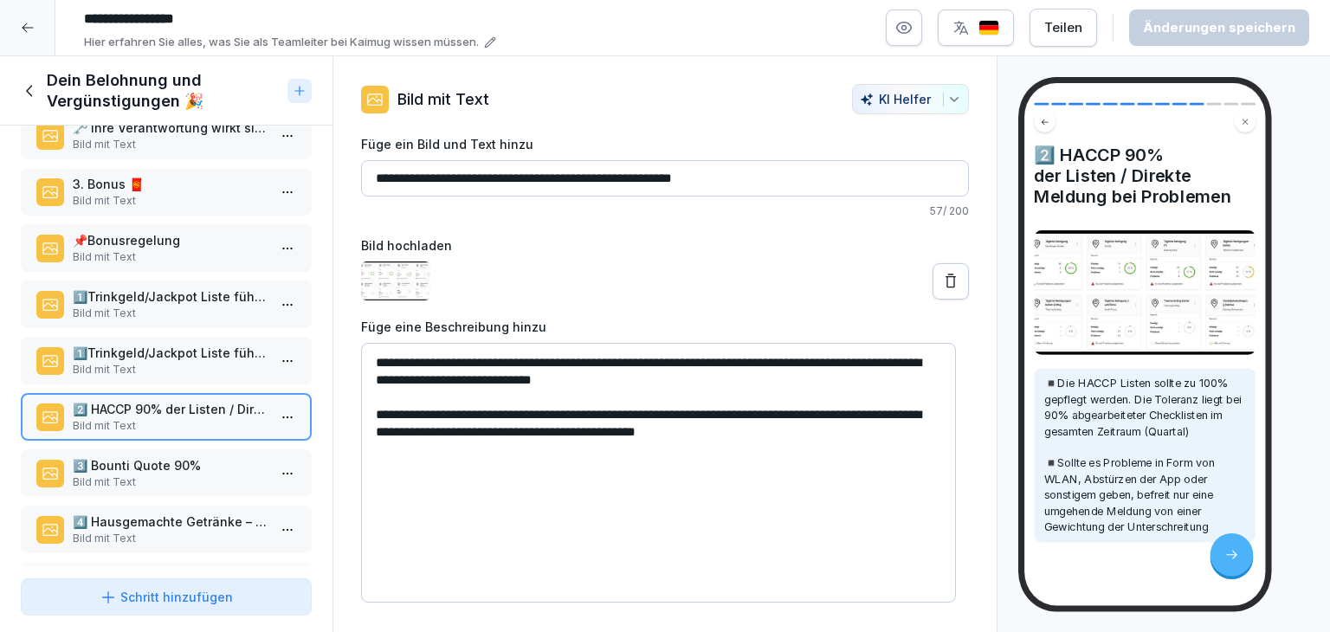
click at [177, 466] on p "3️⃣​ Bounti Quote 90%" at bounding box center [170, 465] width 194 height 18
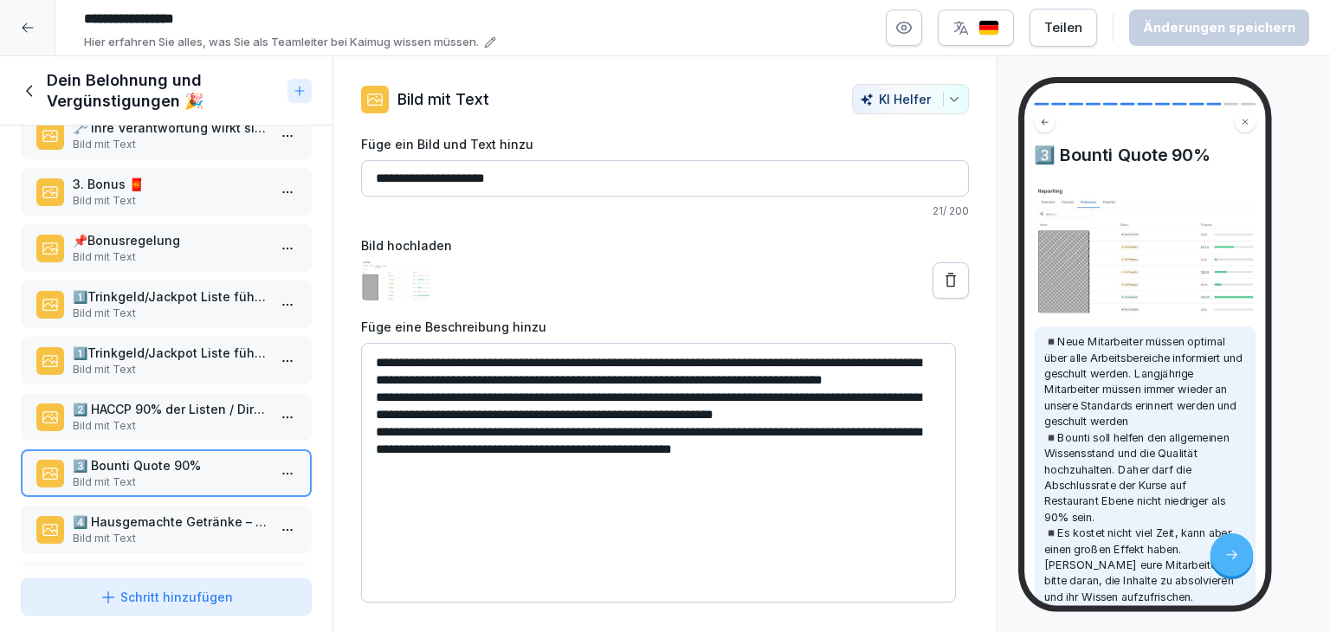
click at [426, 396] on textarea "**********" at bounding box center [658, 473] width 595 height 260
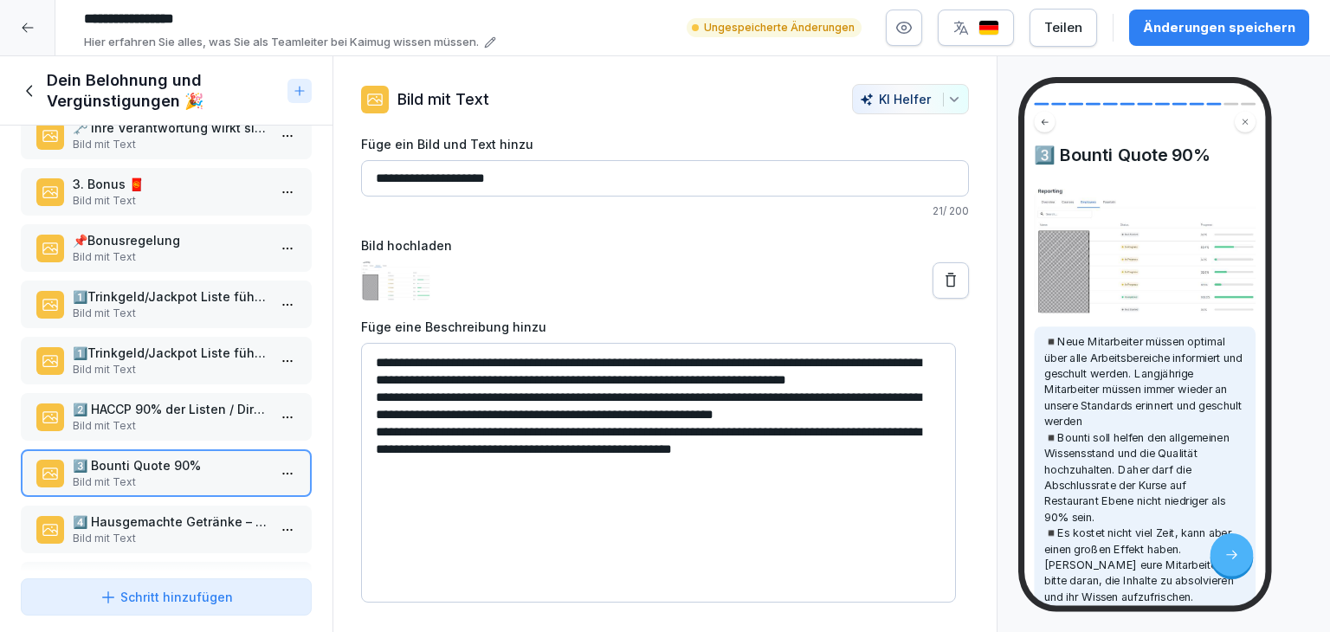
type textarea "**********"
click at [1241, 23] on div "Änderungen speichern" at bounding box center [1219, 27] width 152 height 19
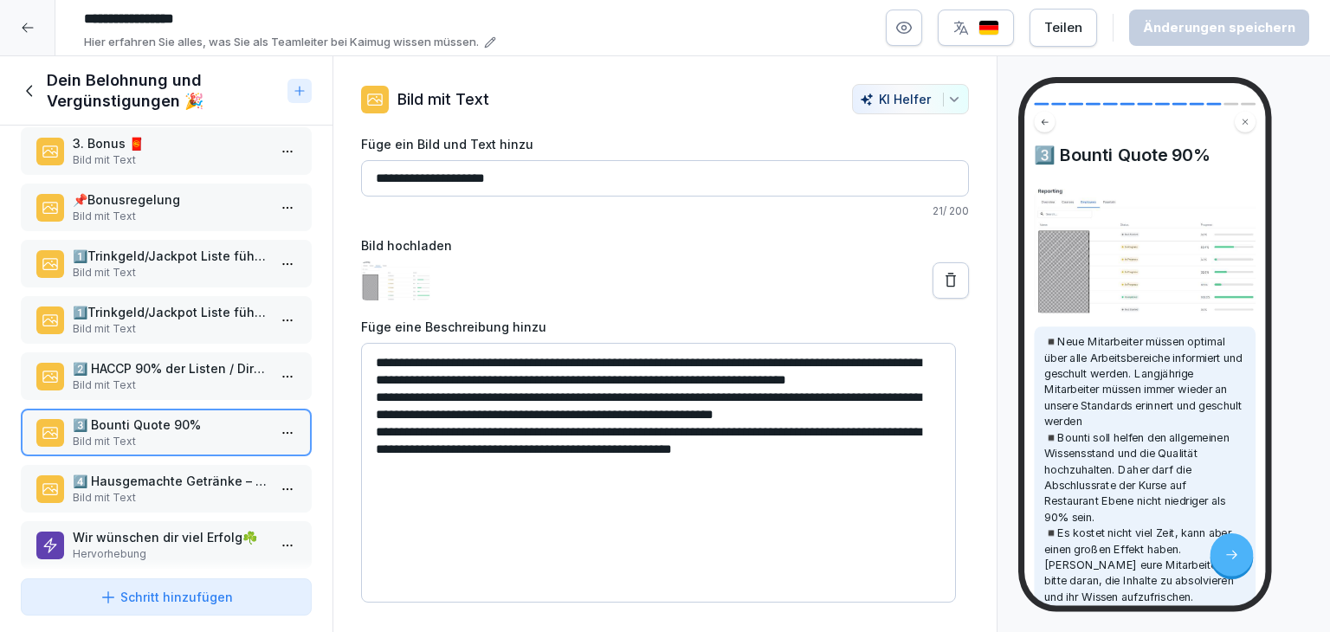
scroll to position [322, 0]
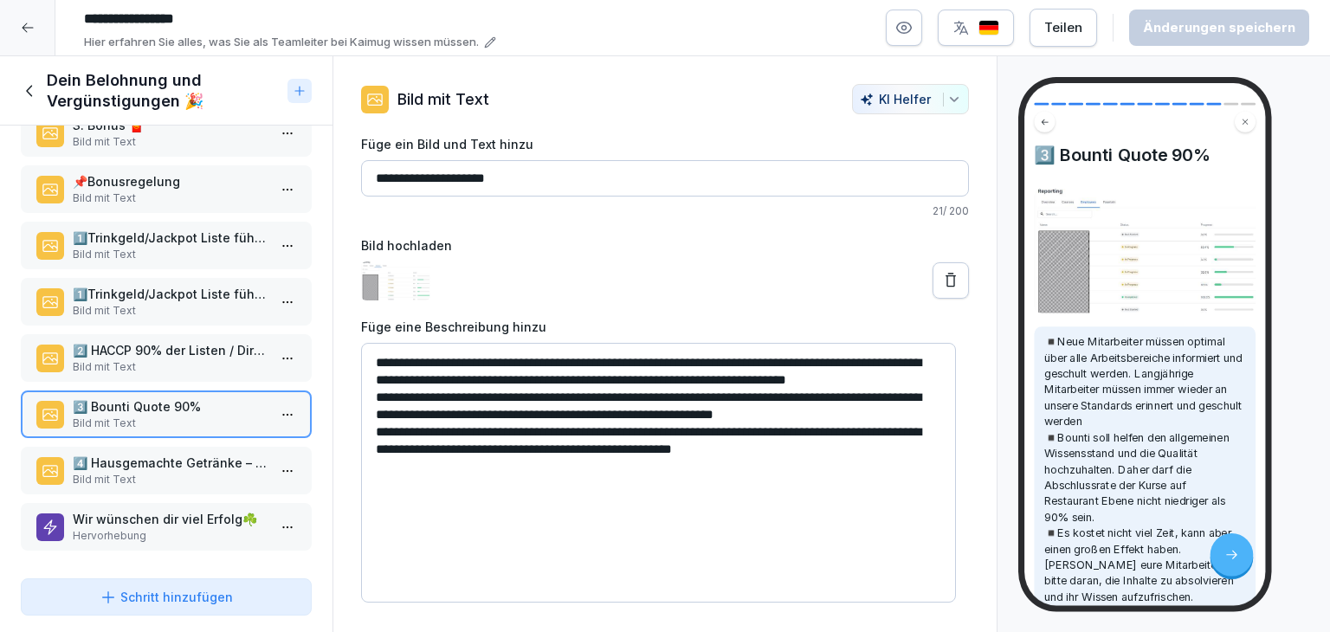
click at [219, 472] on p "Bild mit Text" at bounding box center [170, 480] width 194 height 16
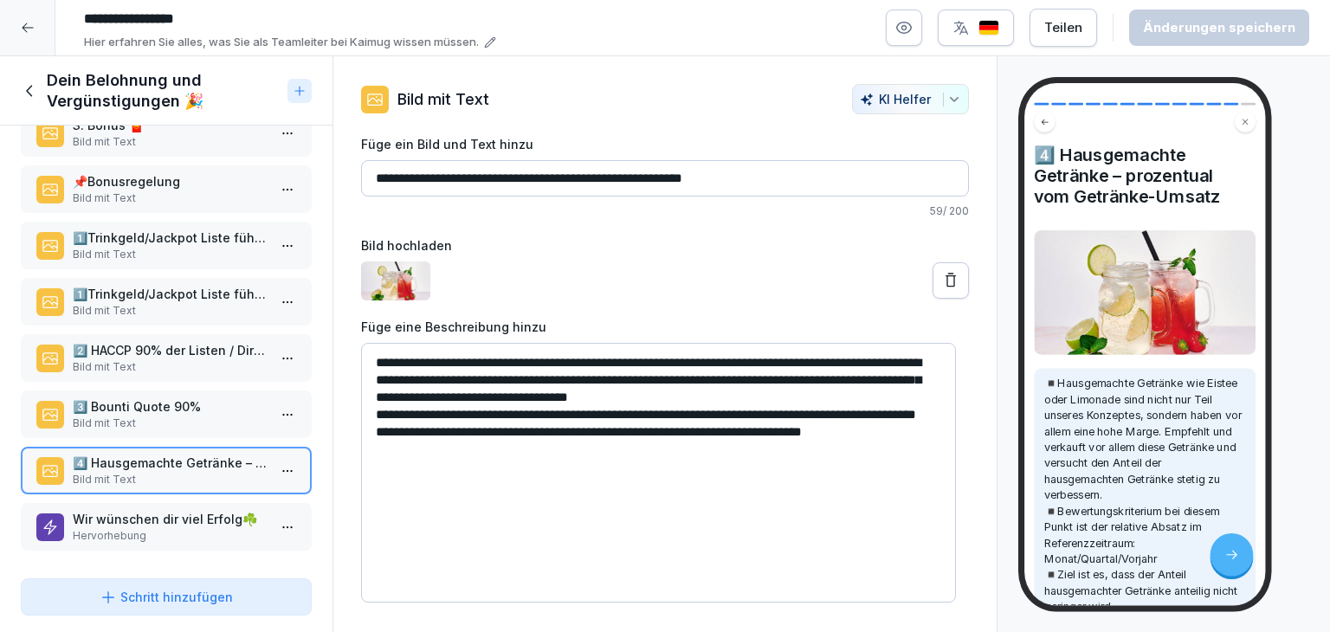
click at [164, 532] on div "Wir wünschen dir viel Erfolg☘️​ Hervorhebung" at bounding box center [166, 527] width 291 height 48
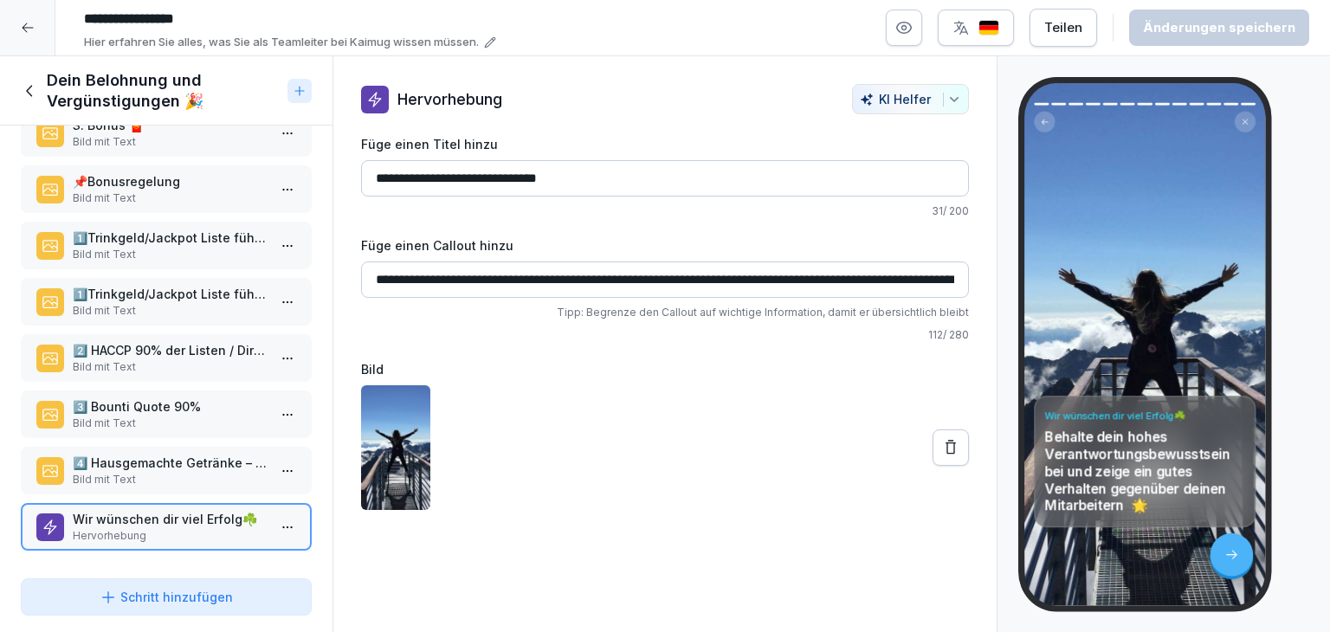
click at [31, 96] on icon at bounding box center [30, 90] width 19 height 19
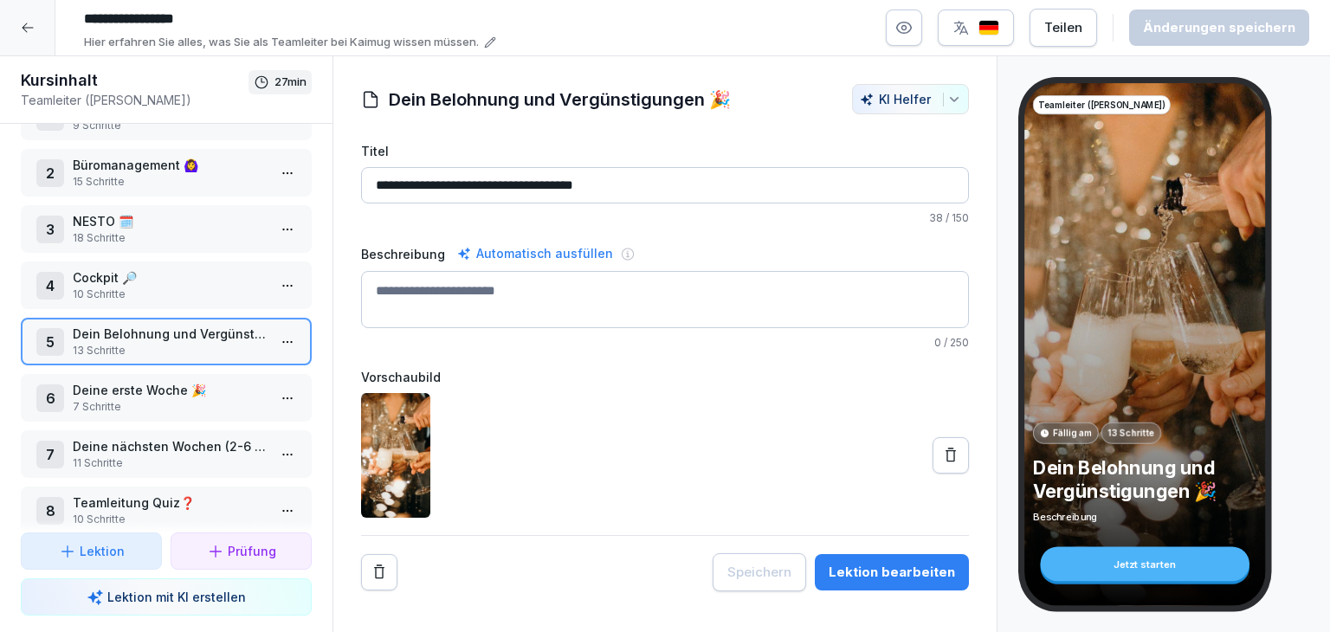
scroll to position [81, 0]
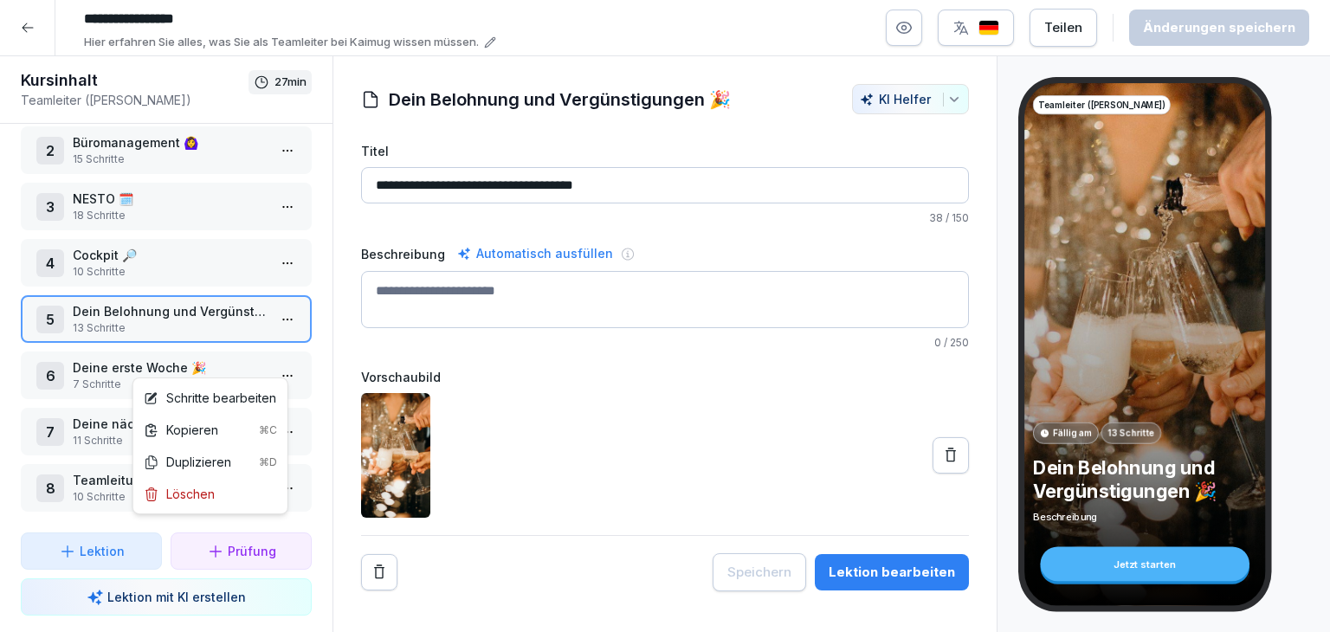
click at [276, 369] on html "**********" at bounding box center [665, 316] width 1330 height 632
click at [247, 396] on div "Schritte bearbeiten" at bounding box center [210, 398] width 132 height 18
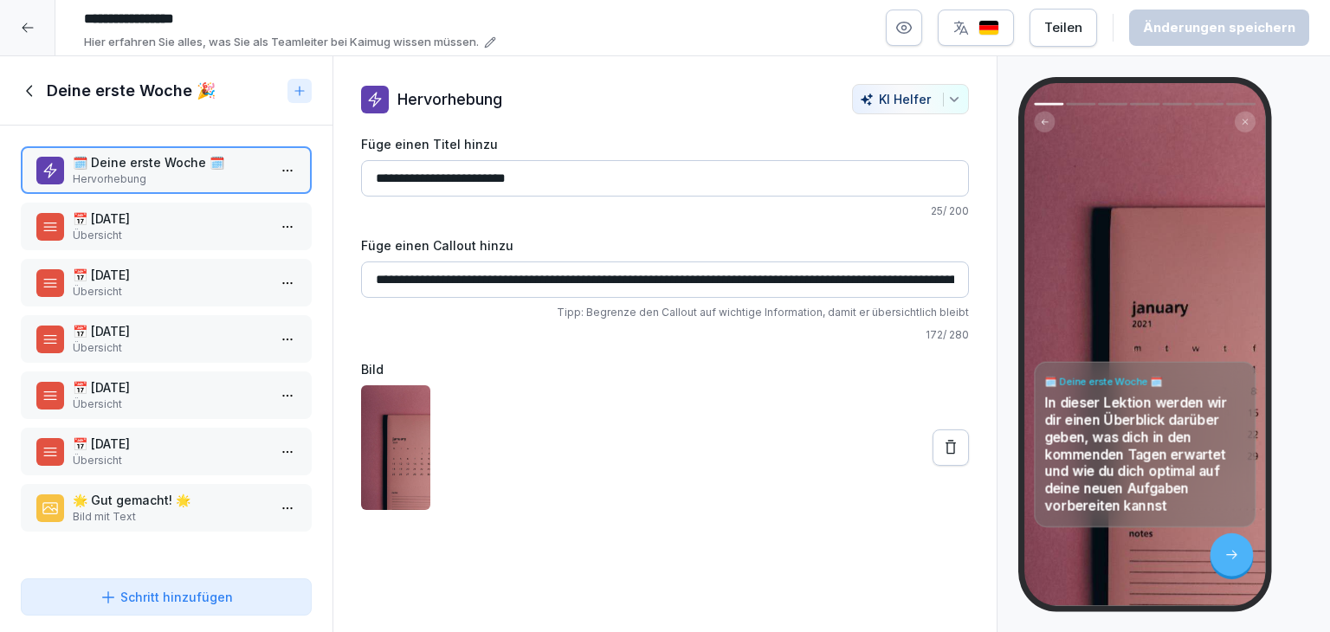
click at [211, 220] on p "📅 [DATE]" at bounding box center [170, 218] width 194 height 18
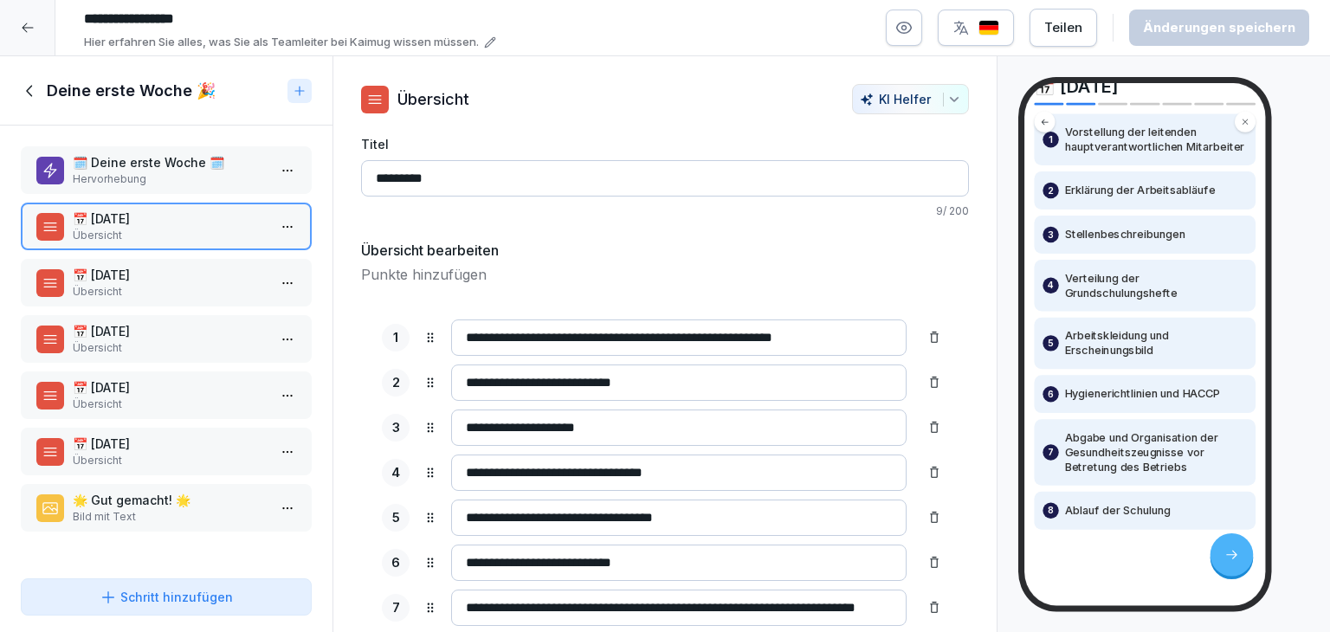
scroll to position [100, 0]
click at [227, 284] on p "Übersicht" at bounding box center [170, 292] width 194 height 16
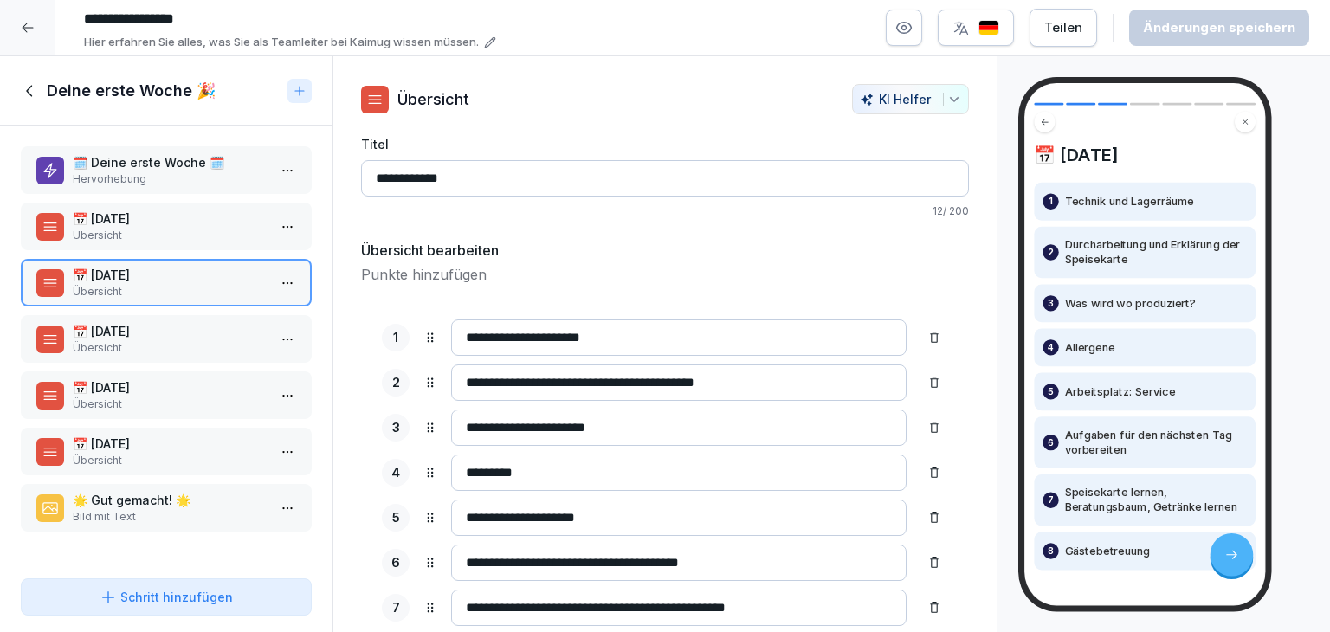
click at [122, 343] on p "Übersicht" at bounding box center [170, 348] width 194 height 16
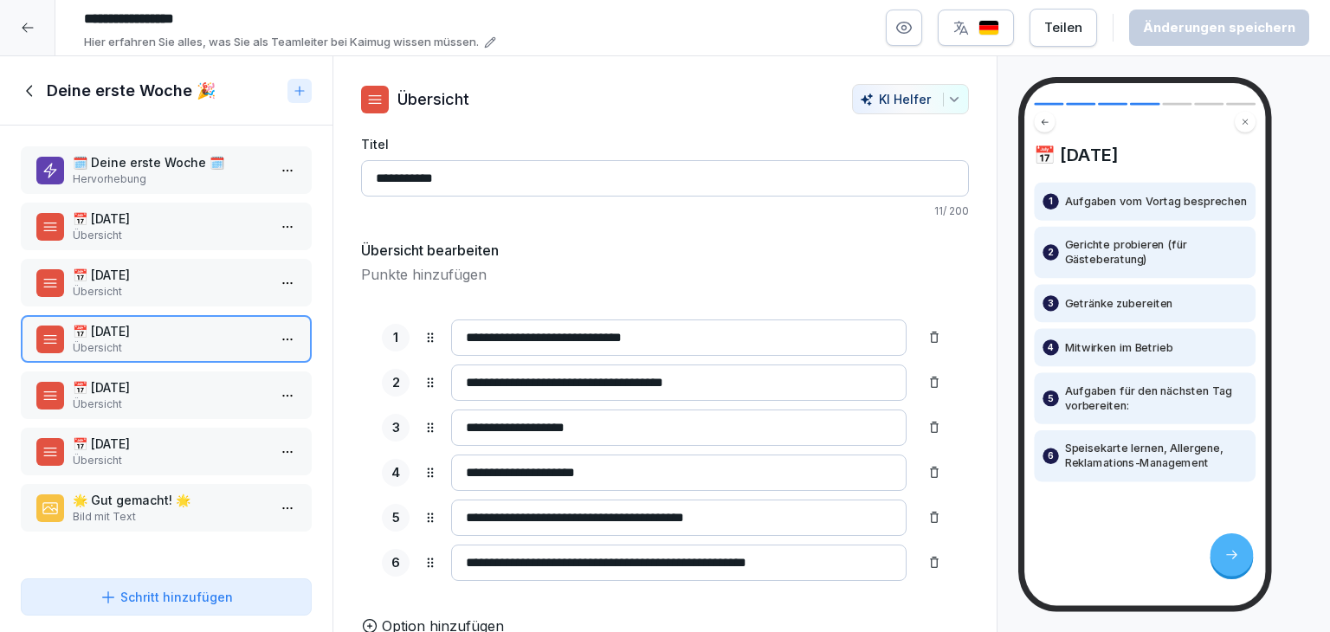
click at [145, 398] on p "Übersicht" at bounding box center [170, 404] width 194 height 16
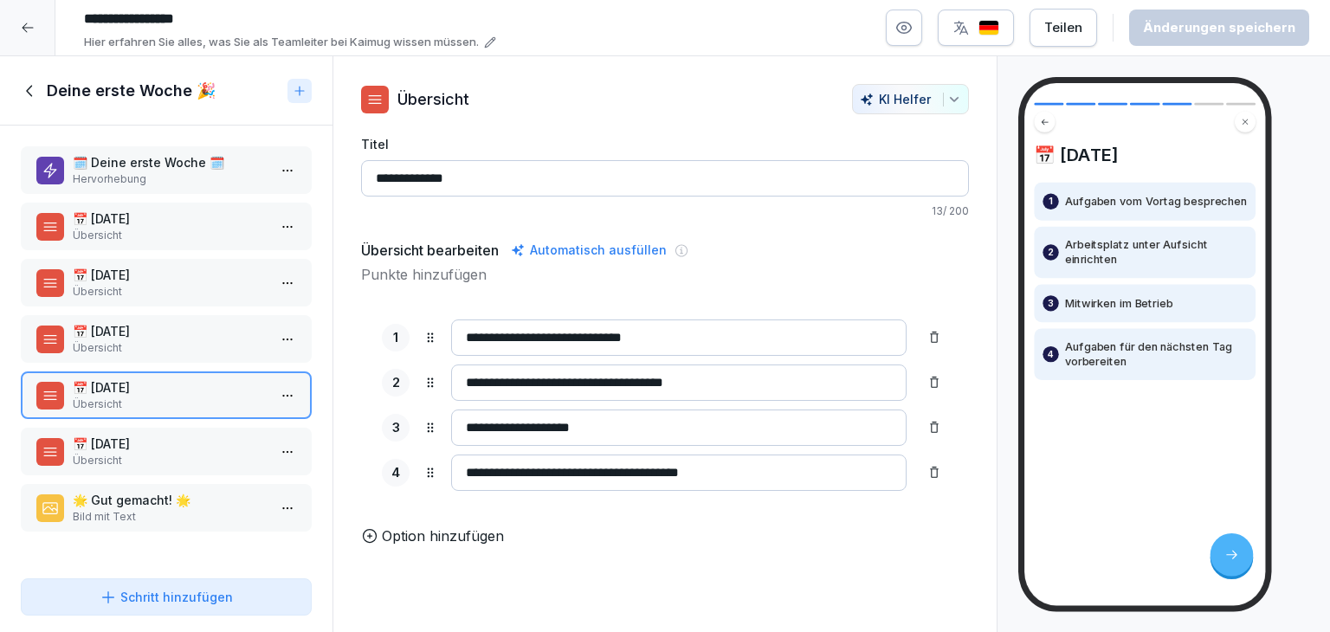
click at [140, 465] on div "📅 [DATE] Übersicht" at bounding box center [166, 452] width 291 height 48
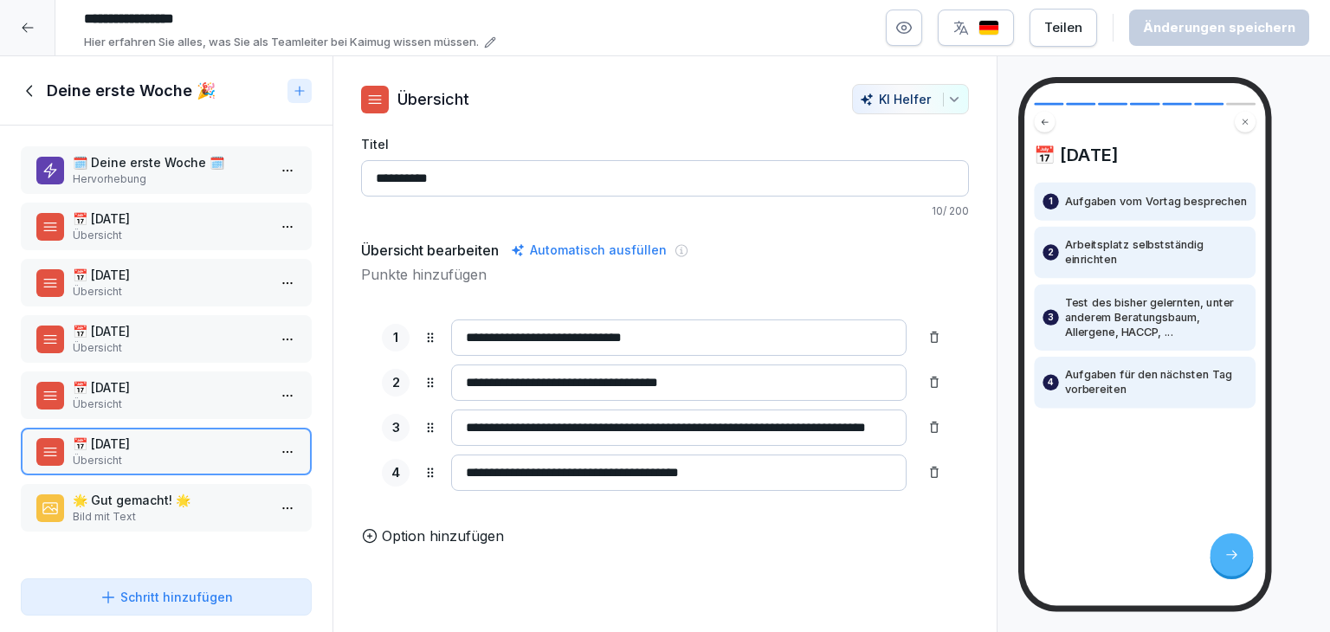
click at [128, 502] on p "🌟 Gut gemacht! 🌟" at bounding box center [170, 500] width 194 height 18
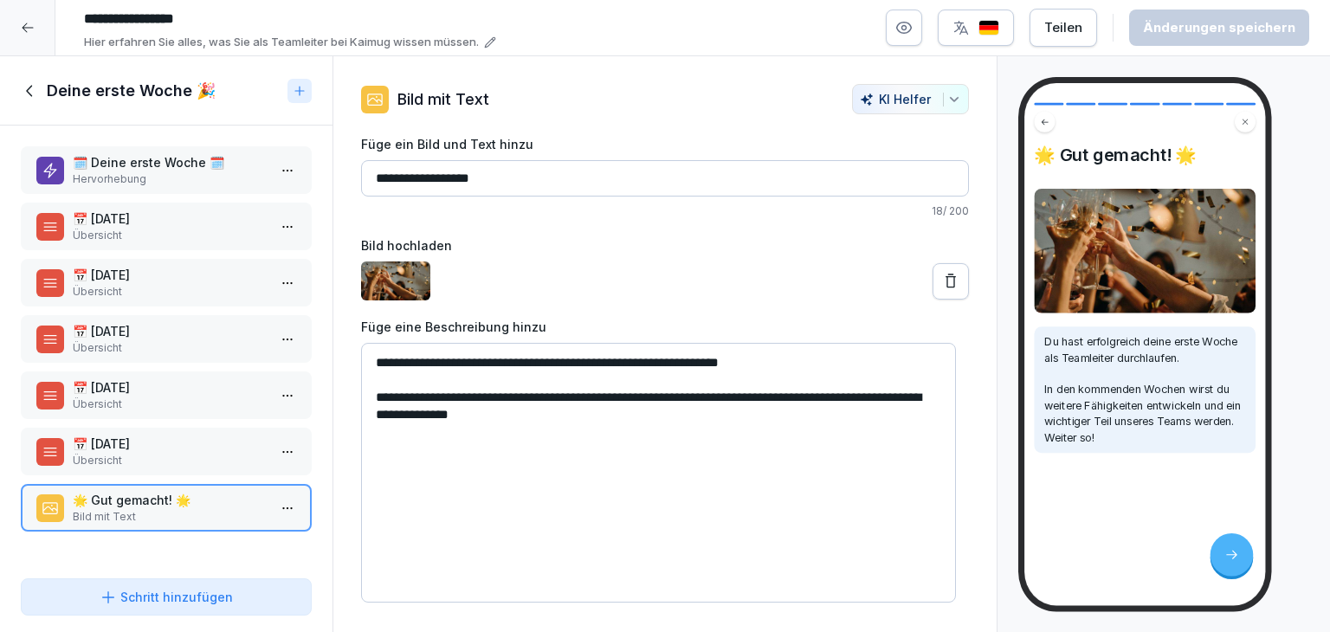
click at [32, 99] on icon at bounding box center [30, 90] width 19 height 19
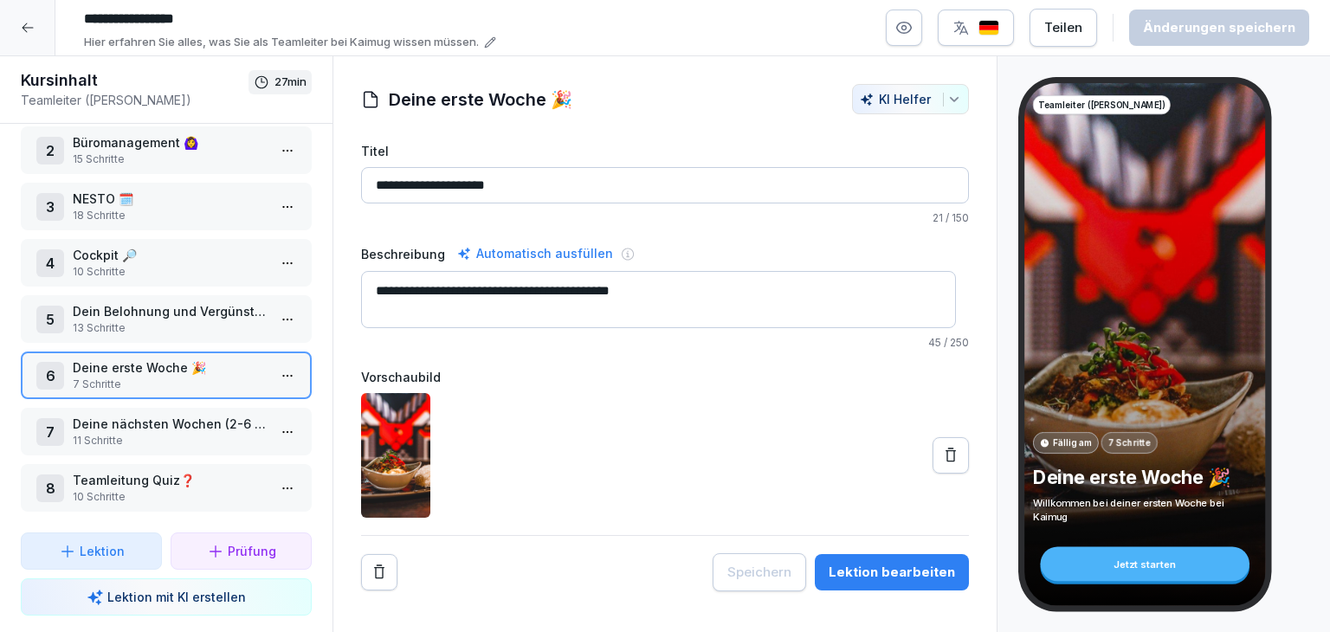
click at [276, 428] on html "**********" at bounding box center [665, 316] width 1330 height 632
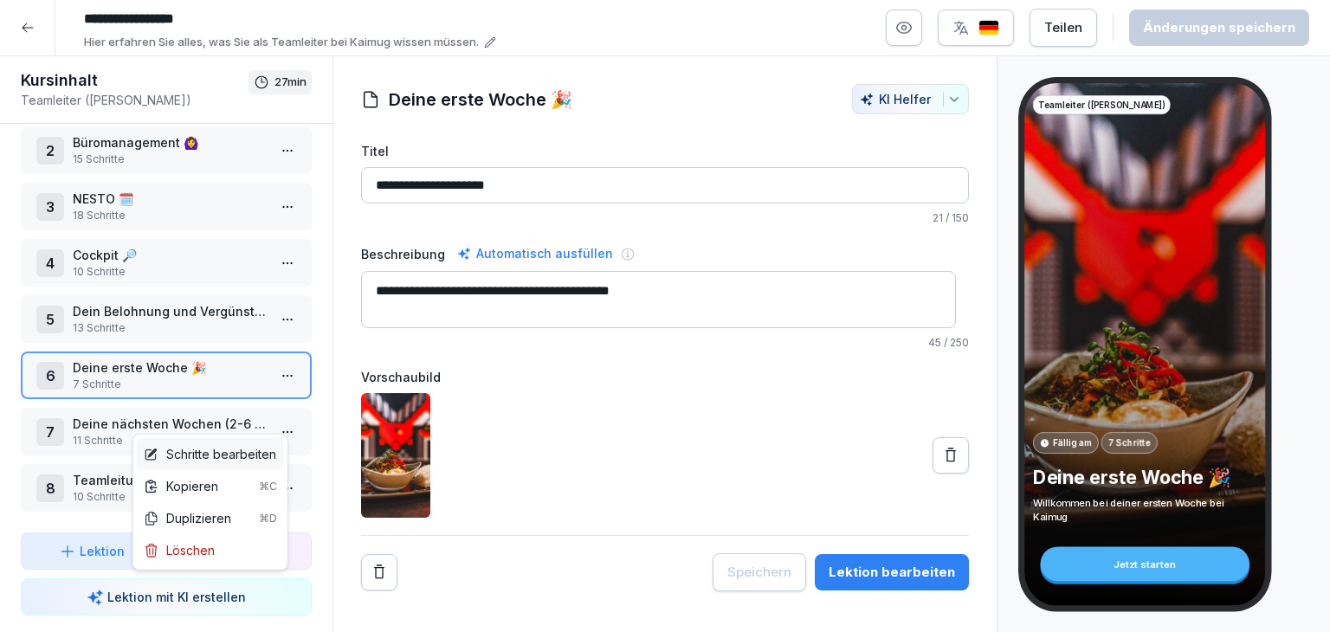
click at [232, 449] on div "Schritte bearbeiten" at bounding box center [210, 454] width 132 height 18
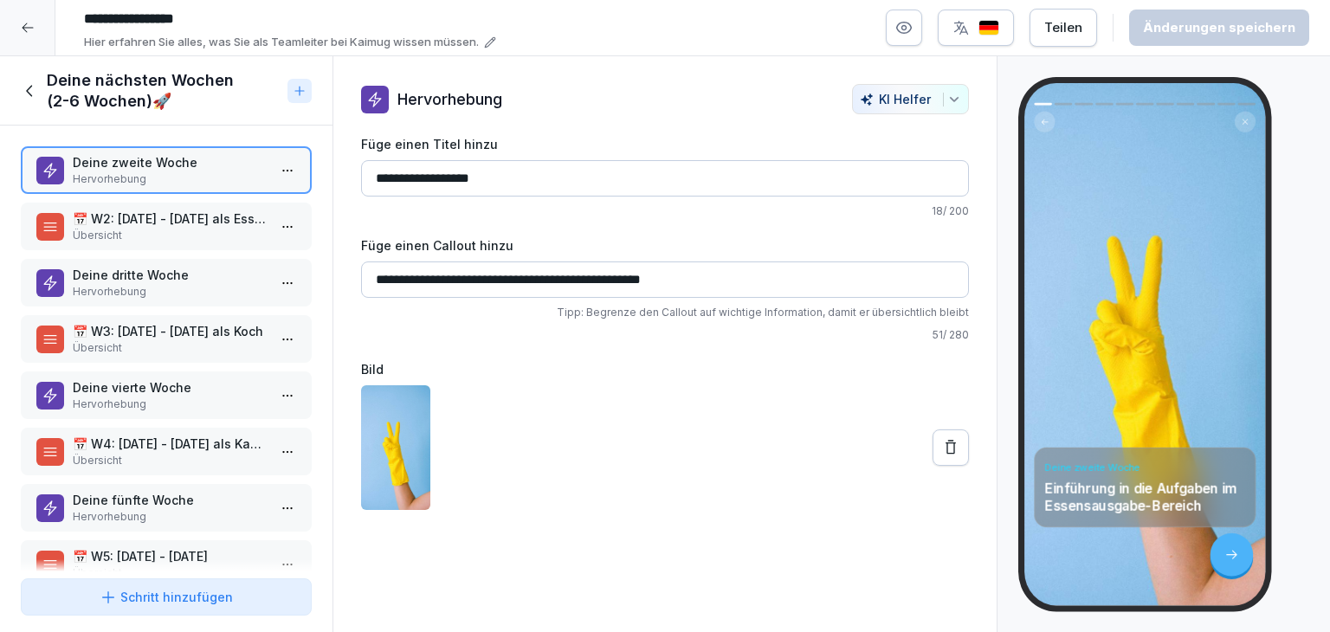
click at [150, 229] on p "Übersicht" at bounding box center [170, 236] width 194 height 16
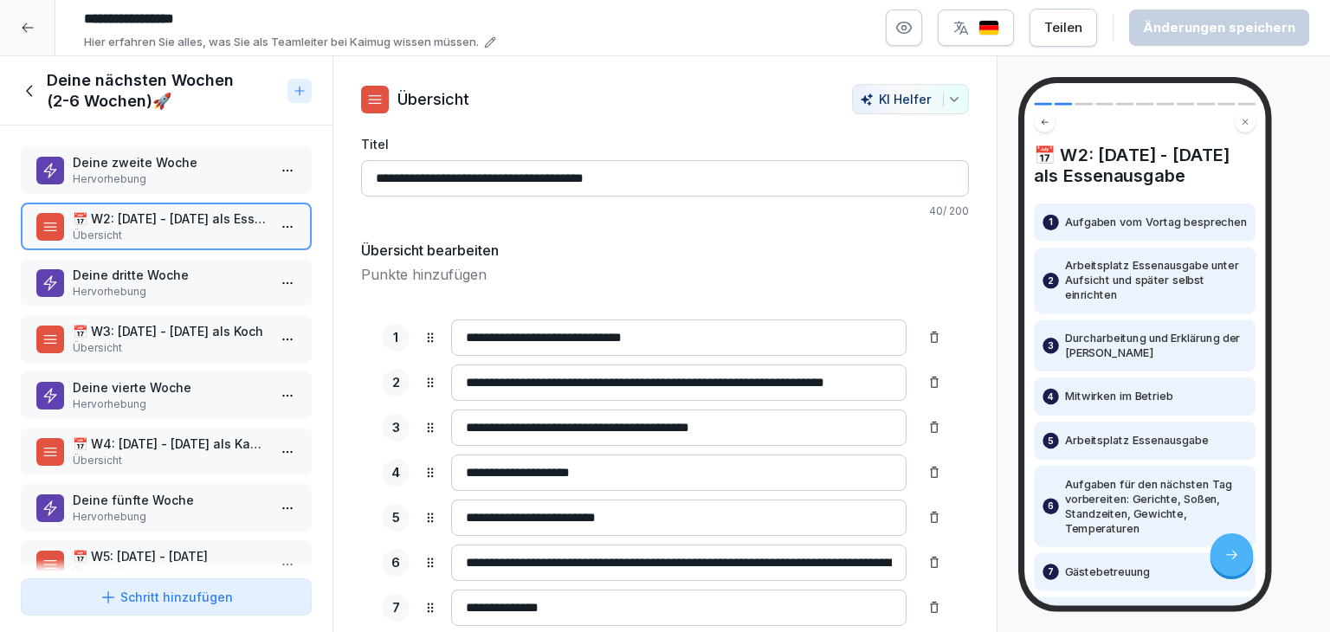
click at [1021, 439] on div "📅 W2: [DATE] - [DATE] als Essenausgabe 1 Aufgaben vom Vortag besprechen 2 Arbei…" at bounding box center [1145, 344] width 254 height 535
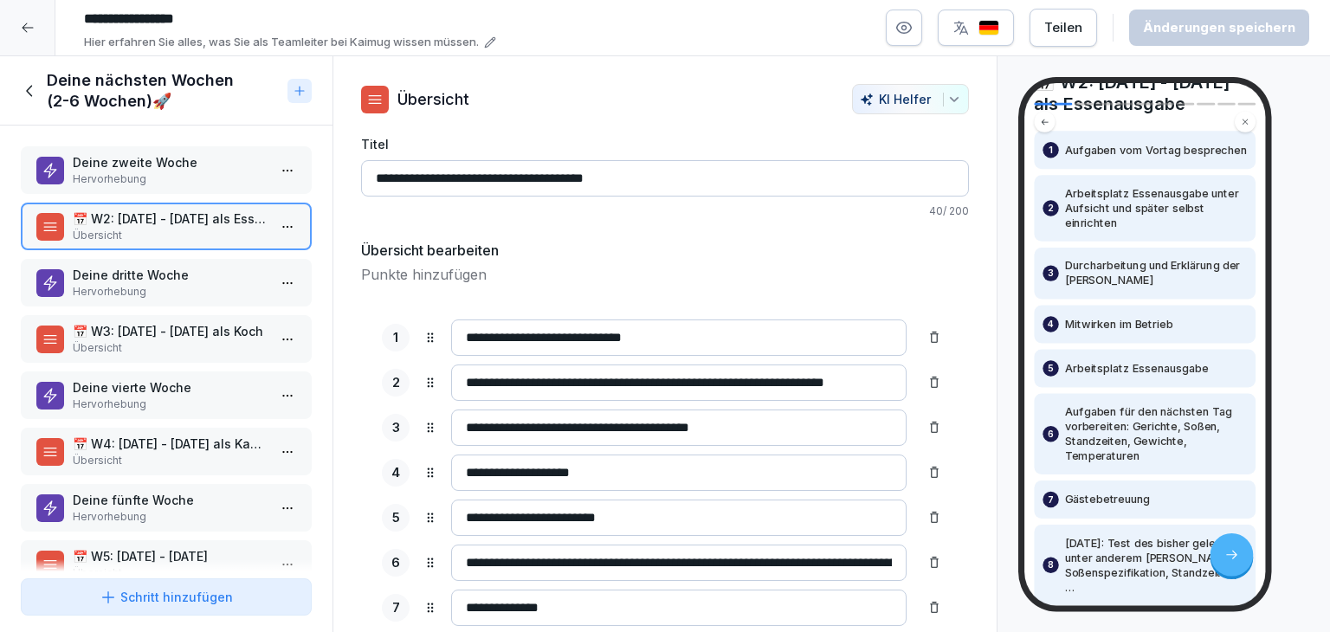
scroll to position [212, 0]
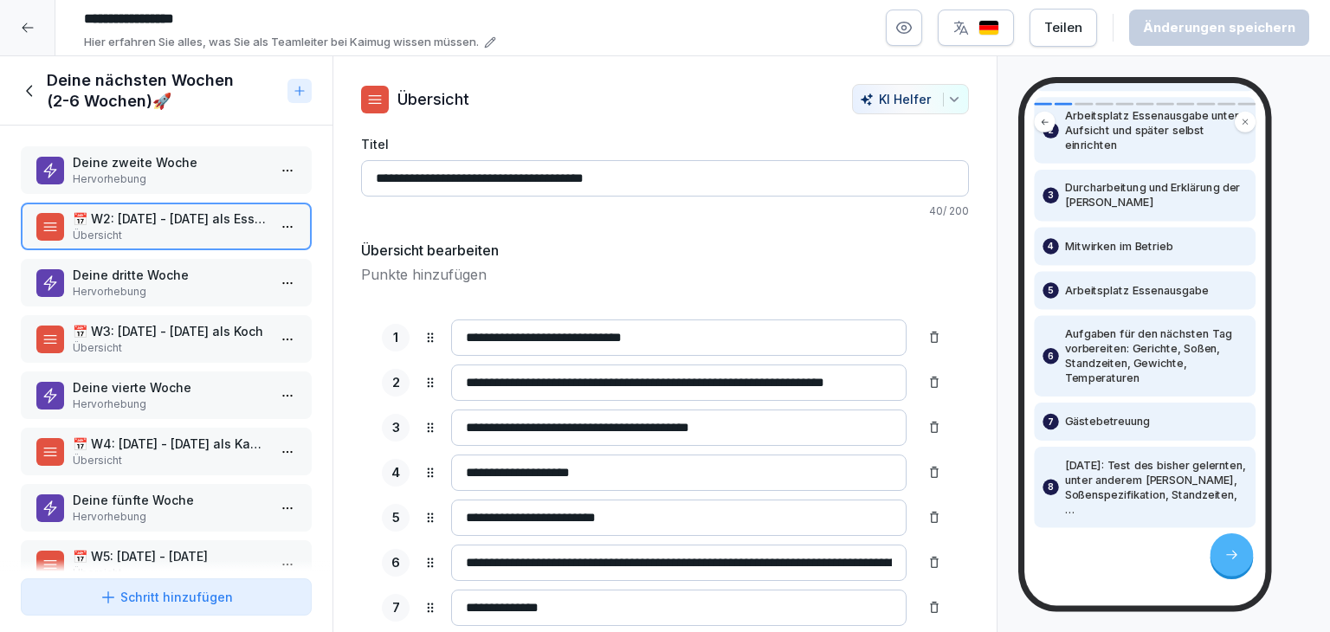
click at [149, 285] on p "Hervorhebung" at bounding box center [170, 292] width 194 height 16
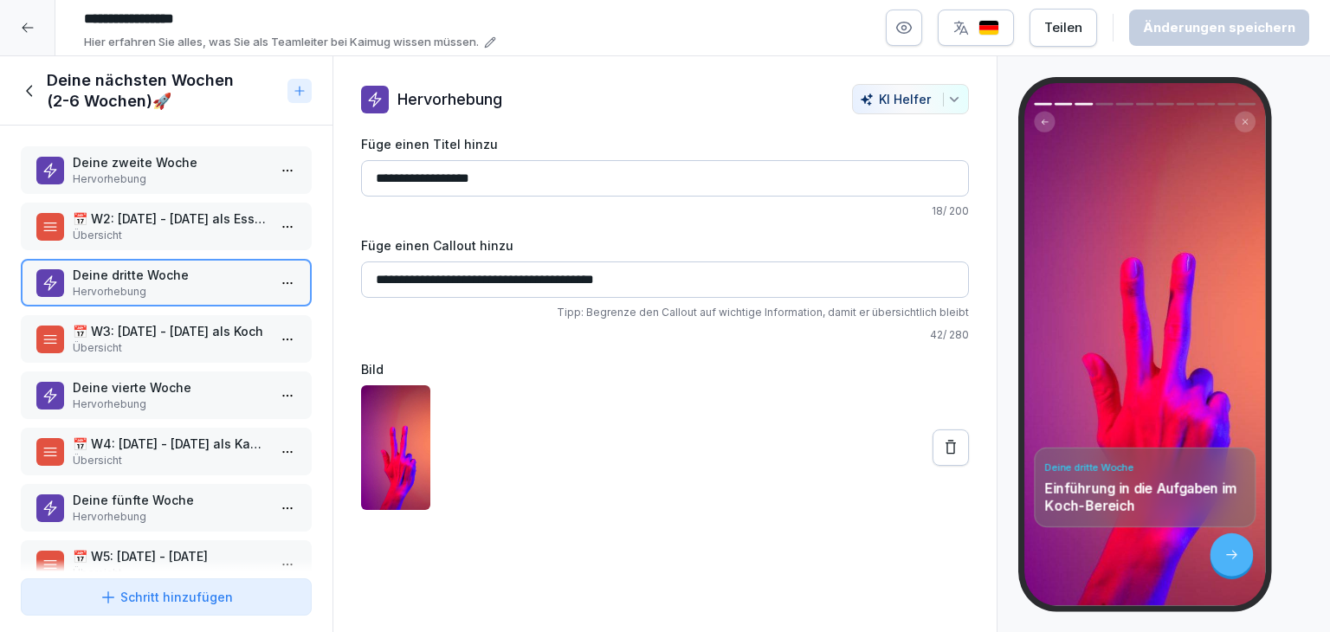
click at [159, 336] on p "📅 W3: [DATE] - [DATE] als Koch" at bounding box center [170, 331] width 194 height 18
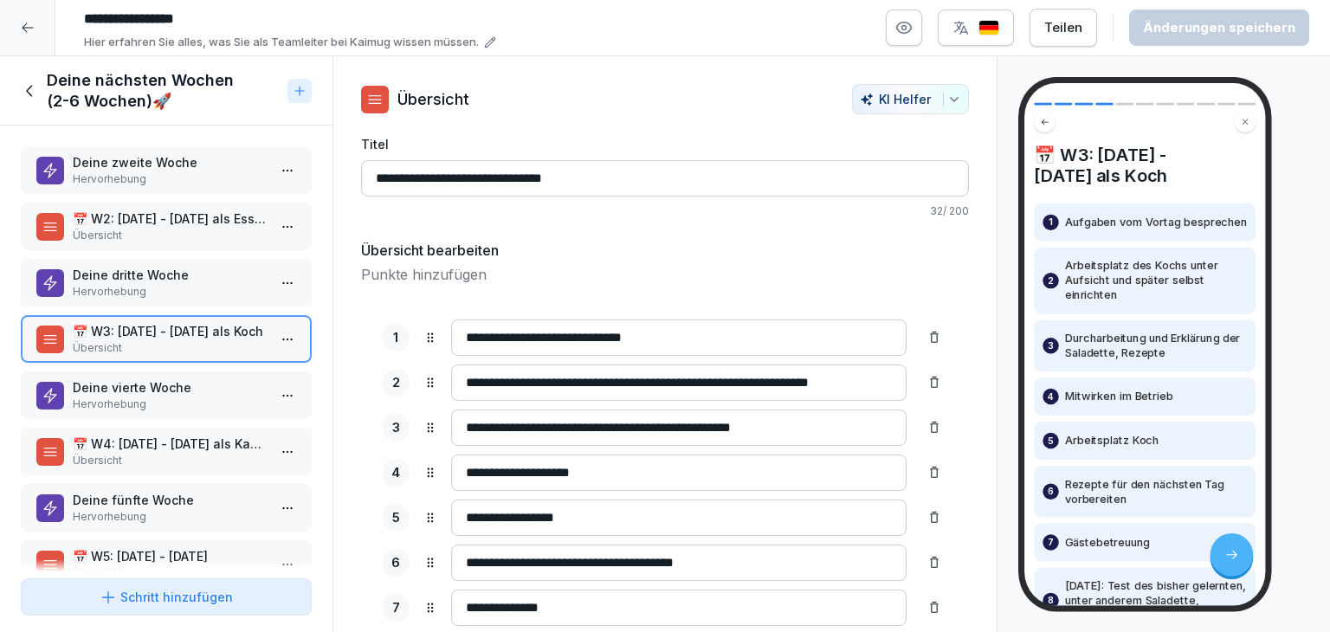
click at [149, 396] on p "Hervorhebung" at bounding box center [170, 404] width 194 height 16
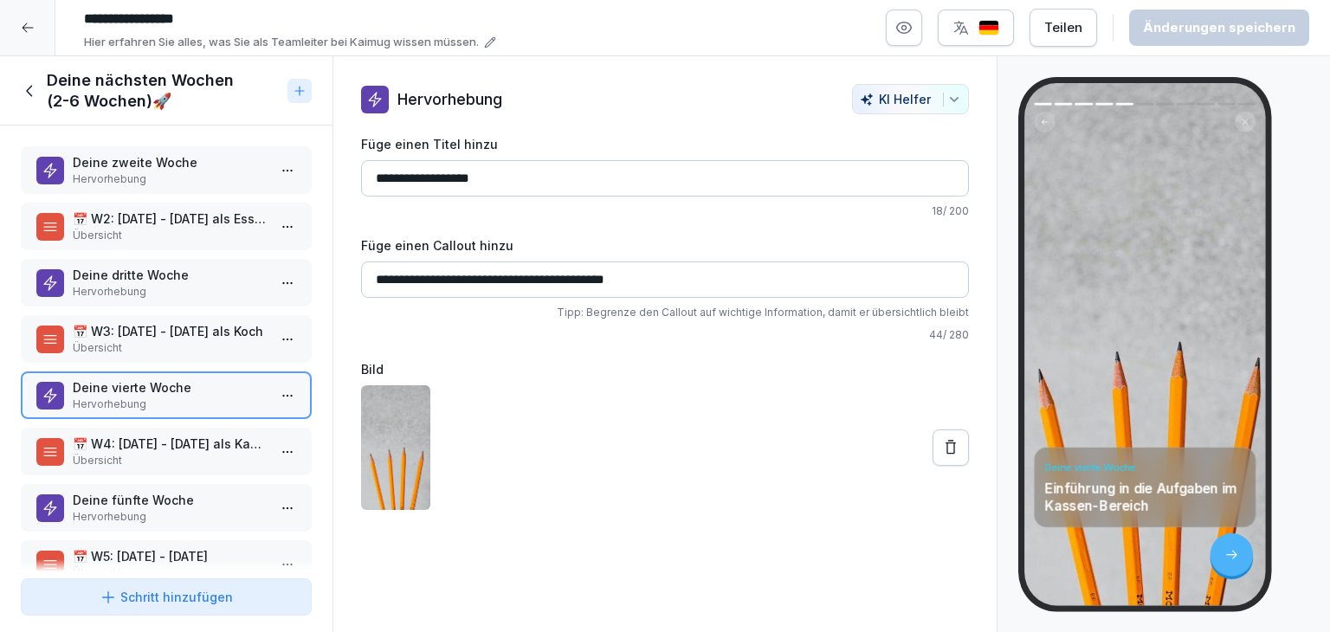
click at [132, 465] on div "📅 W4: [DATE] - [DATE] als Kasse Übersicht" at bounding box center [166, 452] width 291 height 48
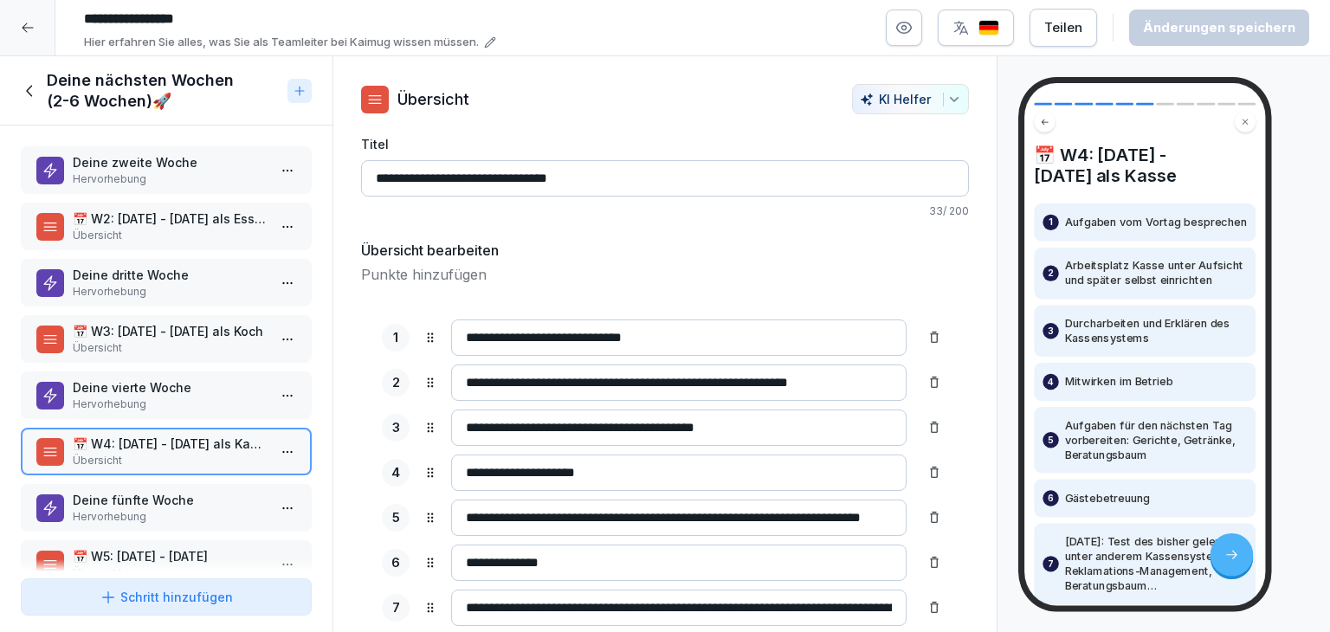
click at [1069, 534] on p "[DATE]: Test des bisher gelernten, unter anderem Kassensystem, Reklamations-Man…" at bounding box center [1156, 563] width 182 height 59
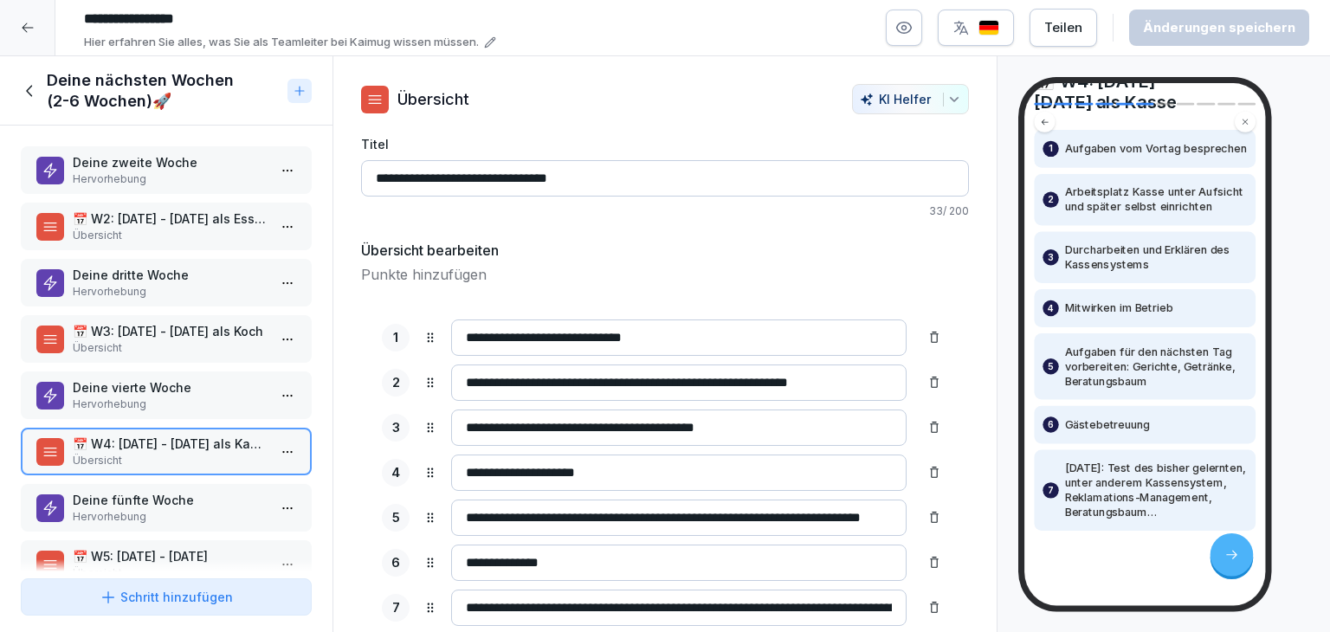
scroll to position [108, 0]
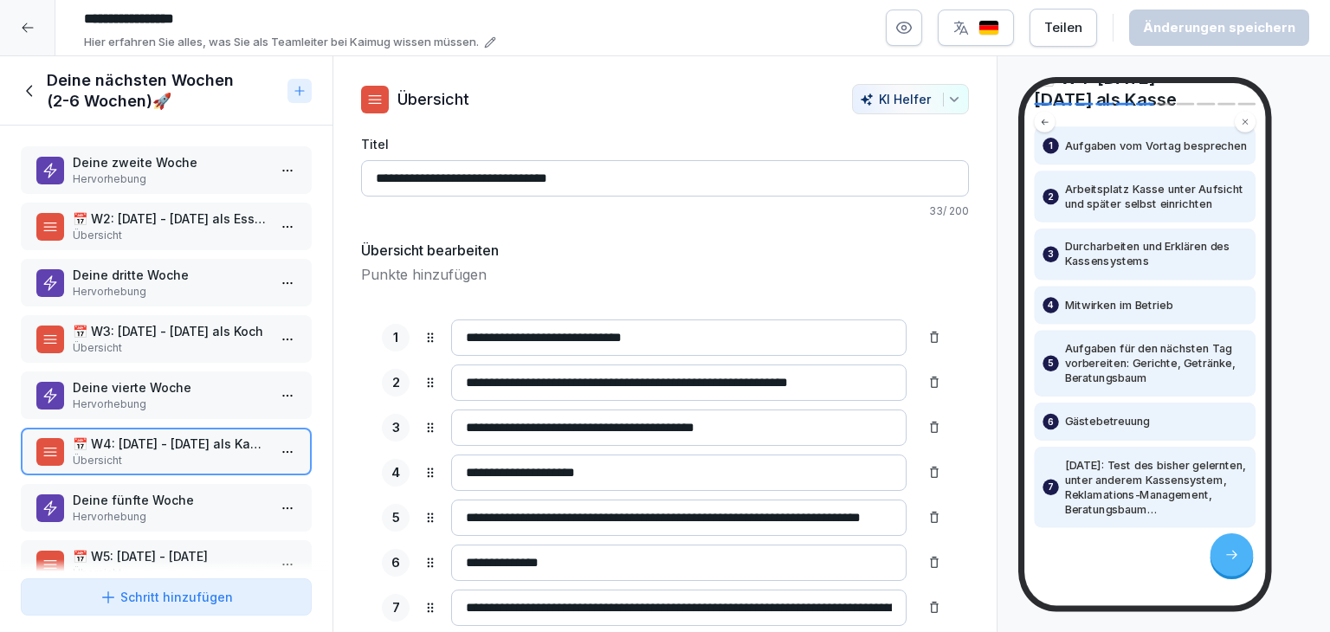
click at [238, 499] on p "Deine fünfte Woche" at bounding box center [170, 500] width 194 height 18
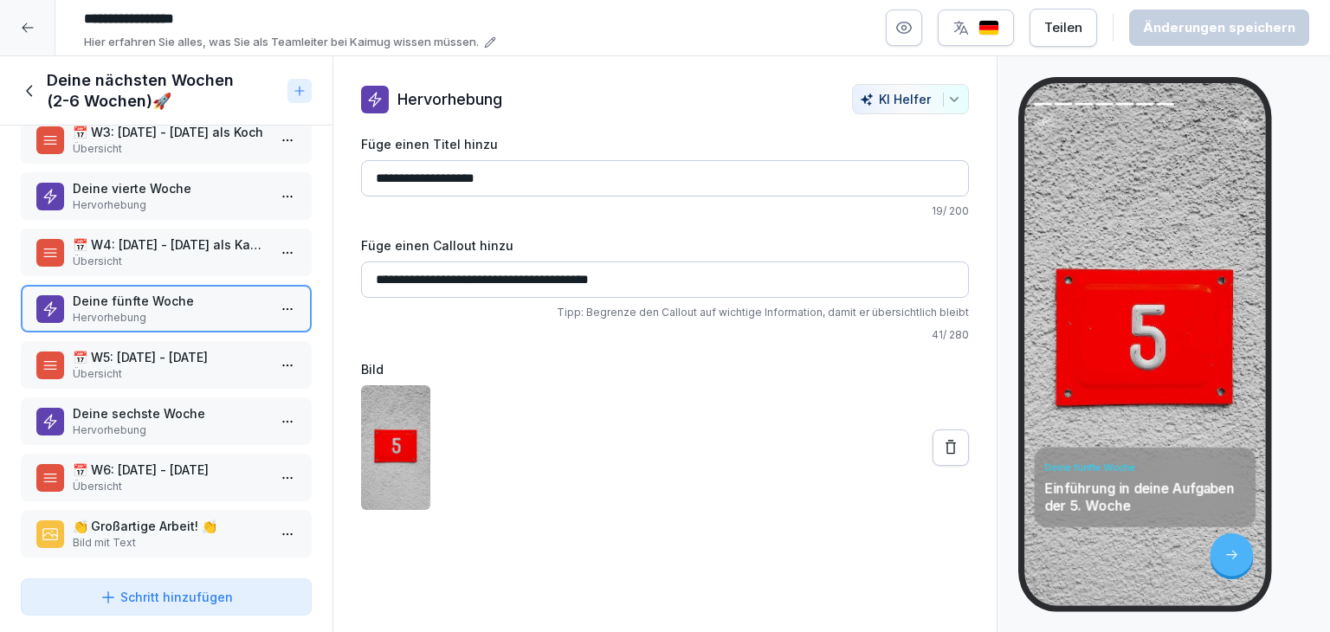
scroll to position [211, 0]
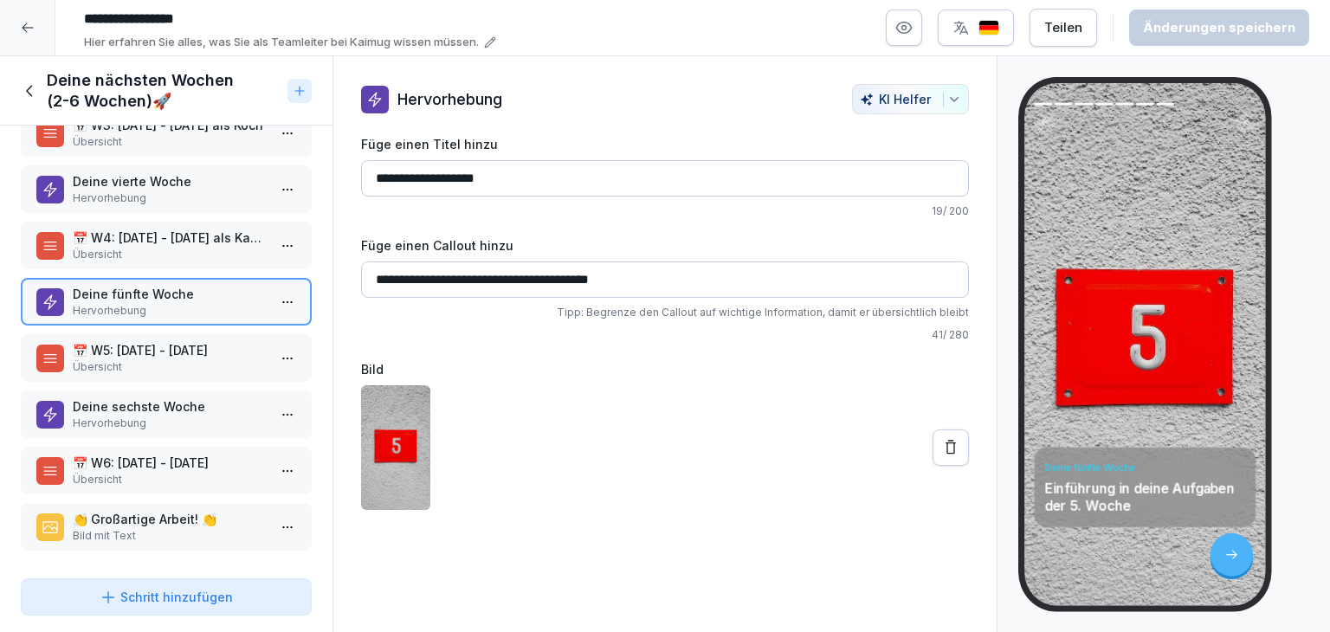
click at [181, 359] on p "Übersicht" at bounding box center [170, 367] width 194 height 16
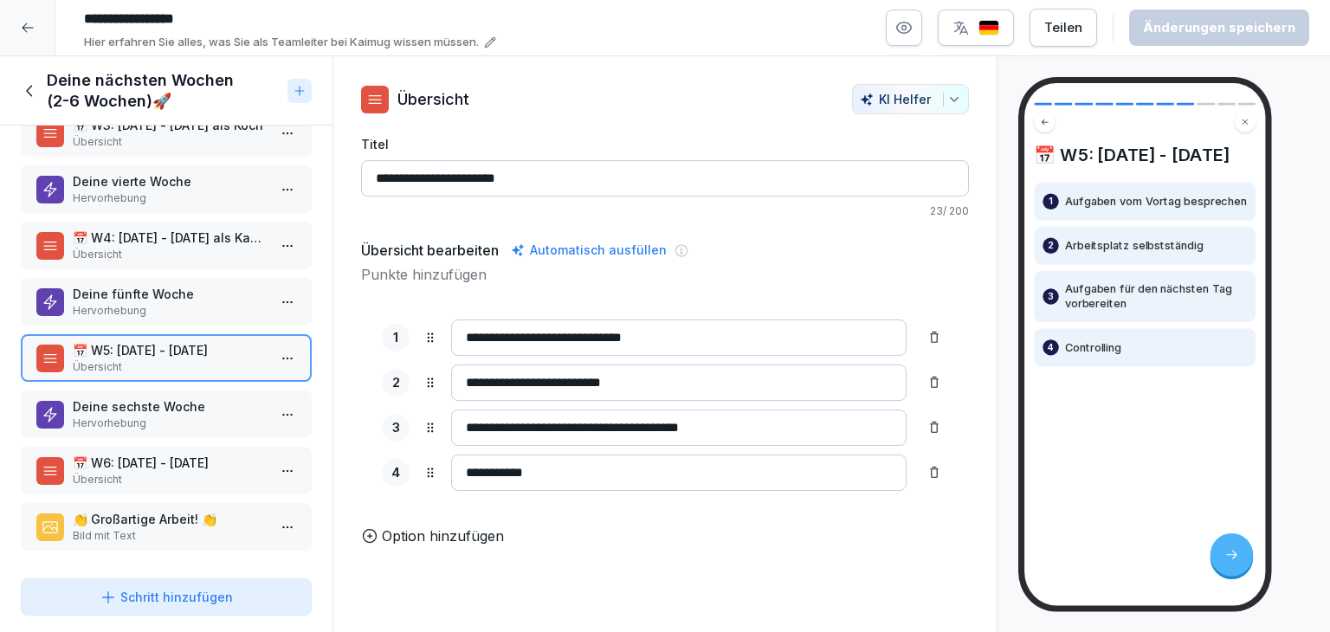
click at [184, 416] on p "Hervorhebung" at bounding box center [170, 424] width 194 height 16
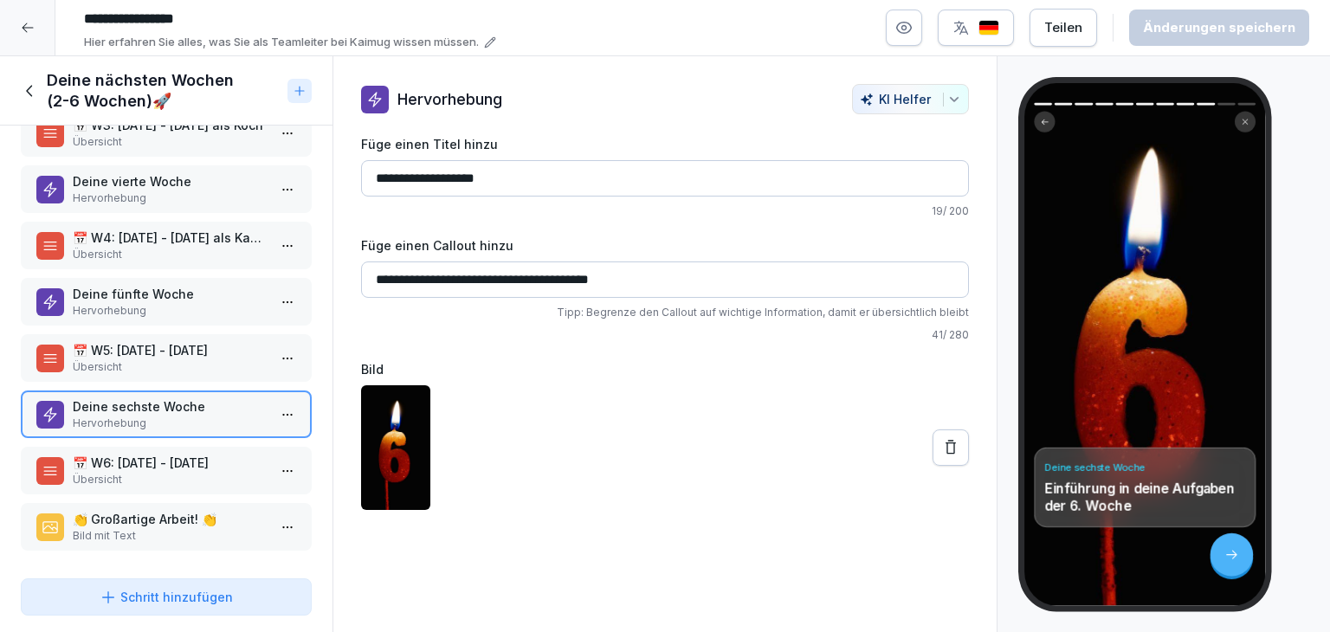
click at [186, 454] on p "📅 W6: [DATE] - [DATE]" at bounding box center [170, 463] width 194 height 18
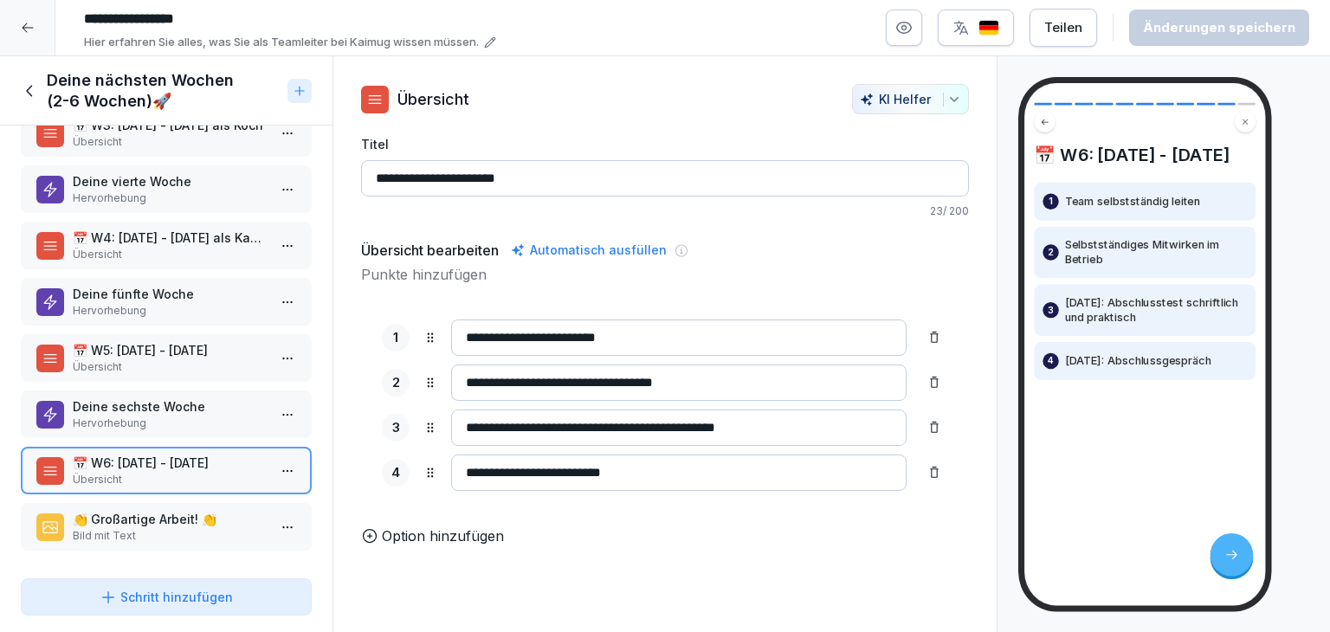
click at [199, 510] on p "👏 Großartige Arbeit! 👏" at bounding box center [170, 519] width 194 height 18
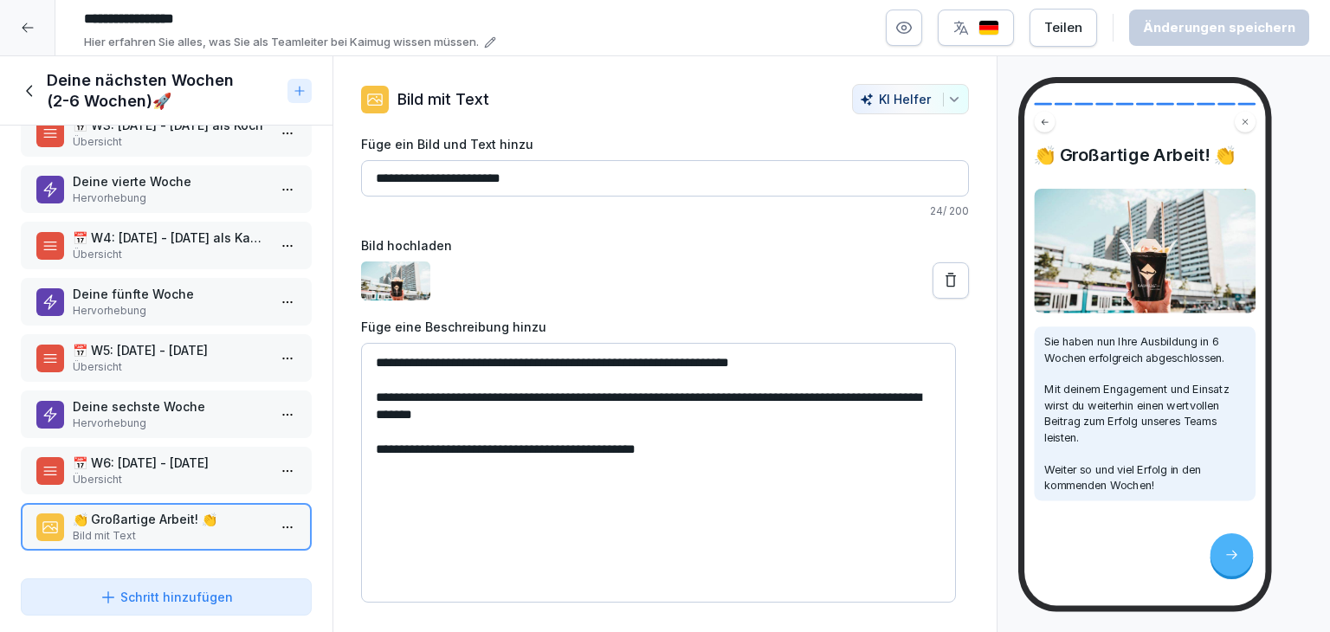
click at [30, 87] on icon at bounding box center [29, 90] width 6 height 11
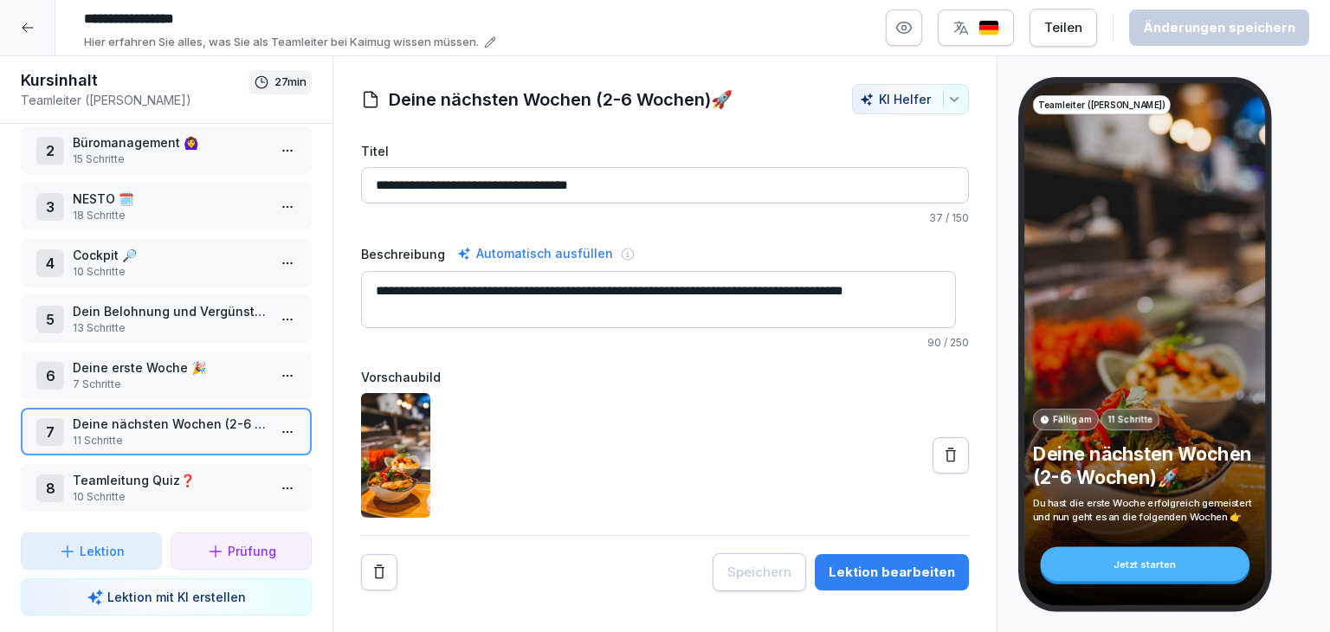
click at [270, 486] on html "**********" at bounding box center [665, 316] width 1330 height 632
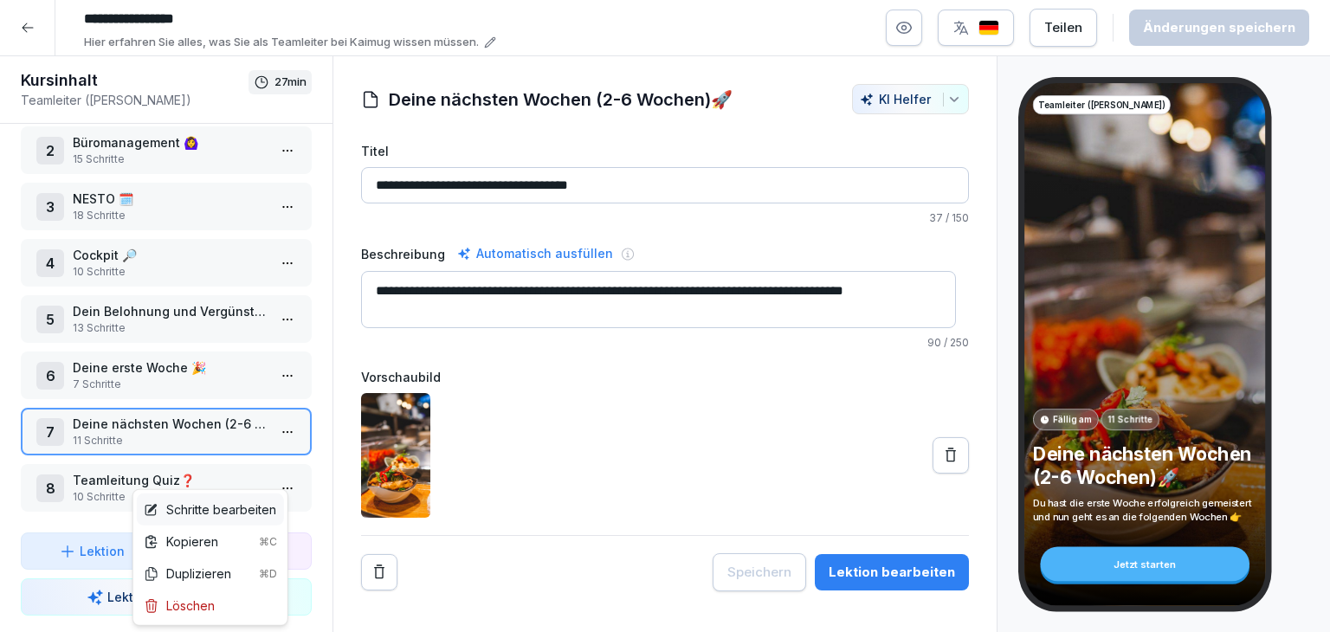
click at [247, 509] on div "Schritte bearbeiten" at bounding box center [210, 509] width 132 height 18
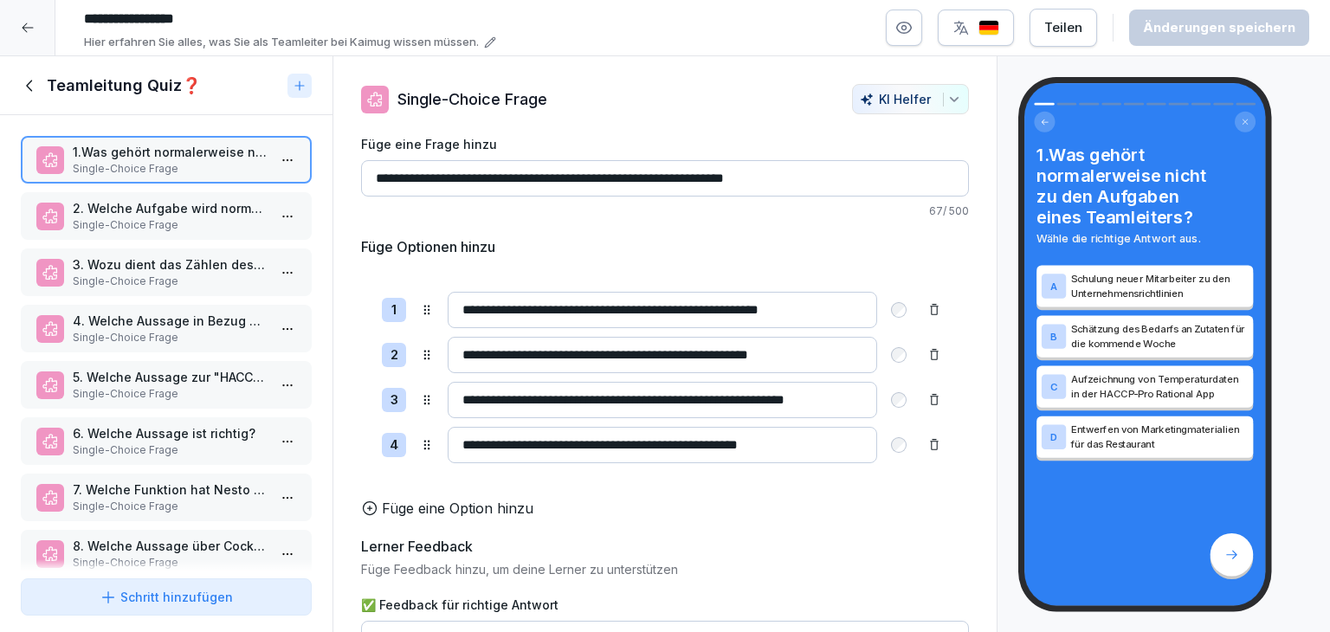
click at [132, 202] on p "2. Welche Aufgabe wird normalerweise nicht von einem Teamleiter erwartet?" at bounding box center [170, 208] width 194 height 18
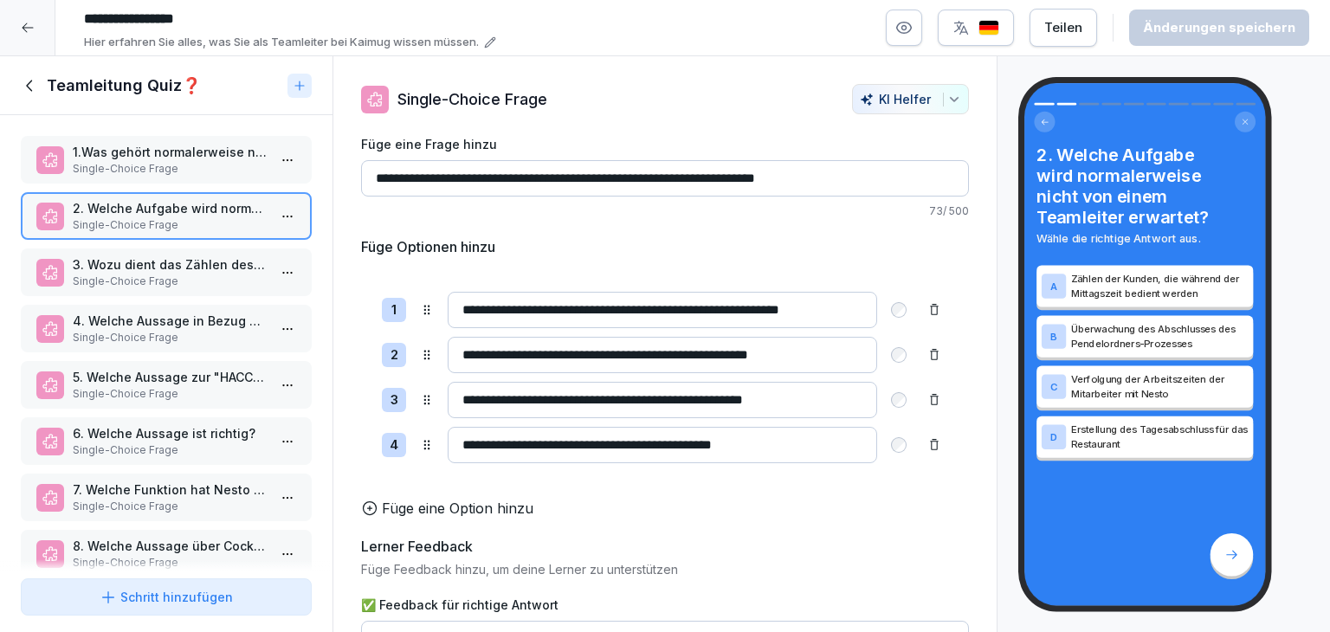
click at [132, 267] on p "3. Wozu dient das Zählen des Bargelds und der Vergleich mit dem Tagesabschlussz…" at bounding box center [170, 264] width 194 height 18
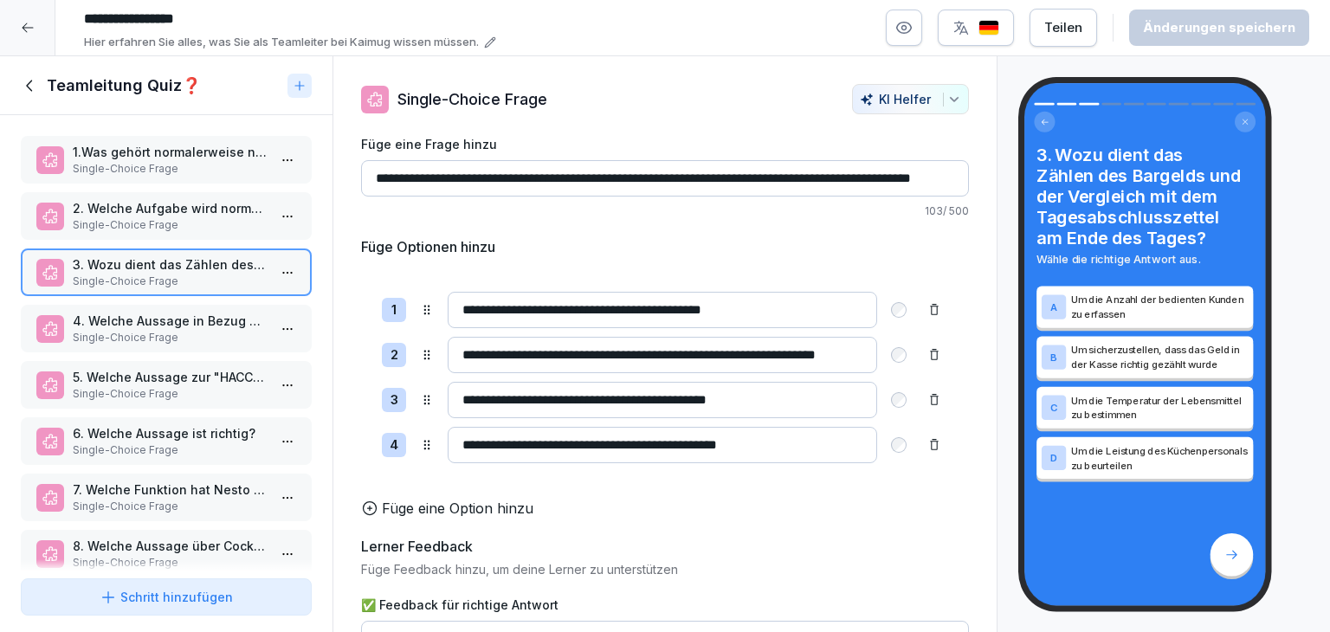
click at [150, 325] on p "4. Welche Aussage in Bezug auf die Verantwortung des "Pendelordners" ist zutref…" at bounding box center [170, 321] width 194 height 18
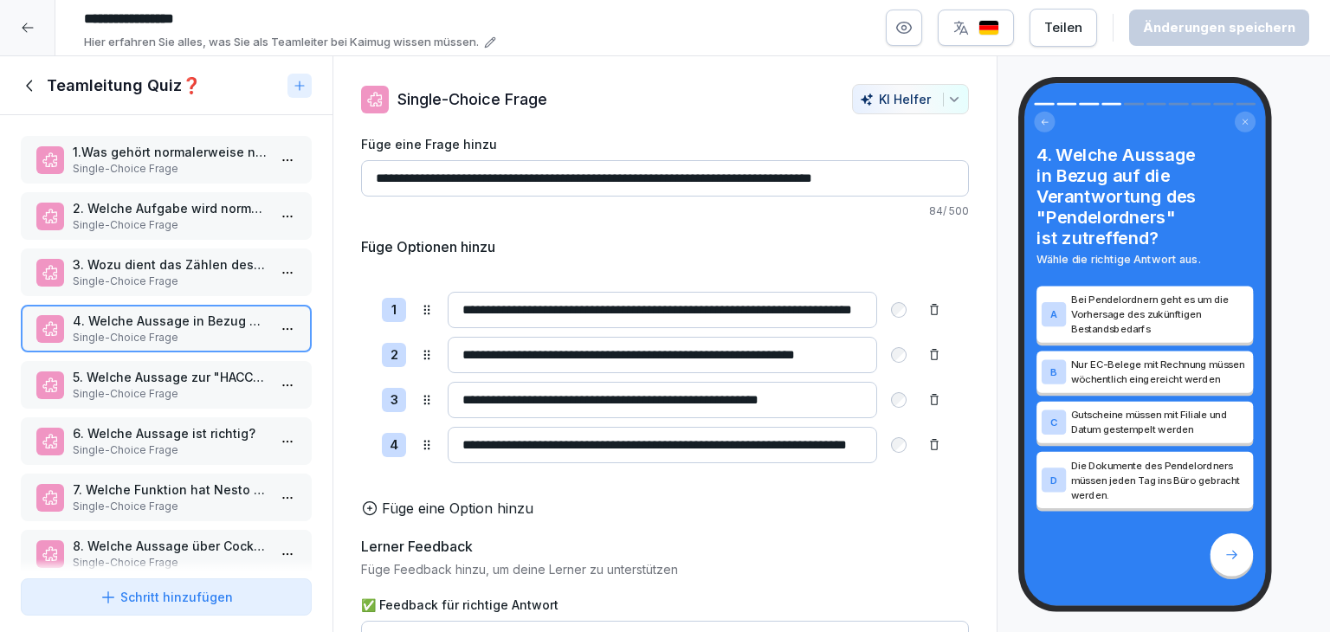
click at [23, 93] on icon at bounding box center [30, 85] width 19 height 19
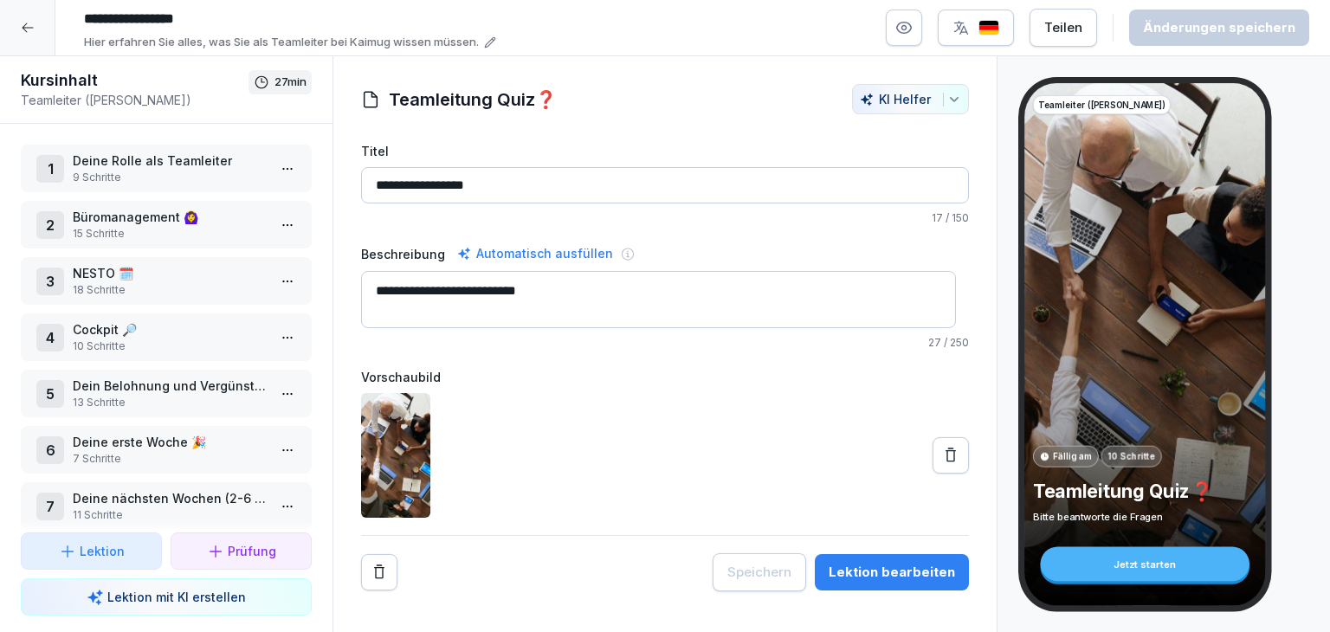
click at [36, 46] on div at bounding box center [27, 27] width 55 height 55
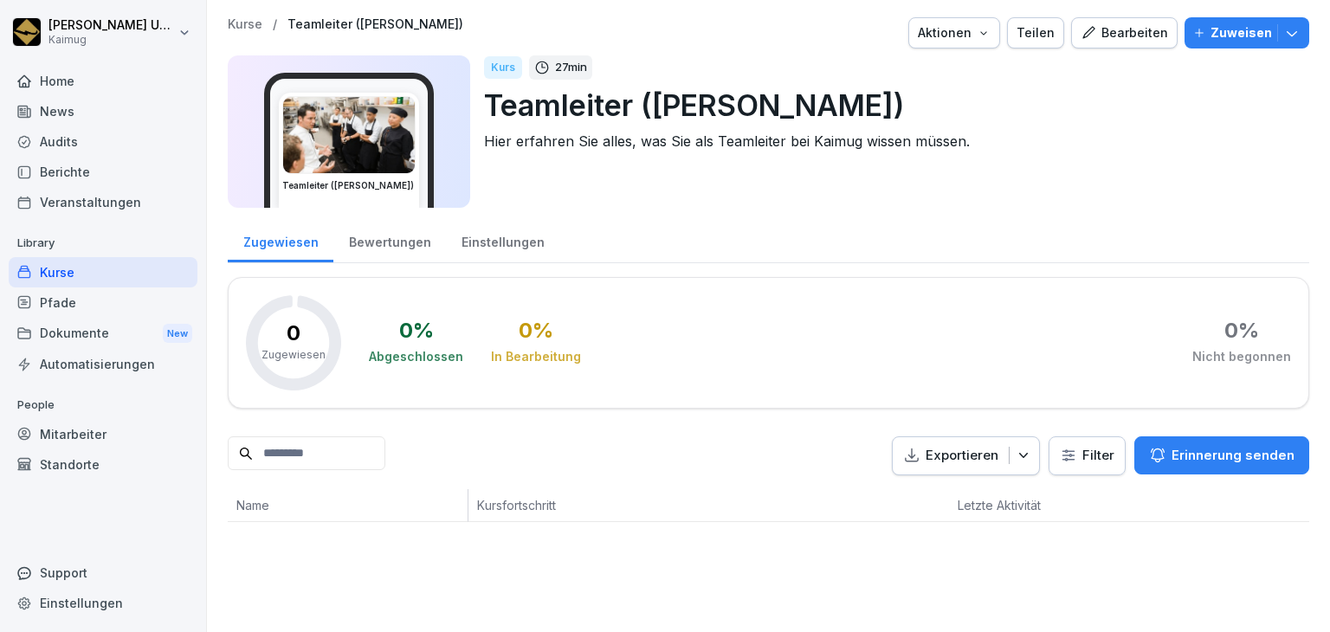
click at [126, 306] on div "Pfade" at bounding box center [103, 302] width 189 height 30
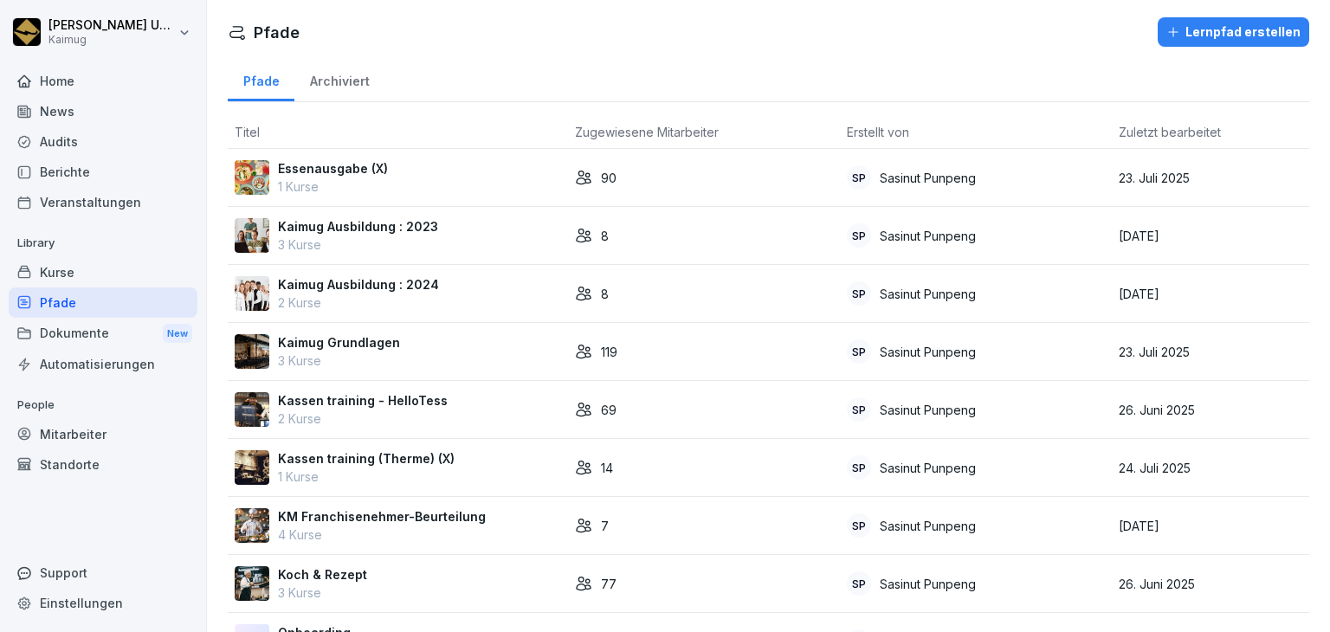
click at [83, 265] on div "Kurse" at bounding box center [103, 272] width 189 height 30
